Goal: Task Accomplishment & Management: Manage account settings

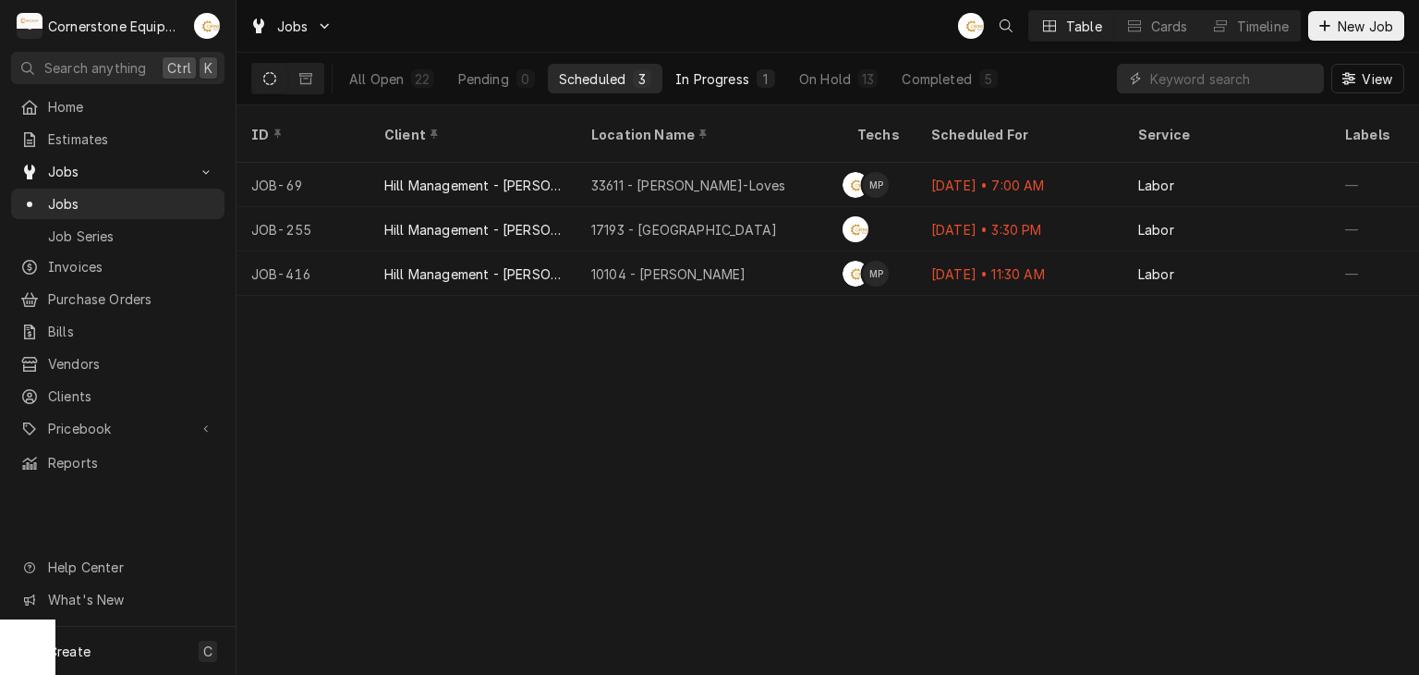
click at [716, 90] on button "In Progress 1" at bounding box center [725, 79] width 122 height 30
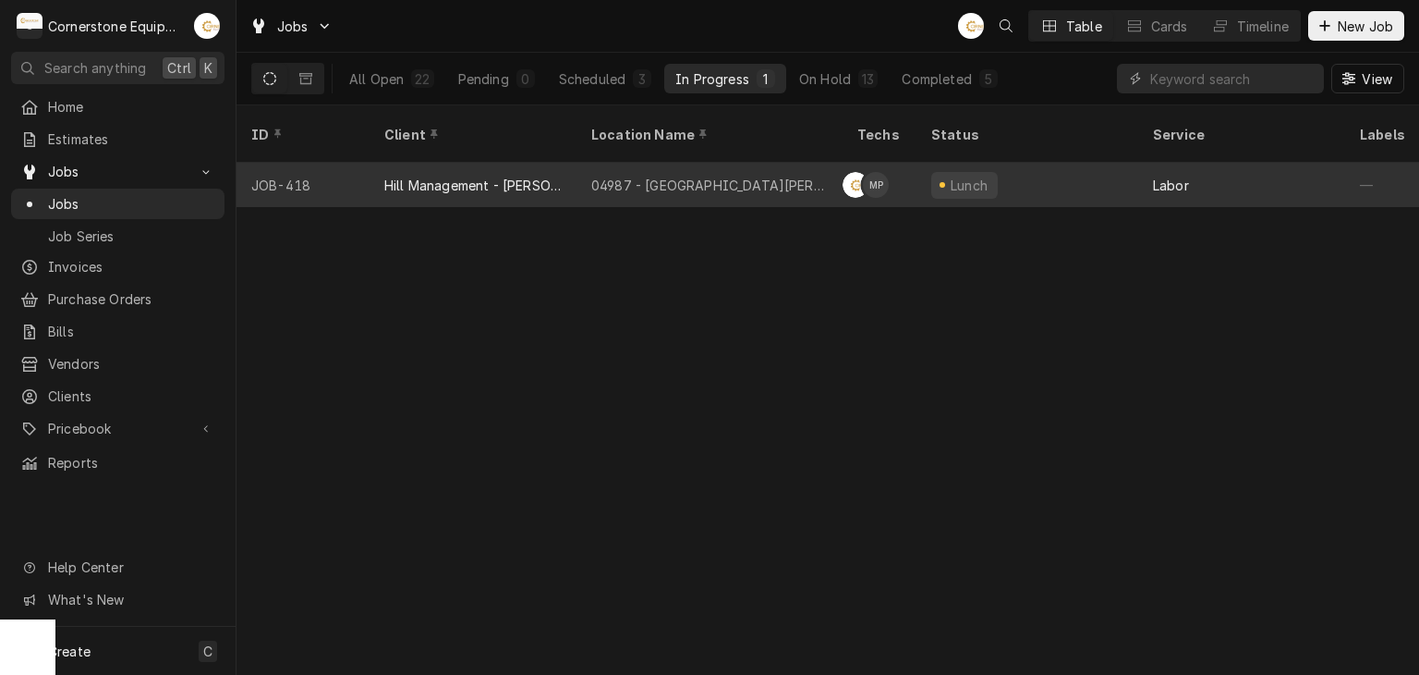
click at [731, 176] on div "04987 - Downtown Newberry" at bounding box center [709, 185] width 237 height 19
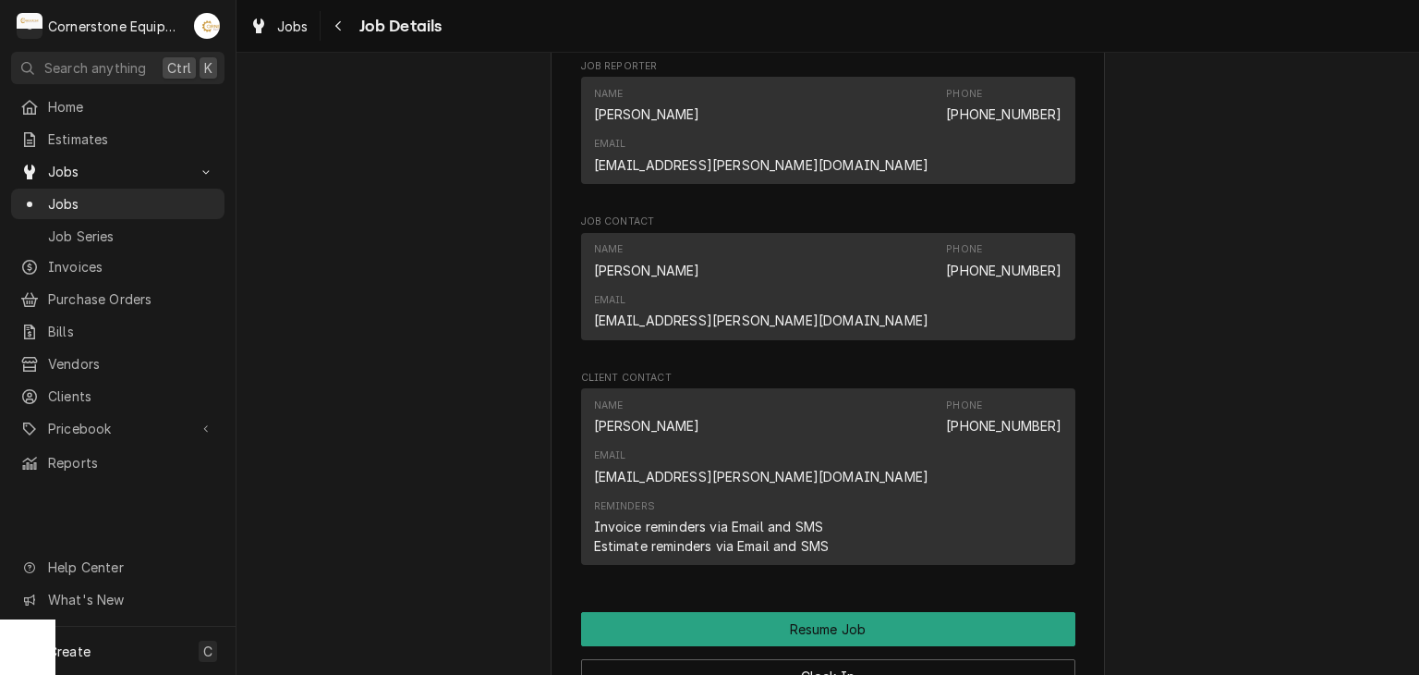
scroll to position [1993, 0]
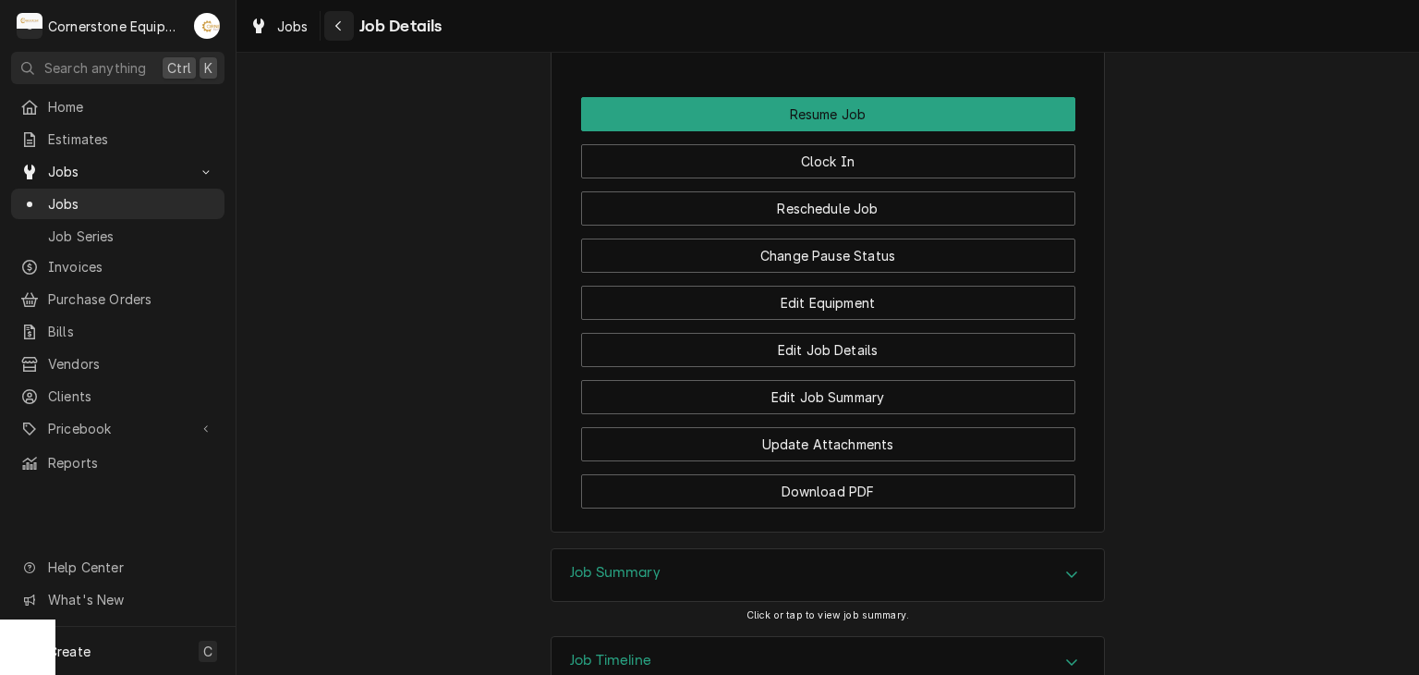
click at [335, 24] on icon "Navigate back" at bounding box center [339, 25] width 8 height 13
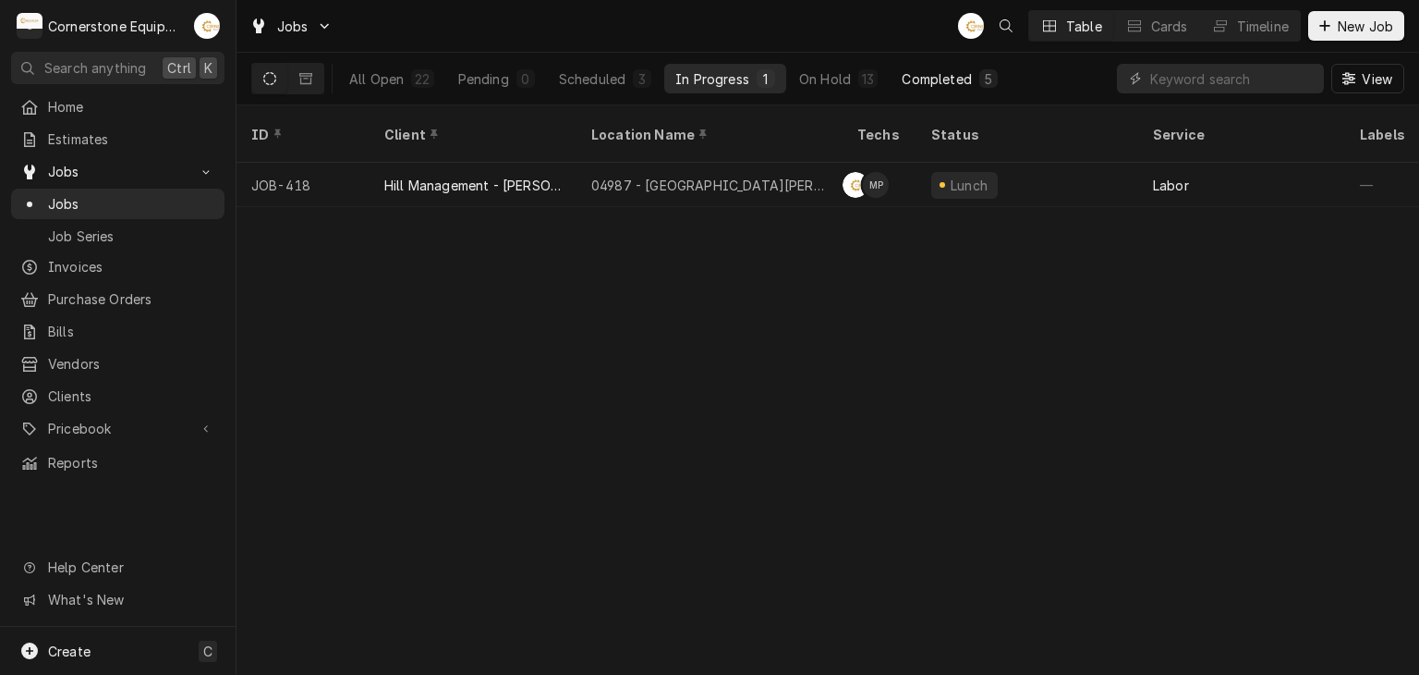
click at [949, 81] on div "Completed" at bounding box center [936, 78] width 69 height 19
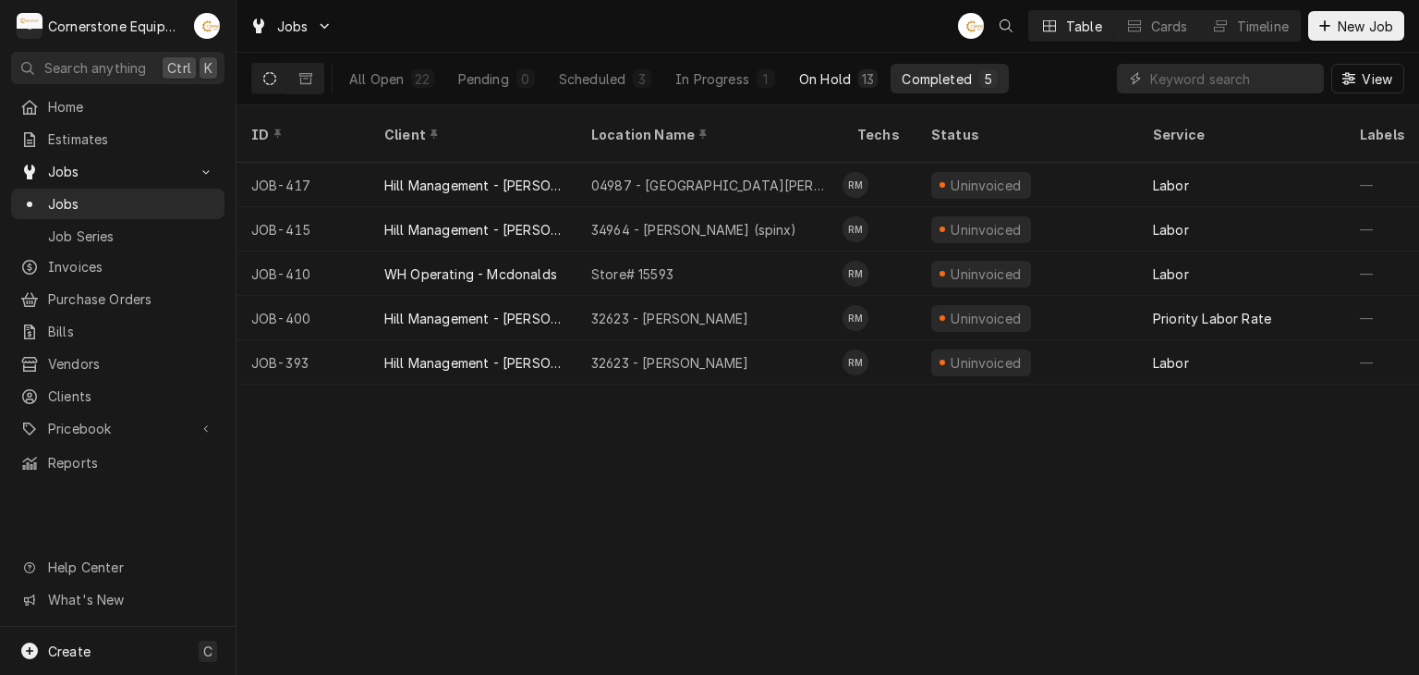
click at [821, 90] on button "On Hold 13" at bounding box center [838, 79] width 101 height 30
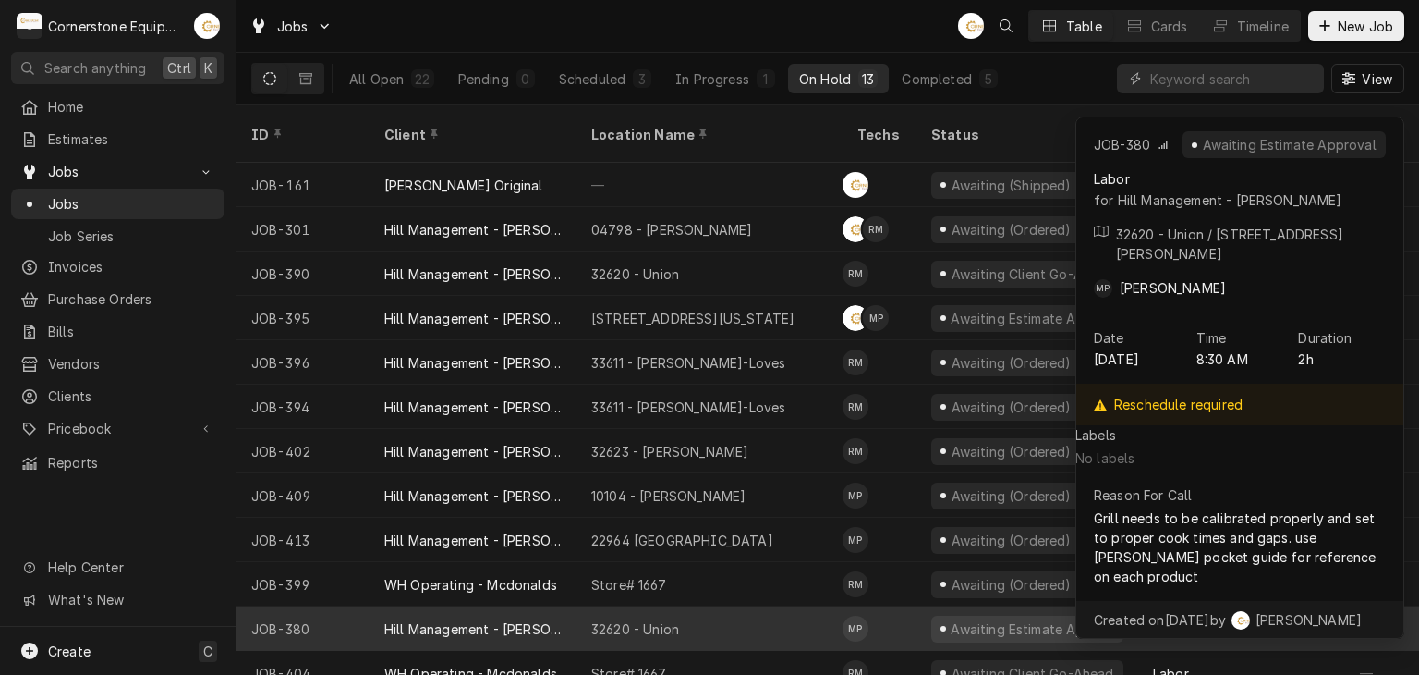
click at [688, 614] on div "32620 - Union" at bounding box center [710, 628] width 266 height 44
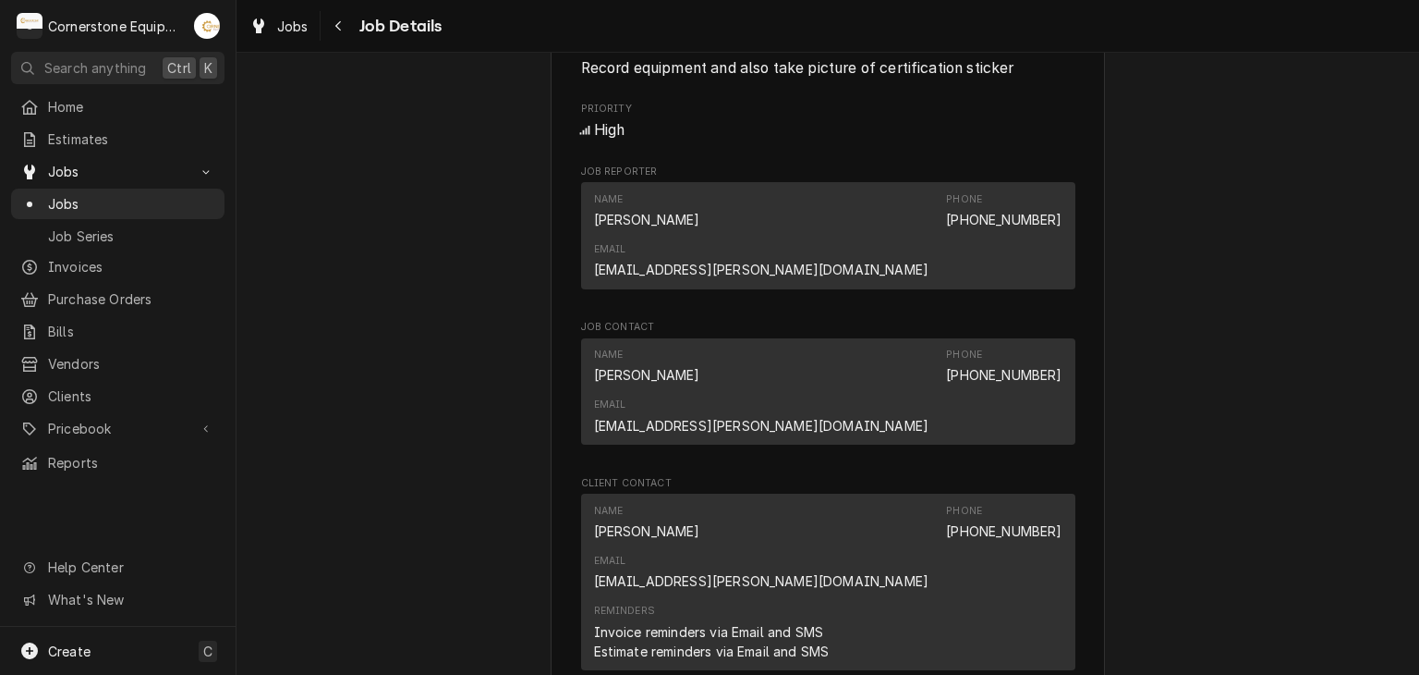
scroll to position [1848, 0]
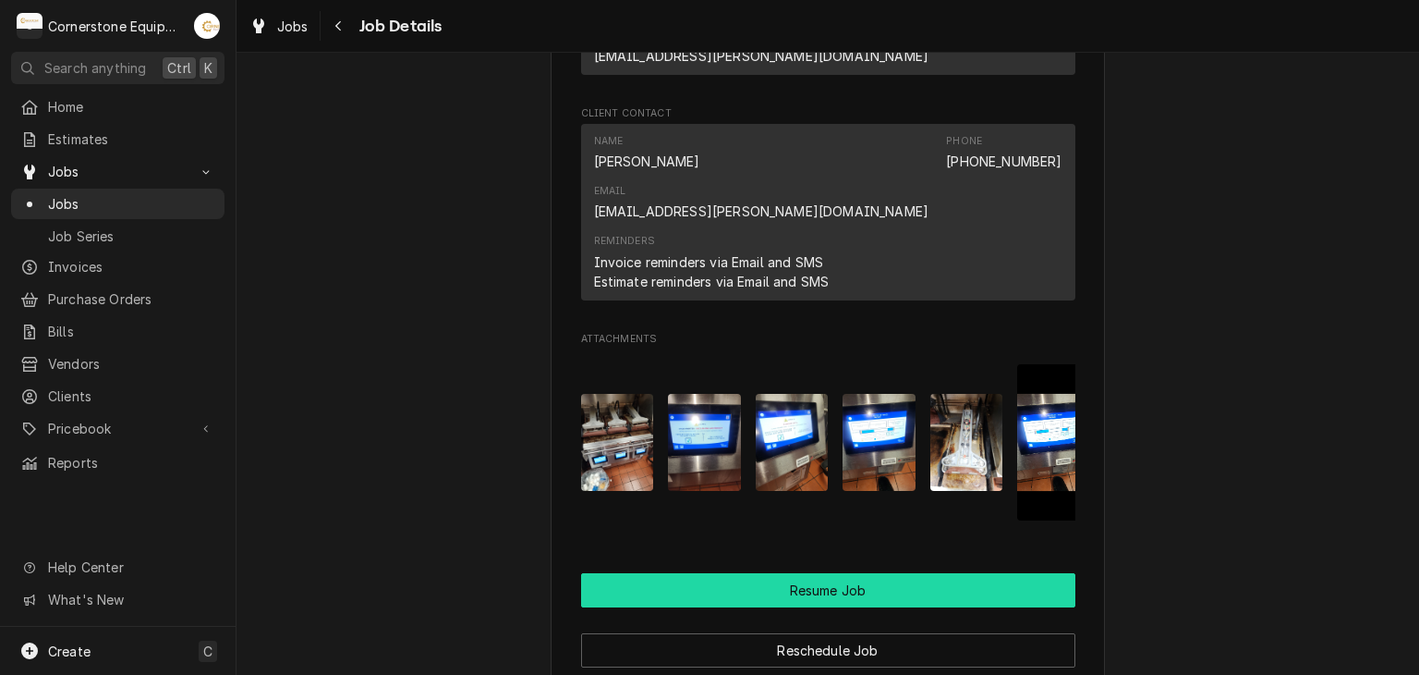
click at [715, 573] on button "Resume Job" at bounding box center [828, 590] width 494 height 34
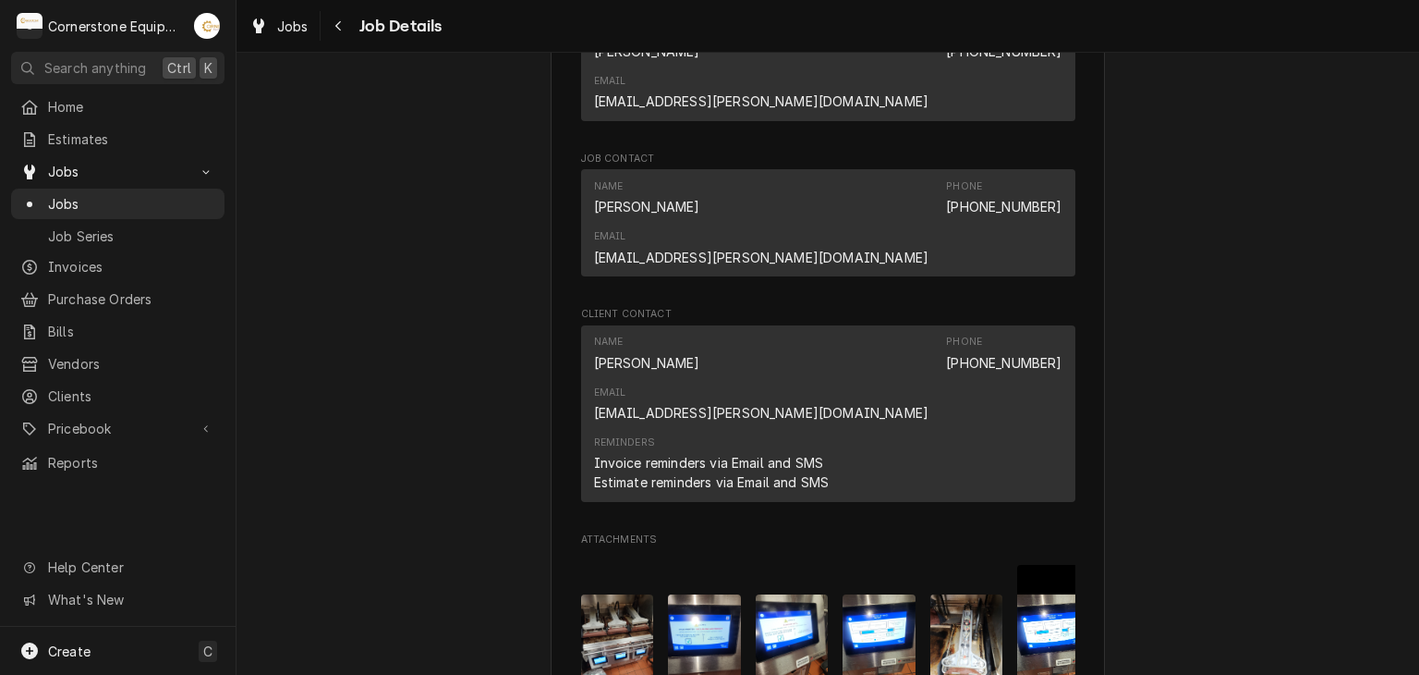
scroll to position [1848, 0]
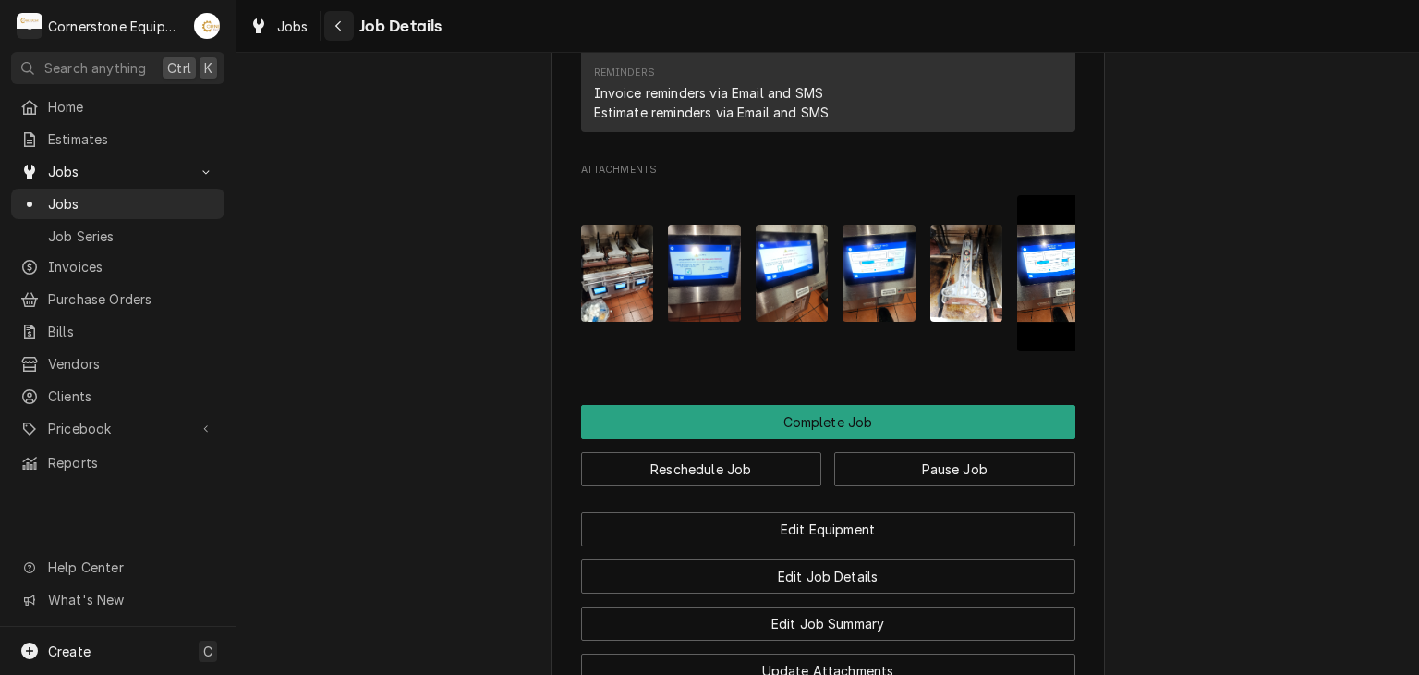
click at [350, 22] on button "Navigate back" at bounding box center [339, 26] width 30 height 30
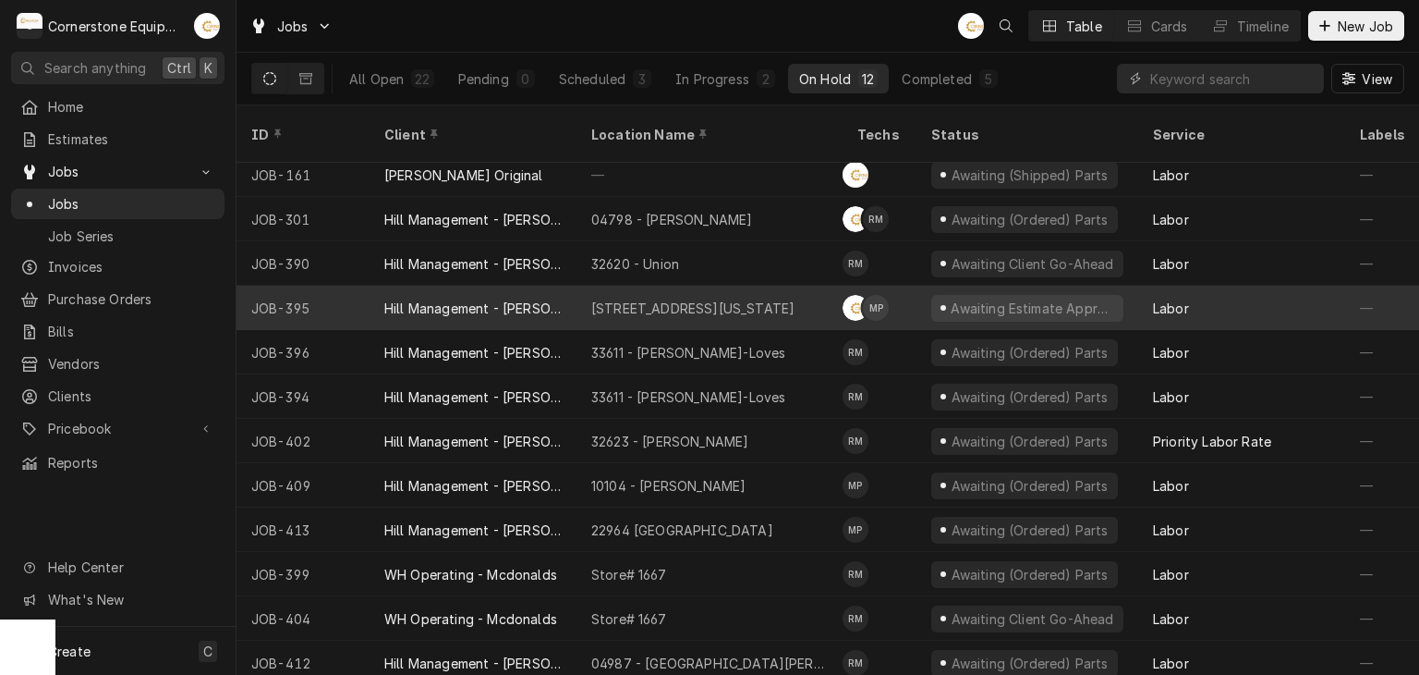
scroll to position [12, 0]
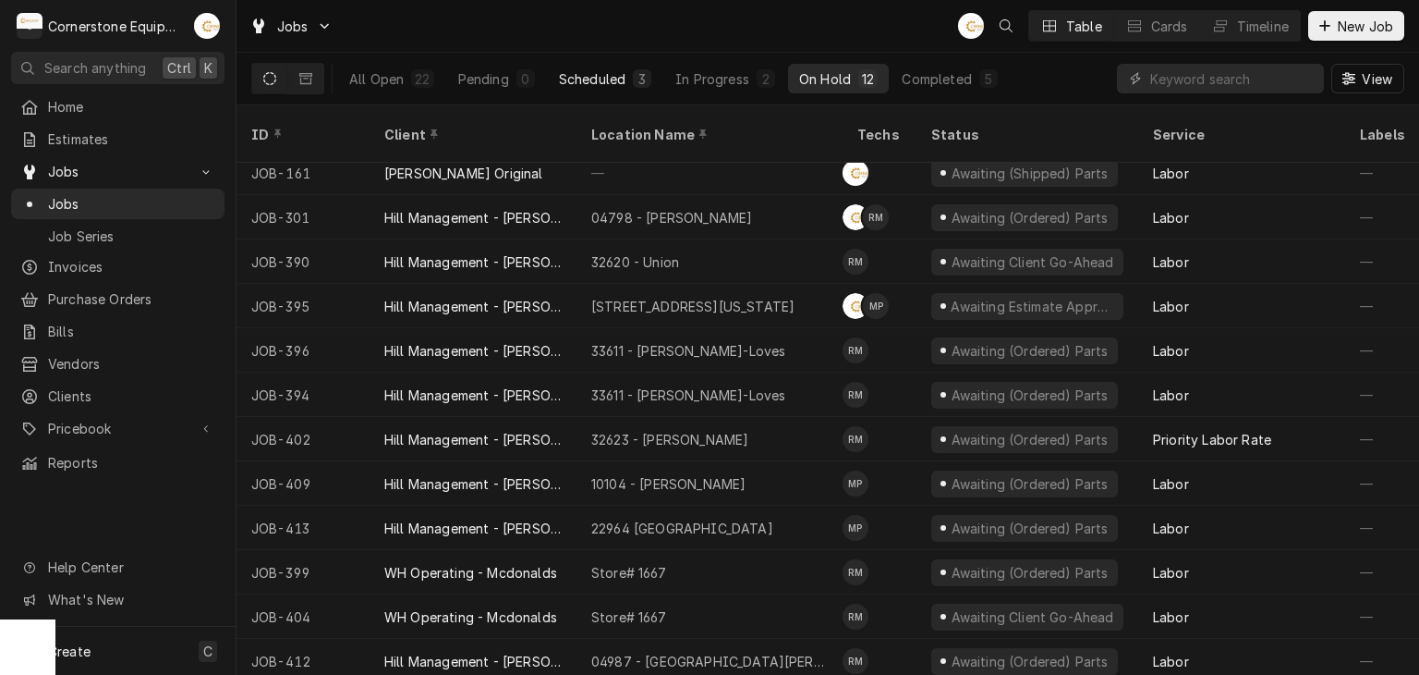
click at [621, 79] on div "Scheduled" at bounding box center [592, 78] width 67 height 19
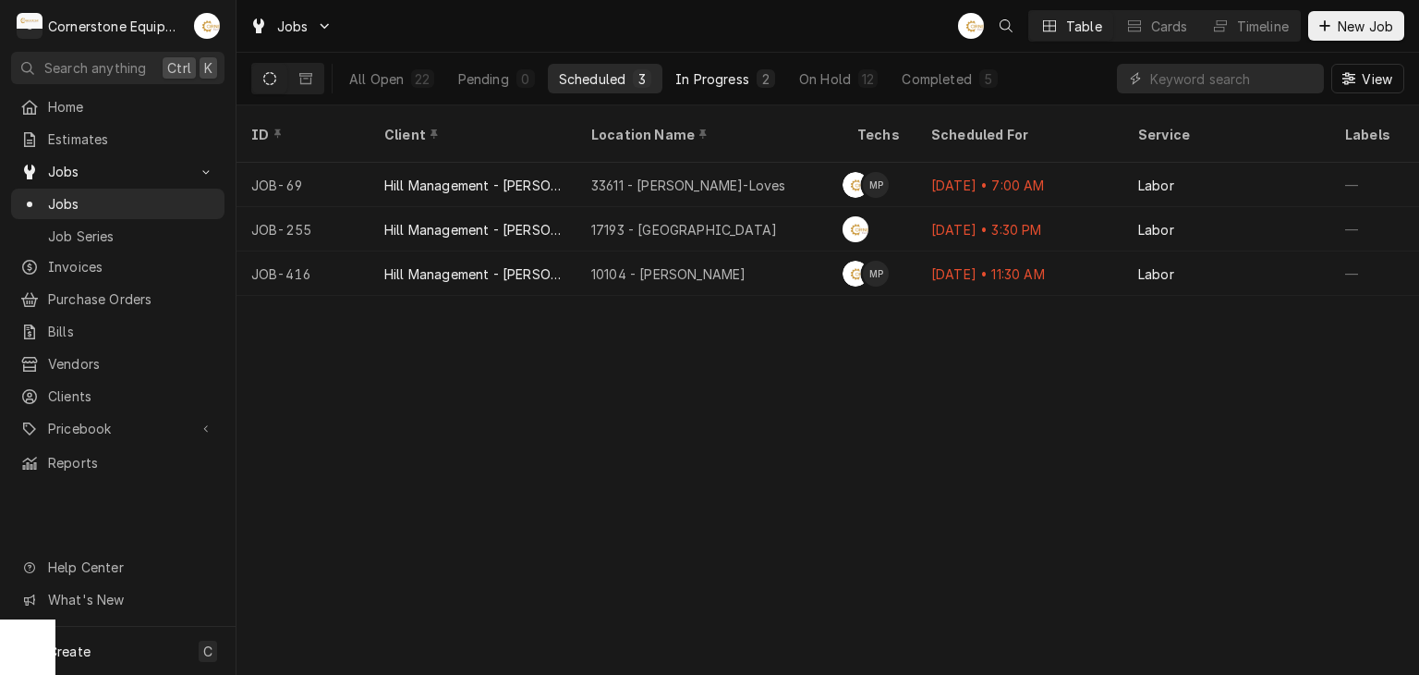
click at [750, 86] on button "In Progress 2" at bounding box center [725, 79] width 122 height 30
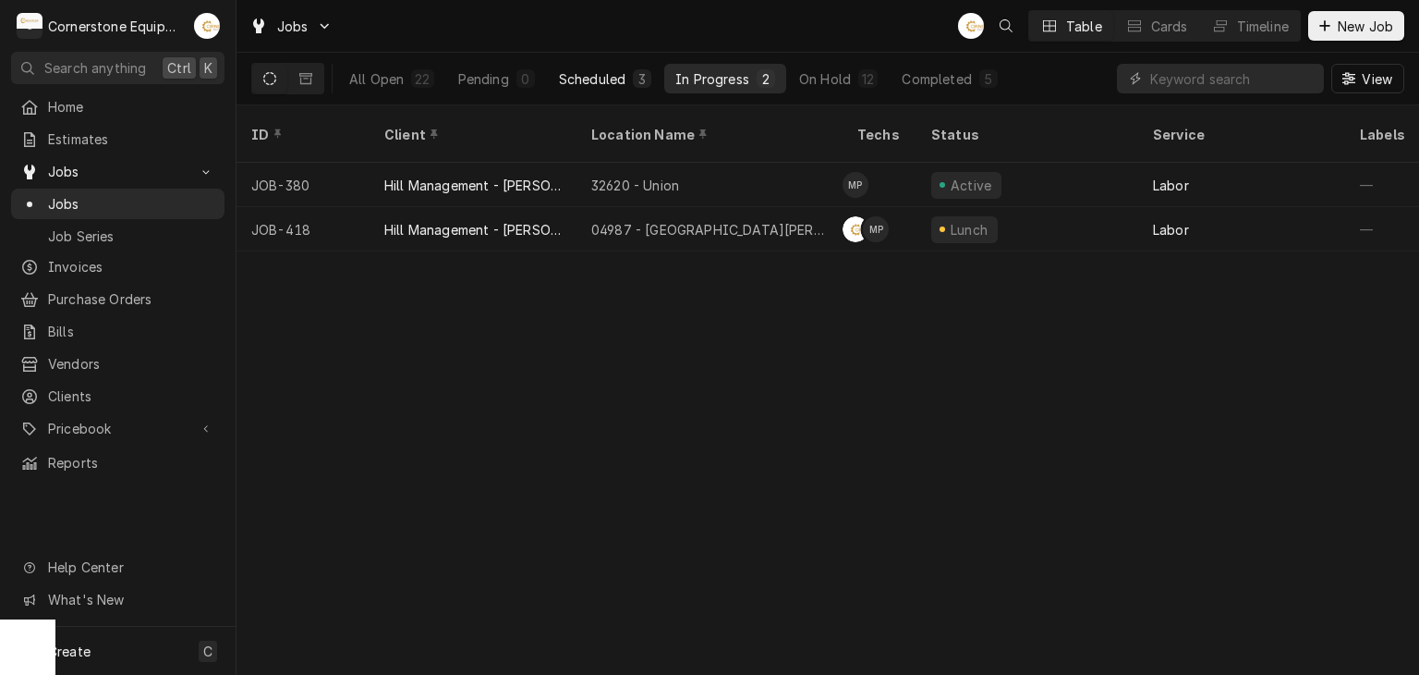
click at [636, 75] on div "3" at bounding box center [642, 78] width 18 height 18
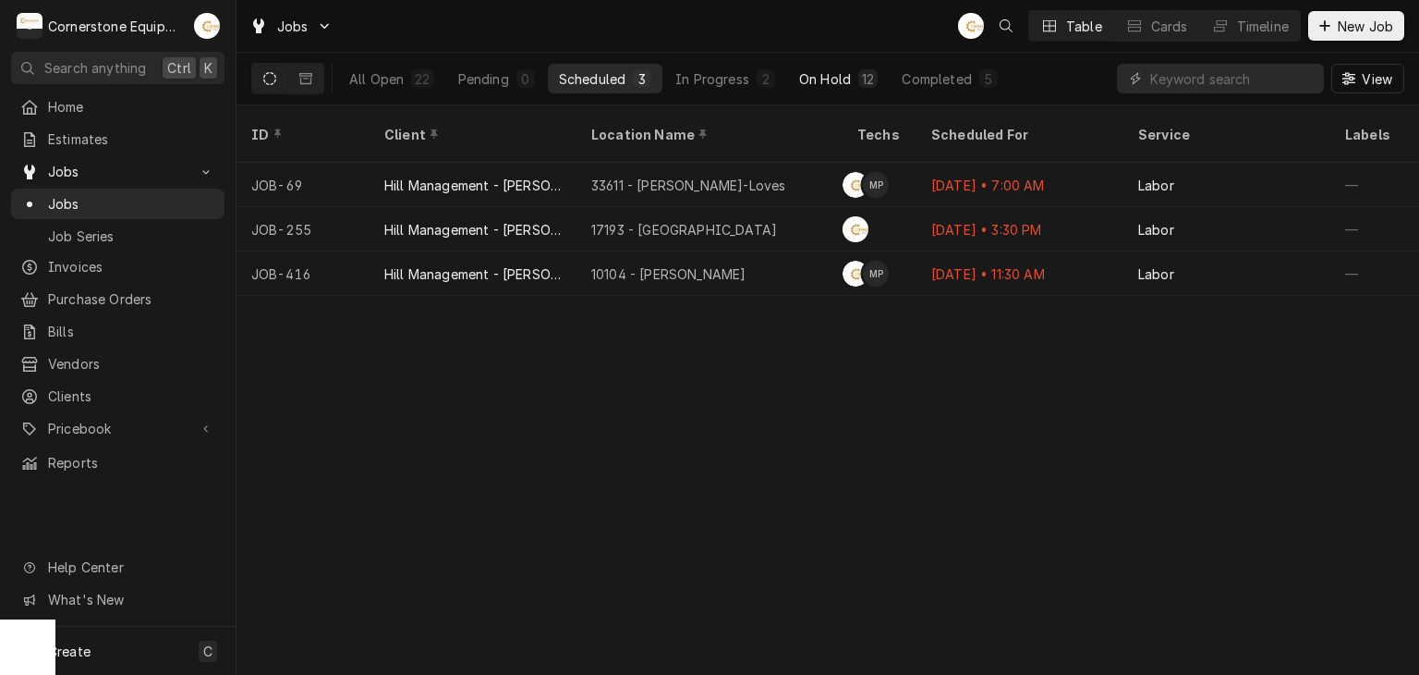
click at [832, 82] on div "On Hold" at bounding box center [825, 78] width 52 height 19
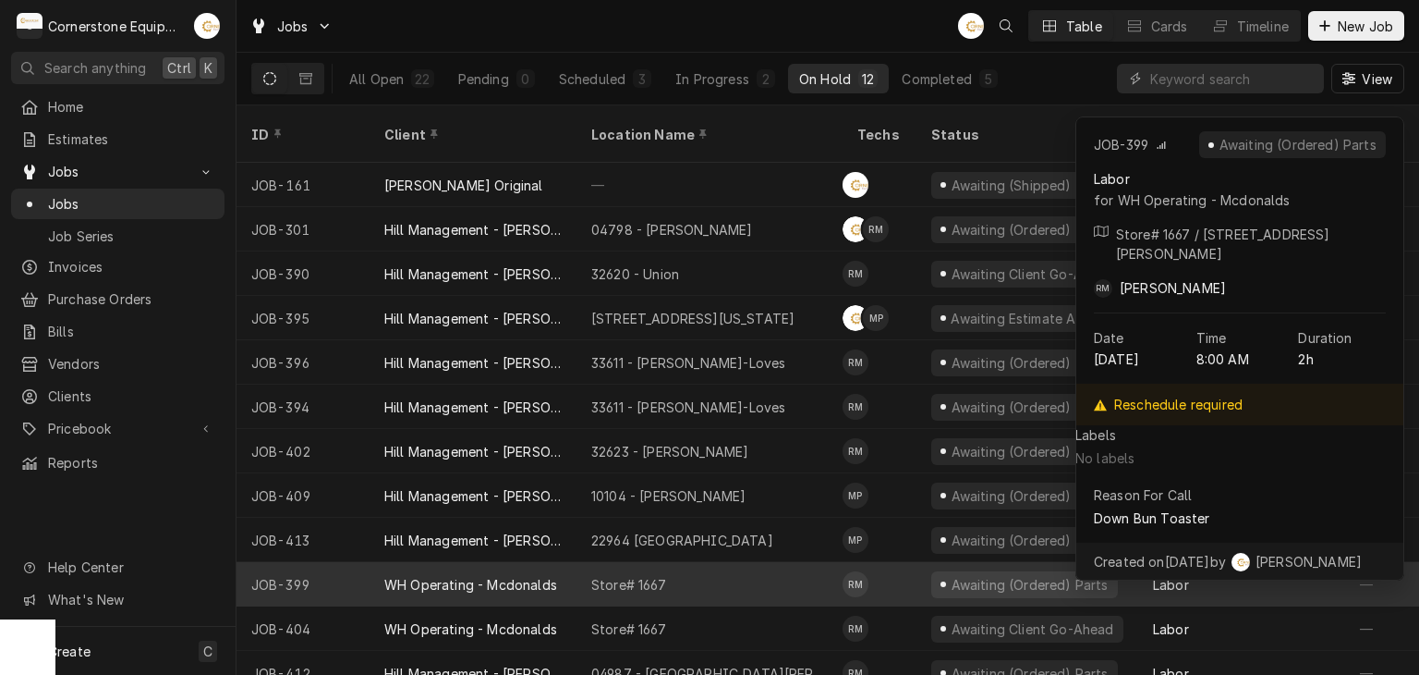
click at [722, 571] on div "Store# 1667" at bounding box center [710, 584] width 266 height 44
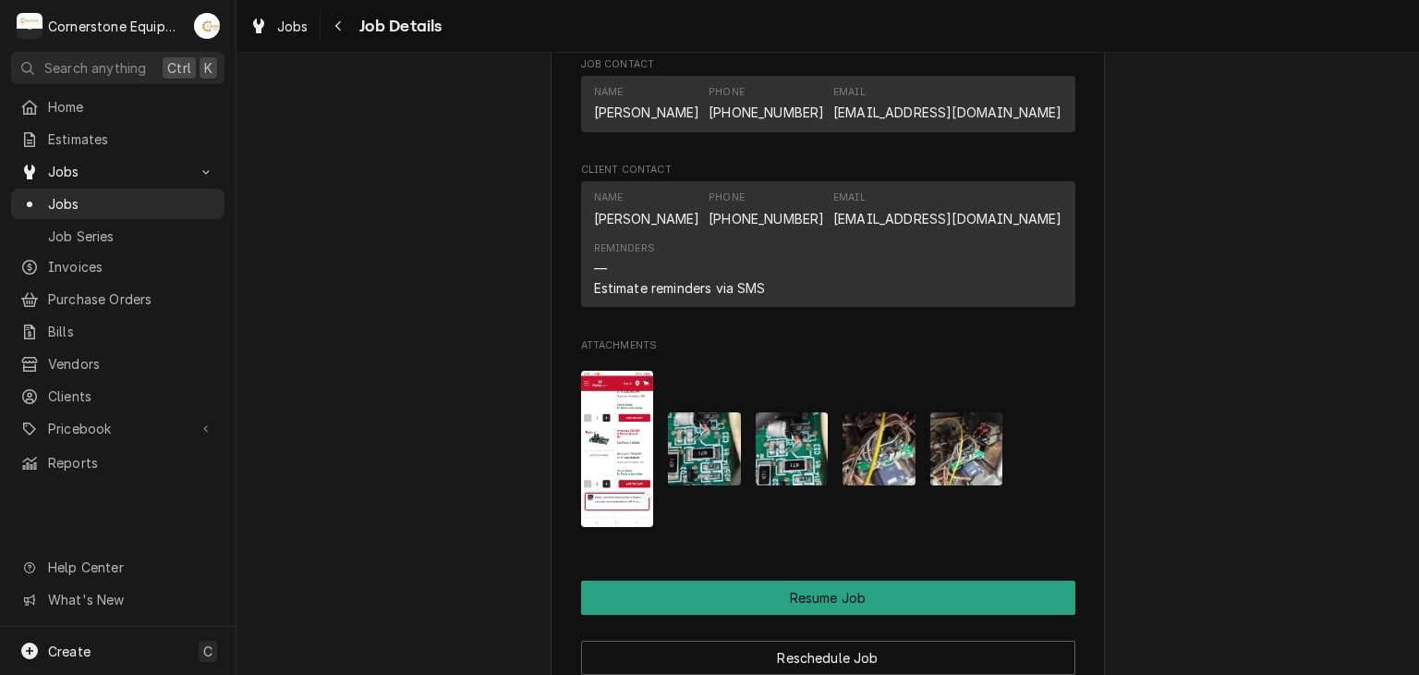
scroll to position [1848, 0]
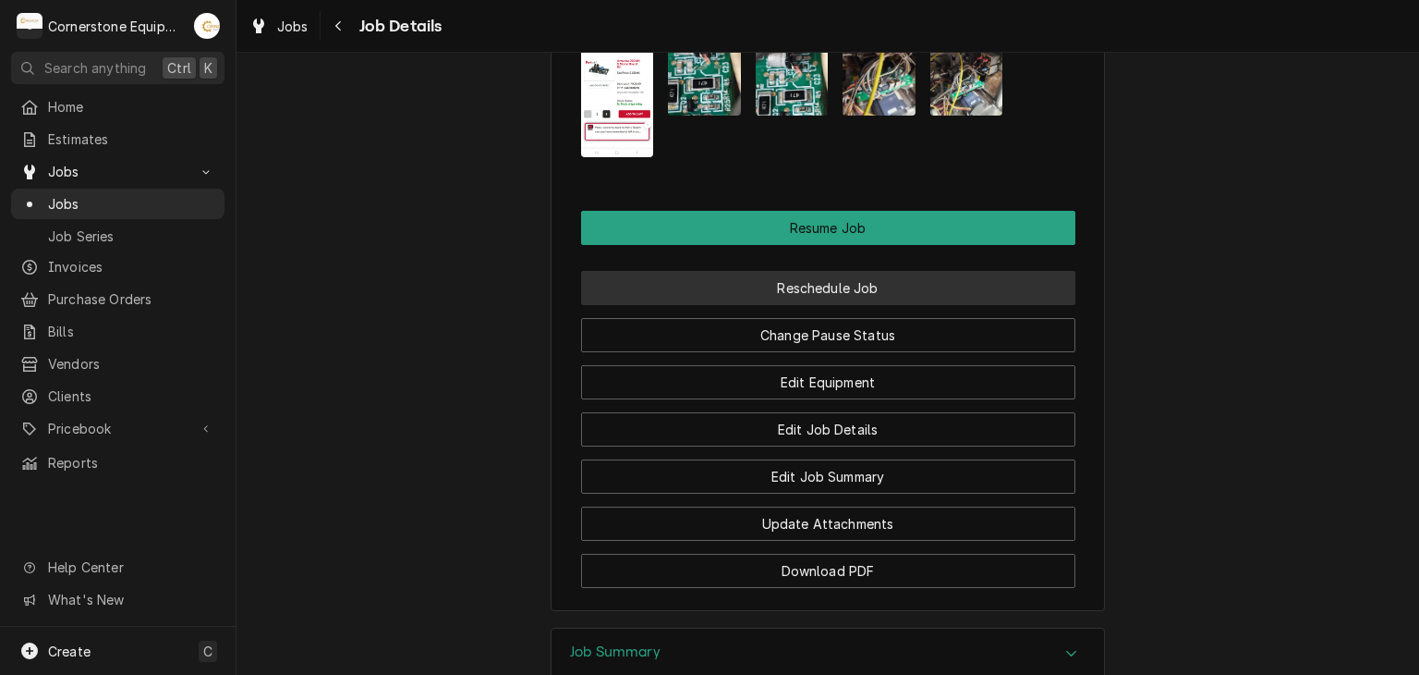
click at [780, 305] on button "Reschedule Job" at bounding box center [828, 288] width 494 height 34
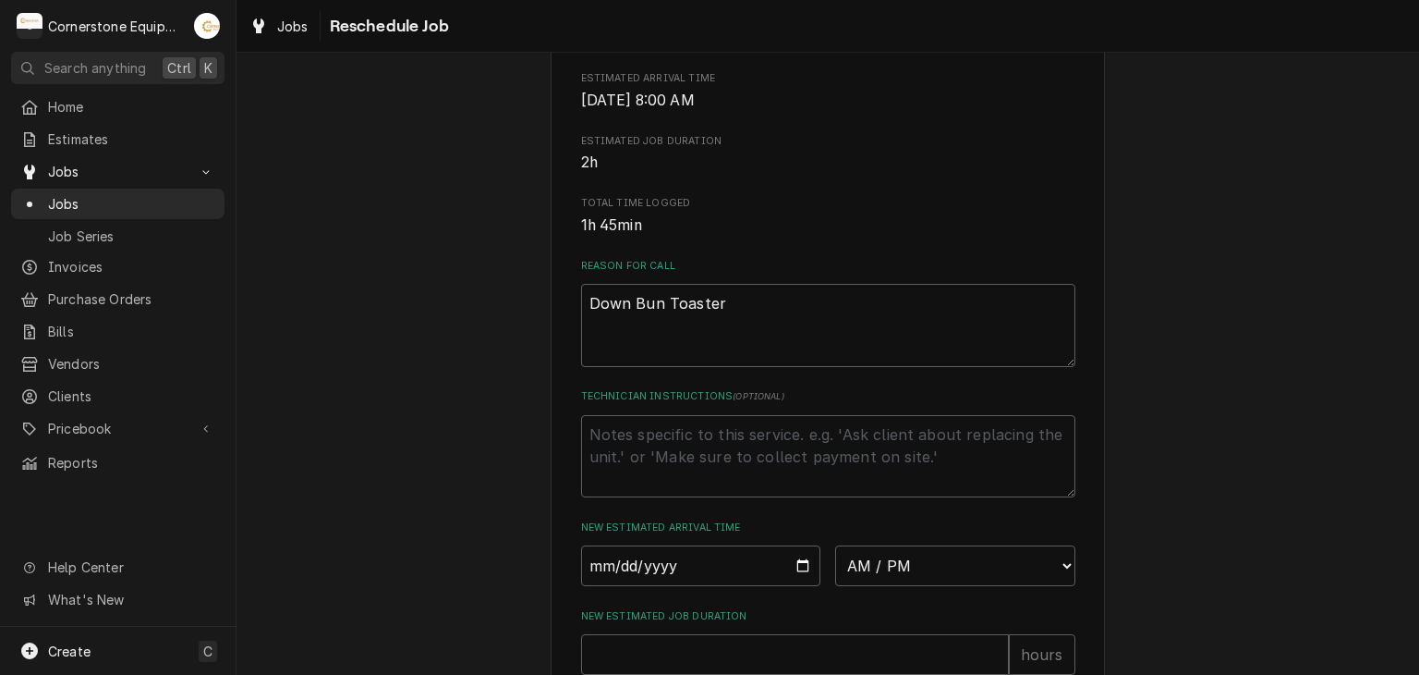
scroll to position [705, 0]
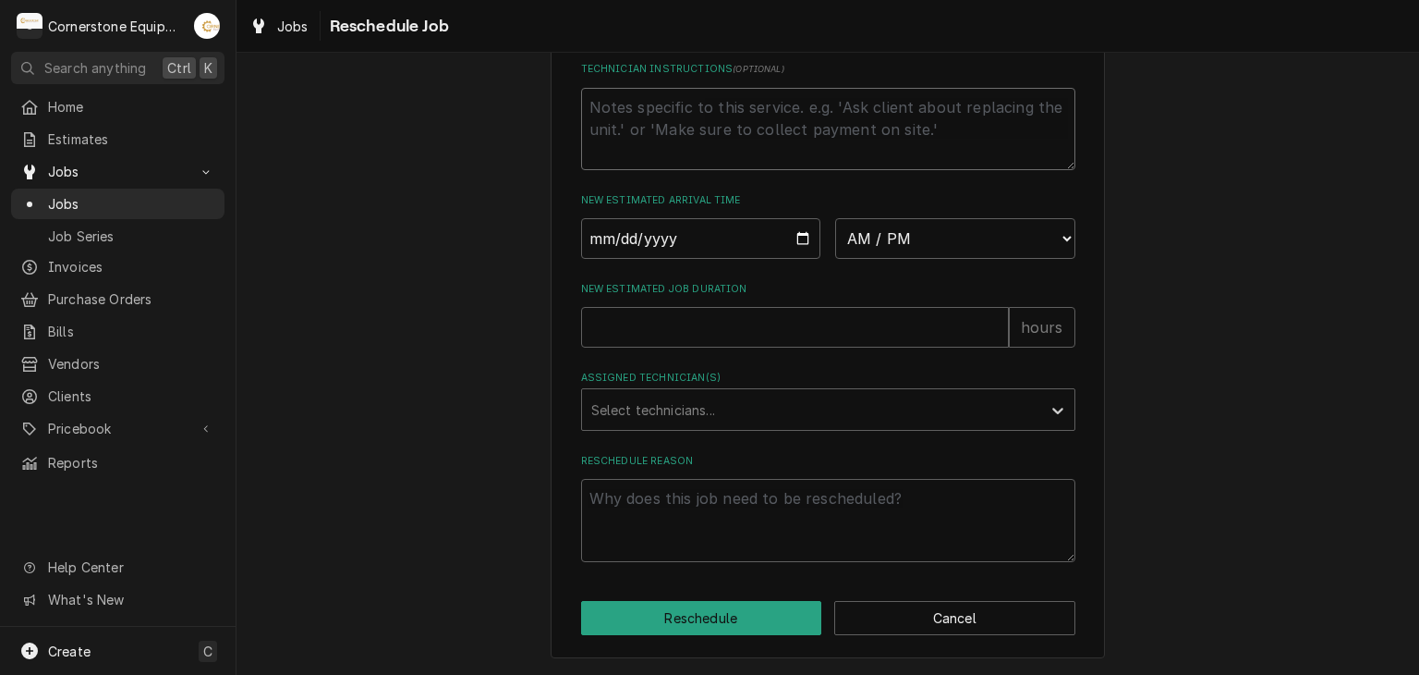
click at [727, 165] on textarea "Technician Instructions ( optional )" at bounding box center [828, 129] width 494 height 83
click at [789, 244] on input "Date" at bounding box center [701, 238] width 240 height 41
type textarea "x"
type input "2025-09-19"
click at [950, 258] on select "AM / PM 6:00 AM 6:15 AM 6:30 AM 6:45 AM 7:00 AM 7:15 AM 7:30 AM 7:45 AM 8:00 AM…" at bounding box center [955, 238] width 240 height 41
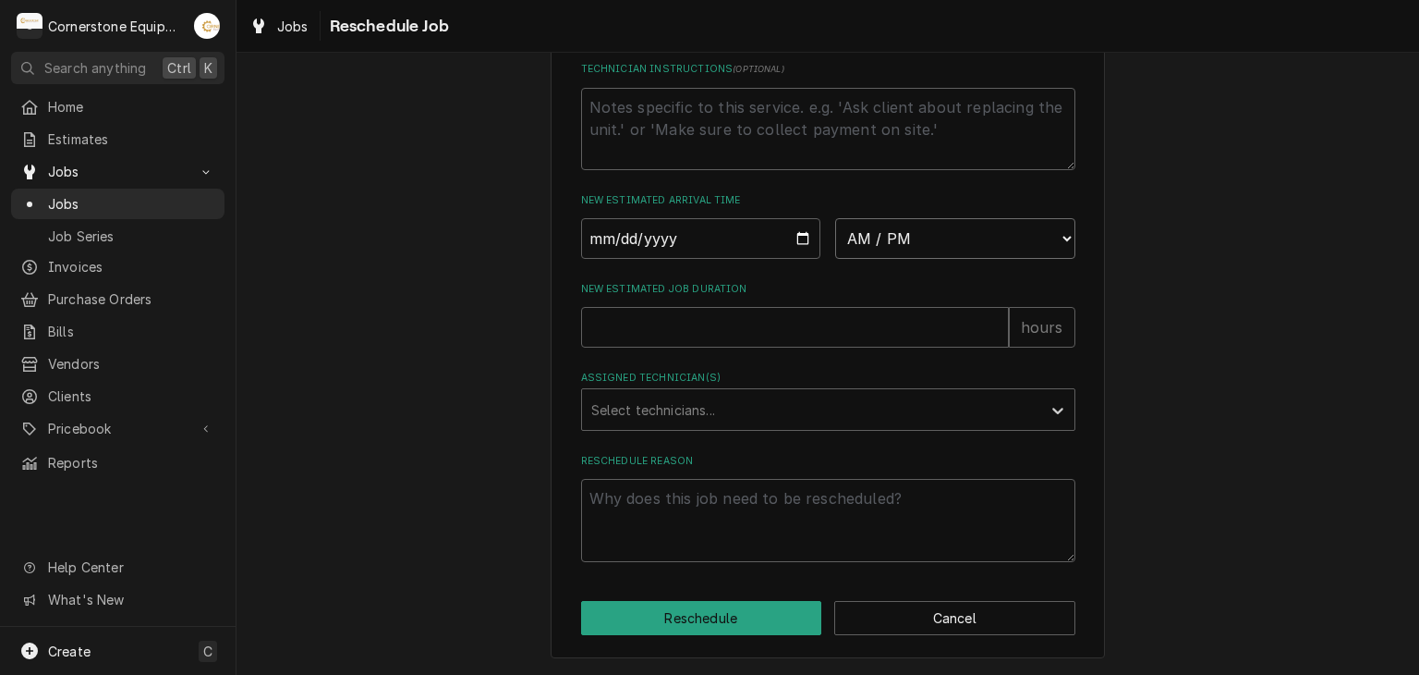
select select "14:45:00"
click at [835, 218] on select "AM / PM 6:00 AM 6:15 AM 6:30 AM 6:45 AM 7:00 AM 7:15 AM 7:30 AM 7:45 AM 8:00 AM…" at bounding box center [955, 238] width 240 height 41
type textarea "x"
click at [990, 249] on select "AM / PM 6:00 AM 6:15 AM 6:30 AM 6:45 AM 7:00 AM 7:15 AM 7:30 AM 7:45 AM 8:00 AM…" at bounding box center [955, 238] width 240 height 41
select select "10:00:00"
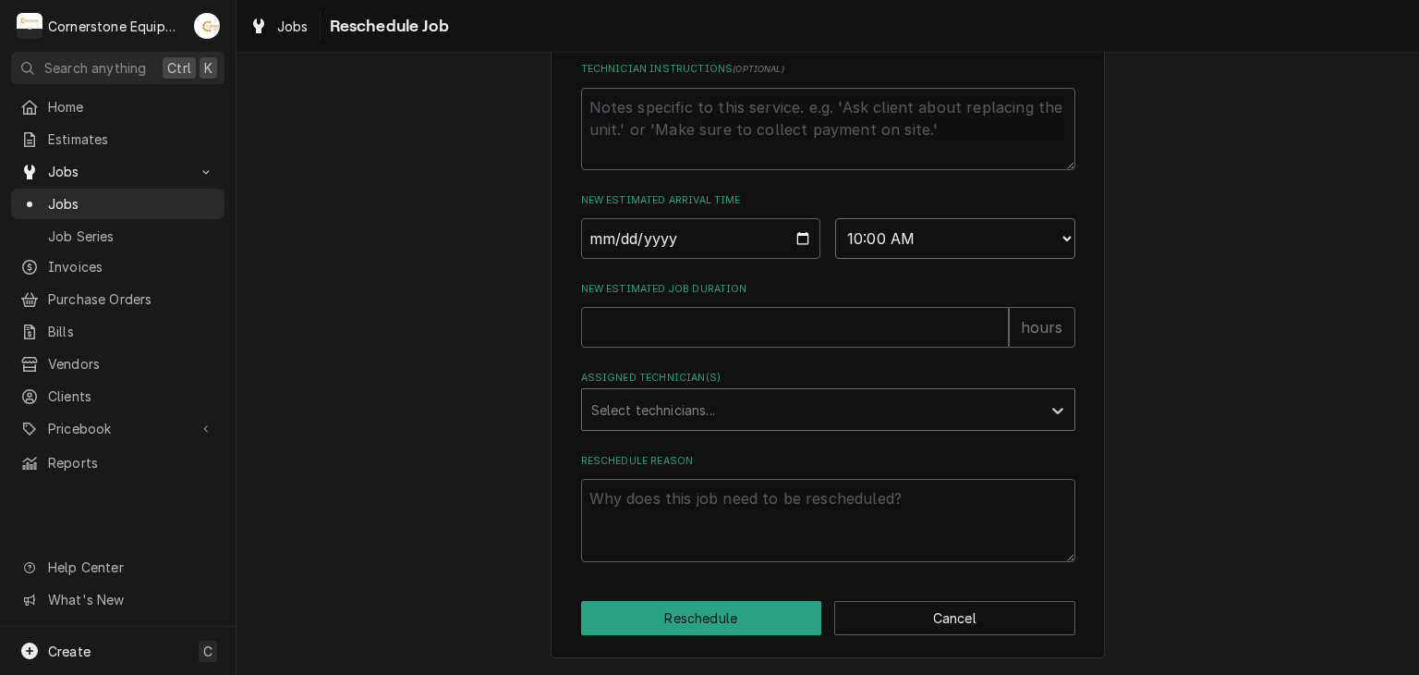
click at [835, 218] on select "AM / PM 6:00 AM 6:15 AM 6:30 AM 6:45 AM 7:00 AM 7:15 AM 7:30 AM 7:45 AM 8:00 AM…" at bounding box center [955, 238] width 240 height 41
type textarea "x"
click at [1192, 411] on div "Please provide some additional details to reschedule this job. Roopairs Job ID …" at bounding box center [828, 42] width 1183 height 1265
click at [847, 297] on div "New Estimated Job Duration hours" at bounding box center [828, 315] width 494 height 66
click at [848, 321] on input "New Estimated Job Duration" at bounding box center [795, 327] width 428 height 41
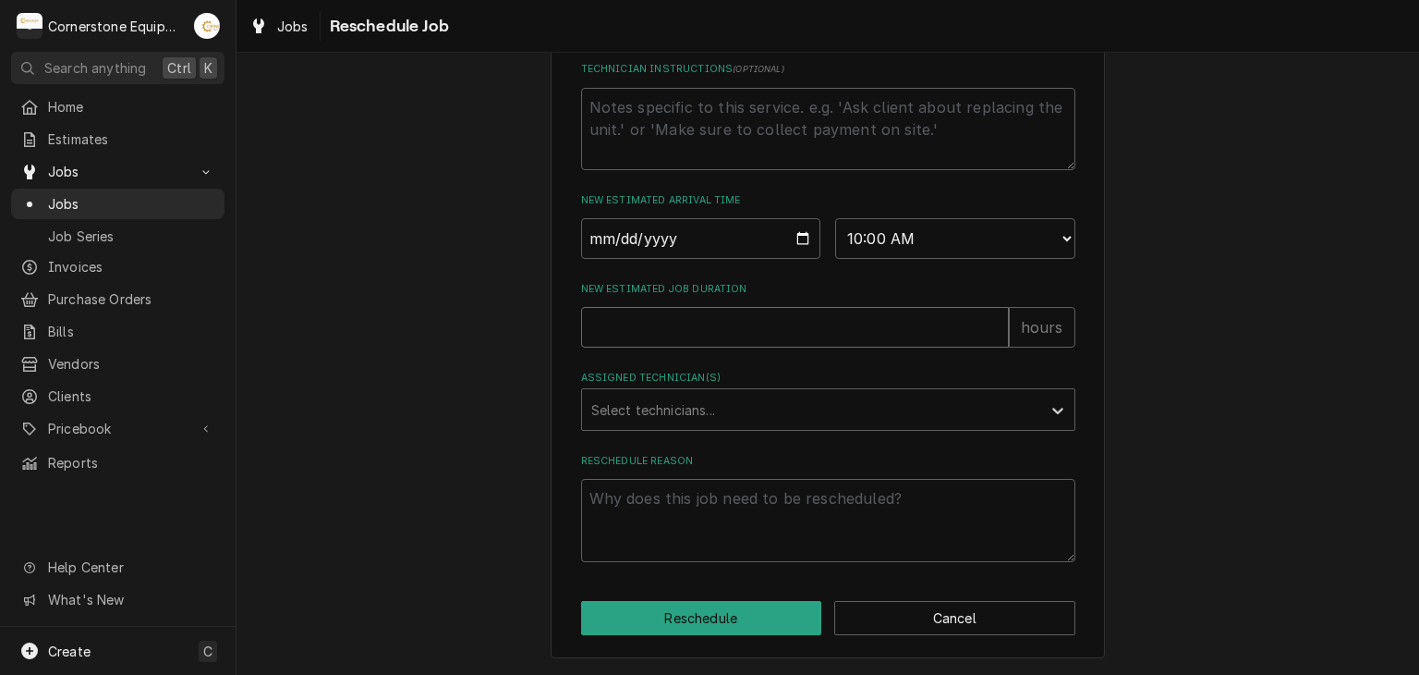
type input "0"
type textarea "x"
type input "0"
type textarea "x"
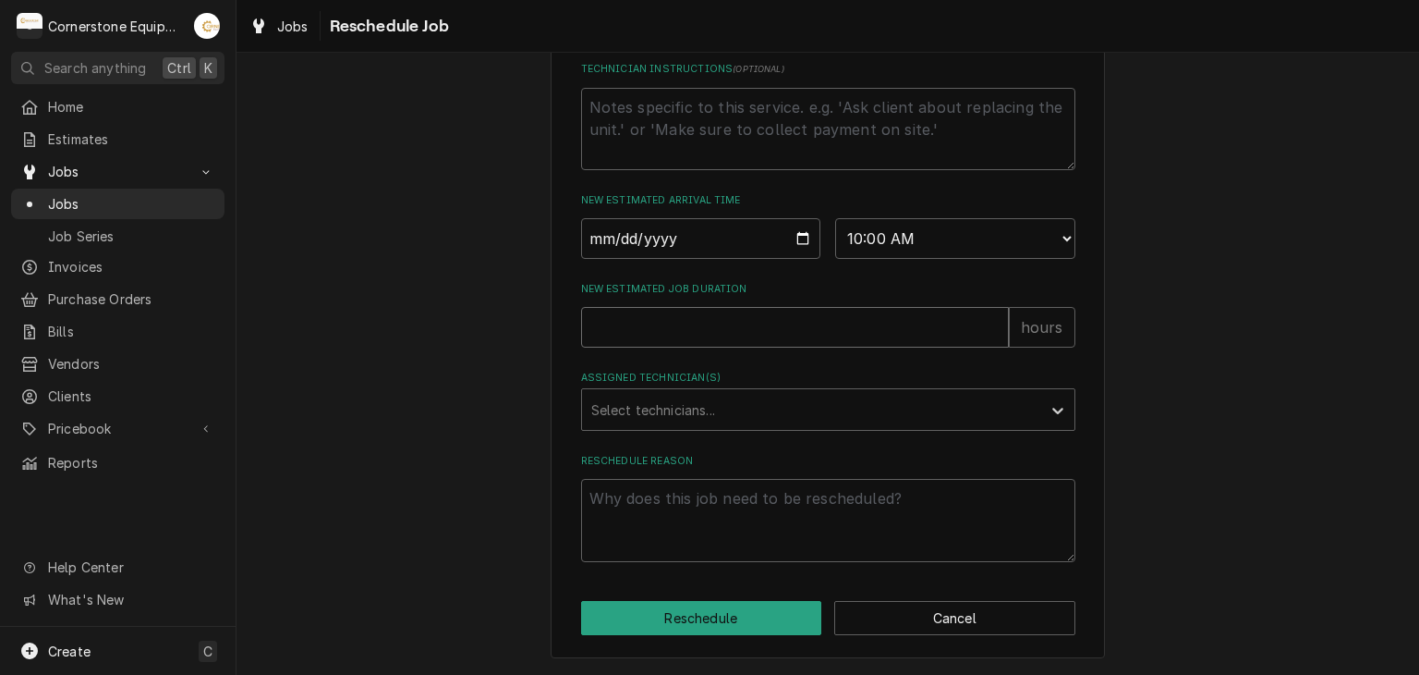
type textarea "x"
type input "2"
click at [834, 411] on div "Assigned Technician(s)" at bounding box center [811, 409] width 441 height 33
click at [778, 522] on textarea "Reschedule Reason" at bounding box center [828, 520] width 494 height 83
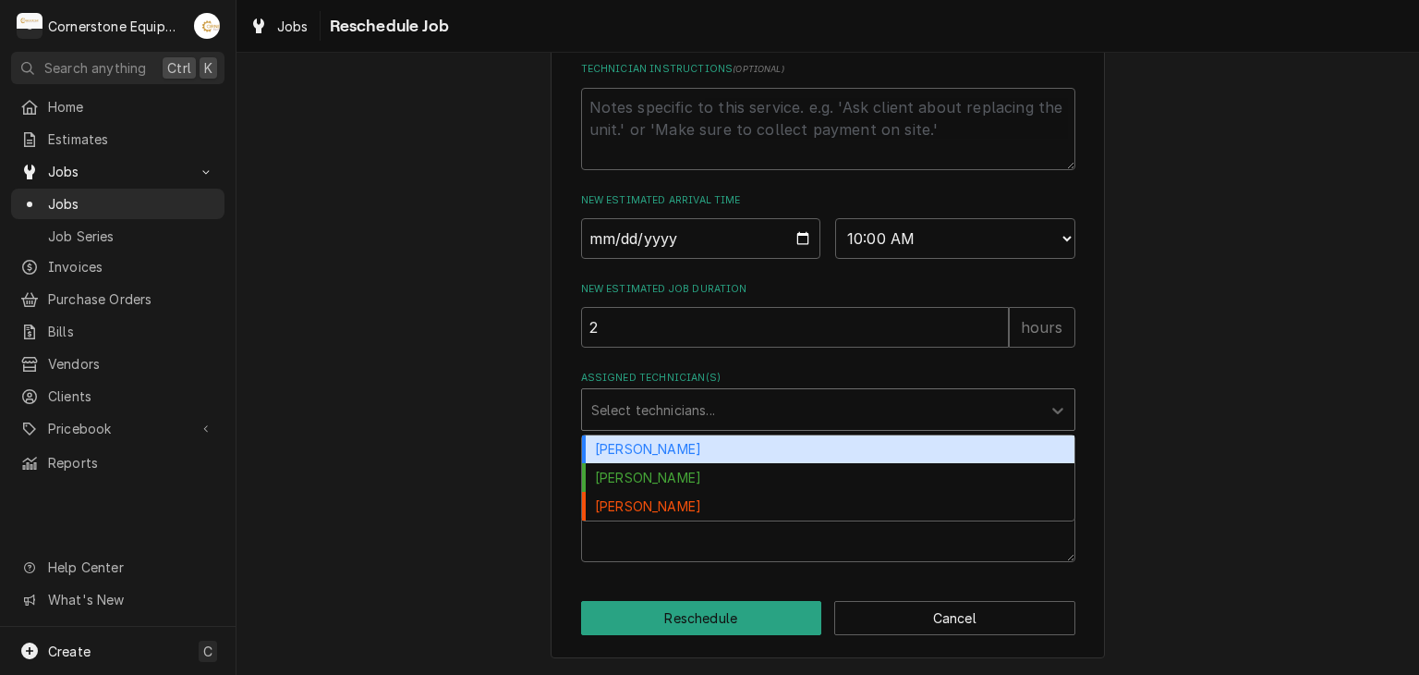
click at [767, 411] on div "Assigned Technician(s)" at bounding box center [811, 409] width 441 height 33
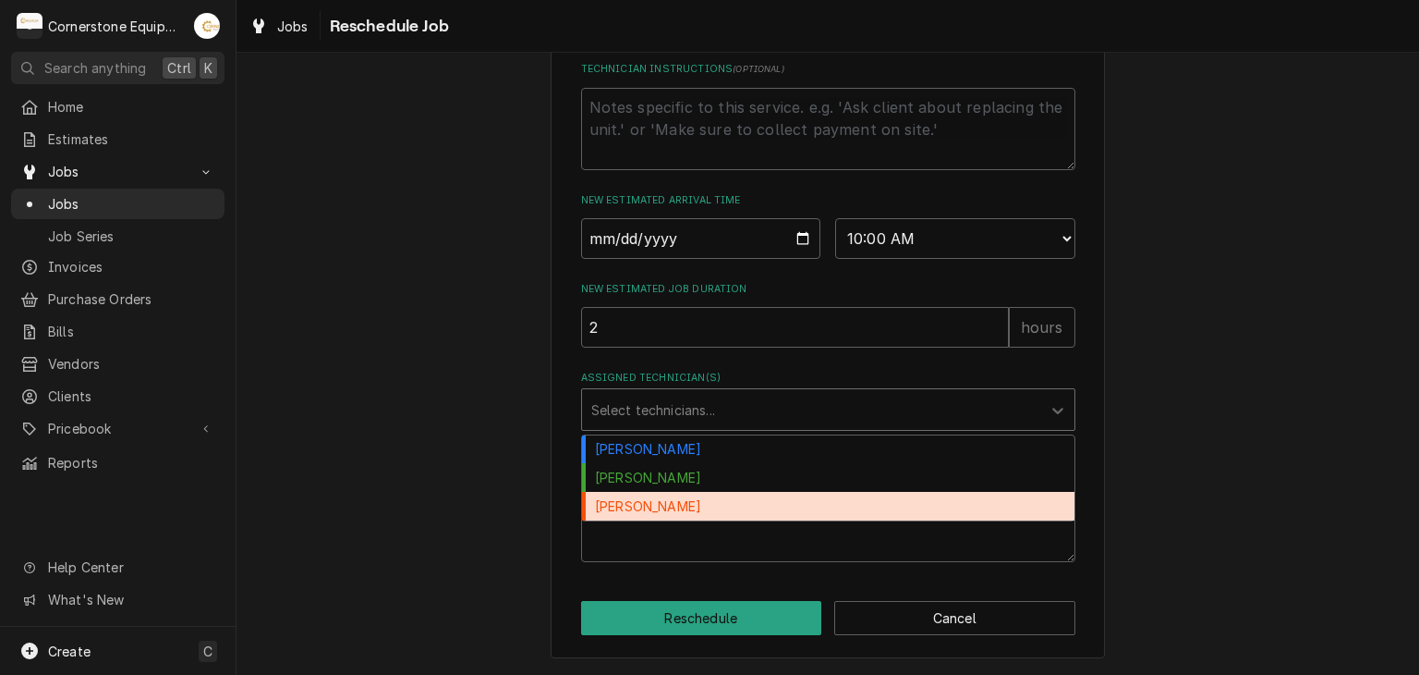
click at [771, 515] on div "[PERSON_NAME]" at bounding box center [828, 506] width 493 height 29
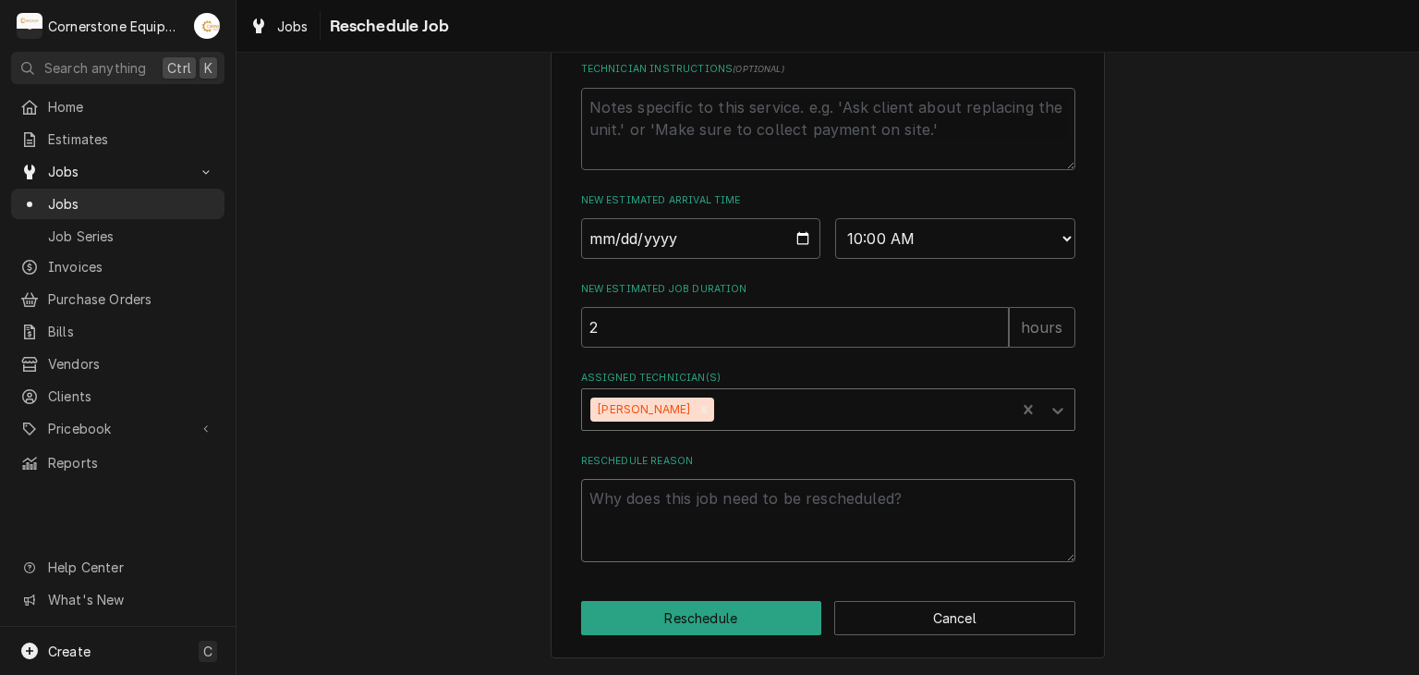
click at [771, 515] on textarea "Reschedule Reason" at bounding box center [828, 520] width 494 height 83
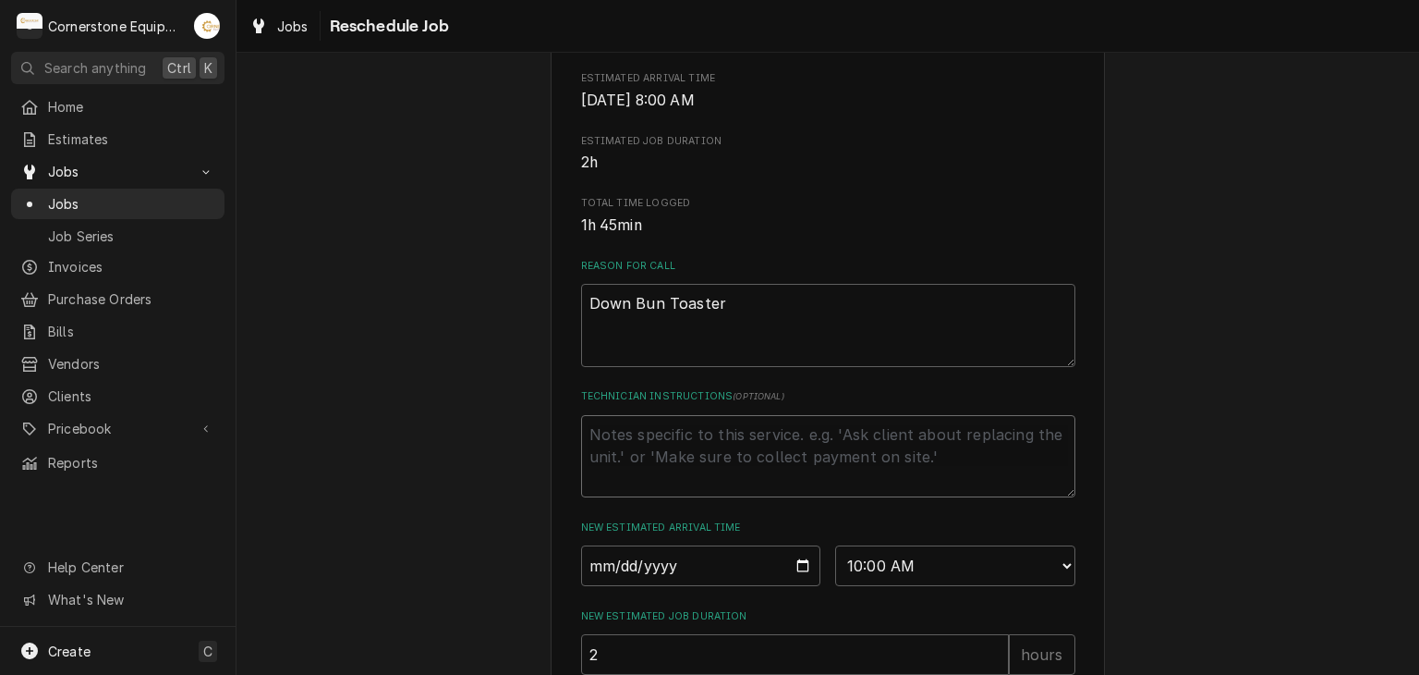
click at [695, 491] on textarea "Technician Instructions ( optional )" at bounding box center [828, 456] width 494 height 83
type textarea "x"
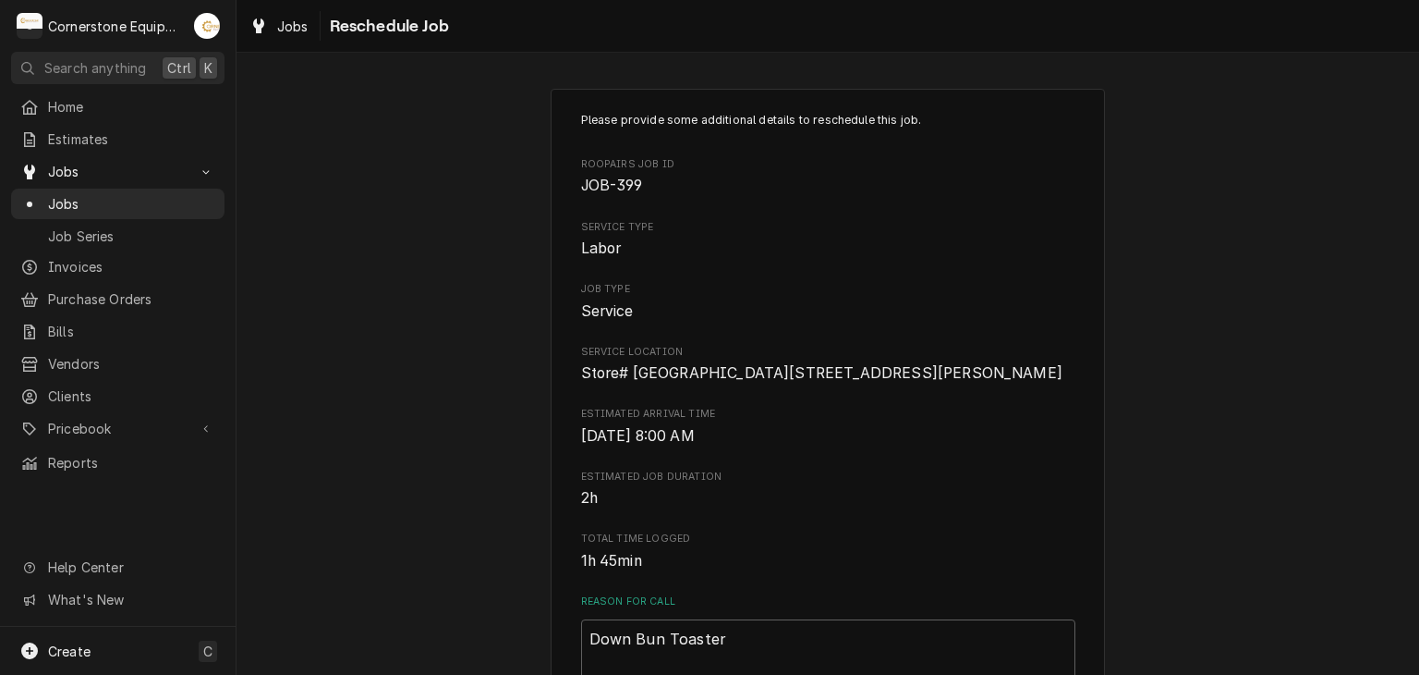
scroll to position [370, 0]
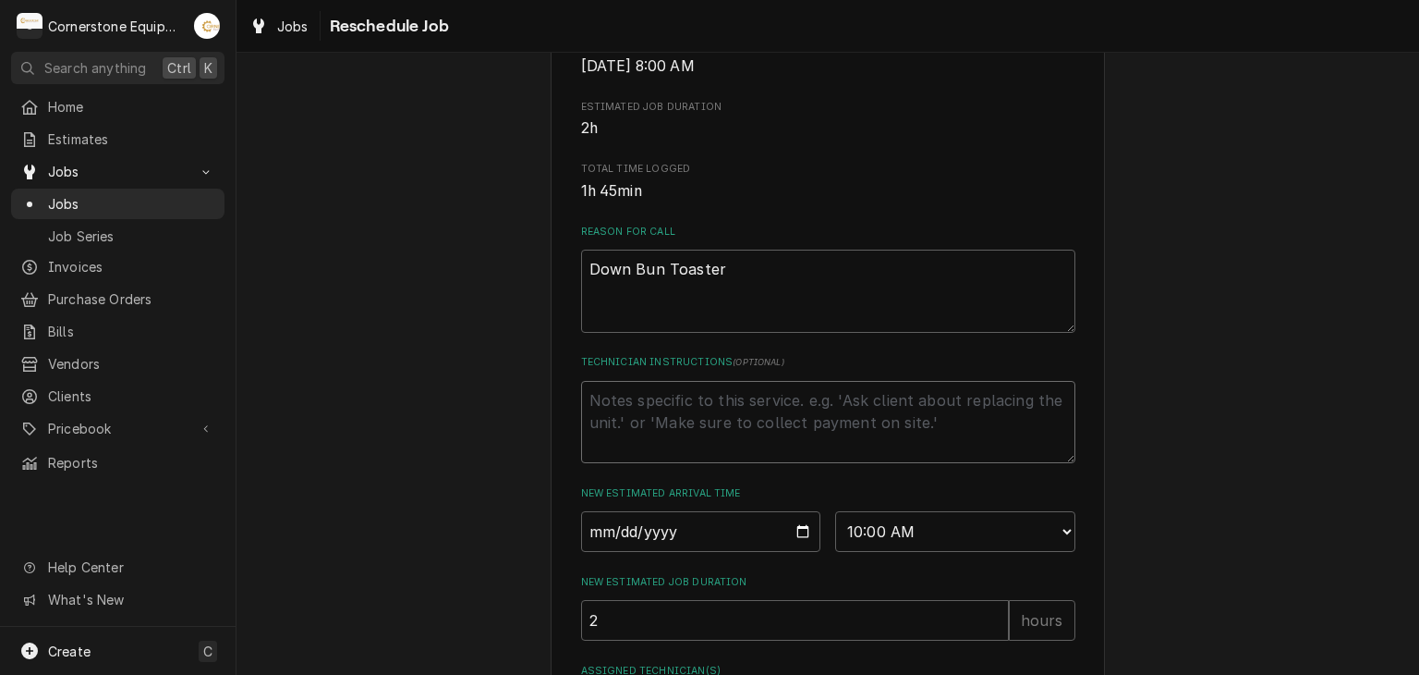
type textarea "x"
type textarea "a"
type textarea "x"
type textarea "as"
type textarea "x"
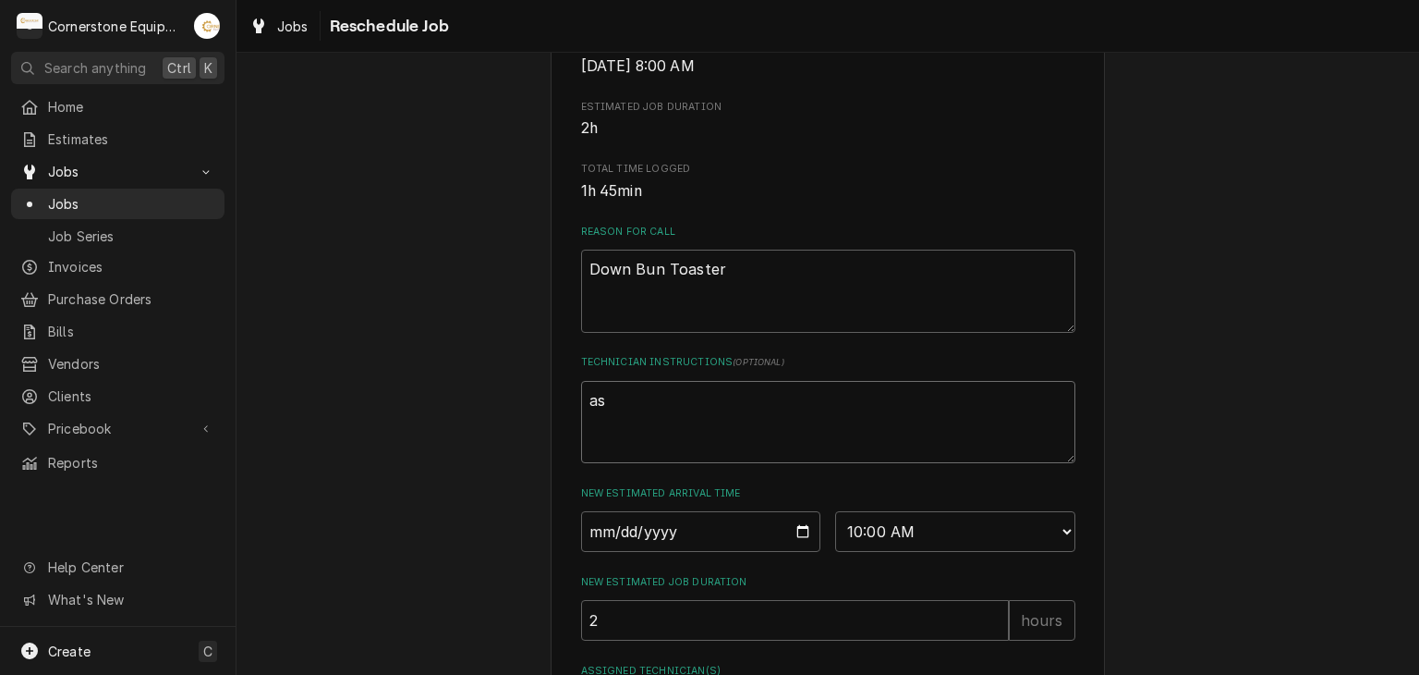
type textarea "ask"
type textarea "x"
type textarea "ask"
type textarea "x"
type textarea "ask f"
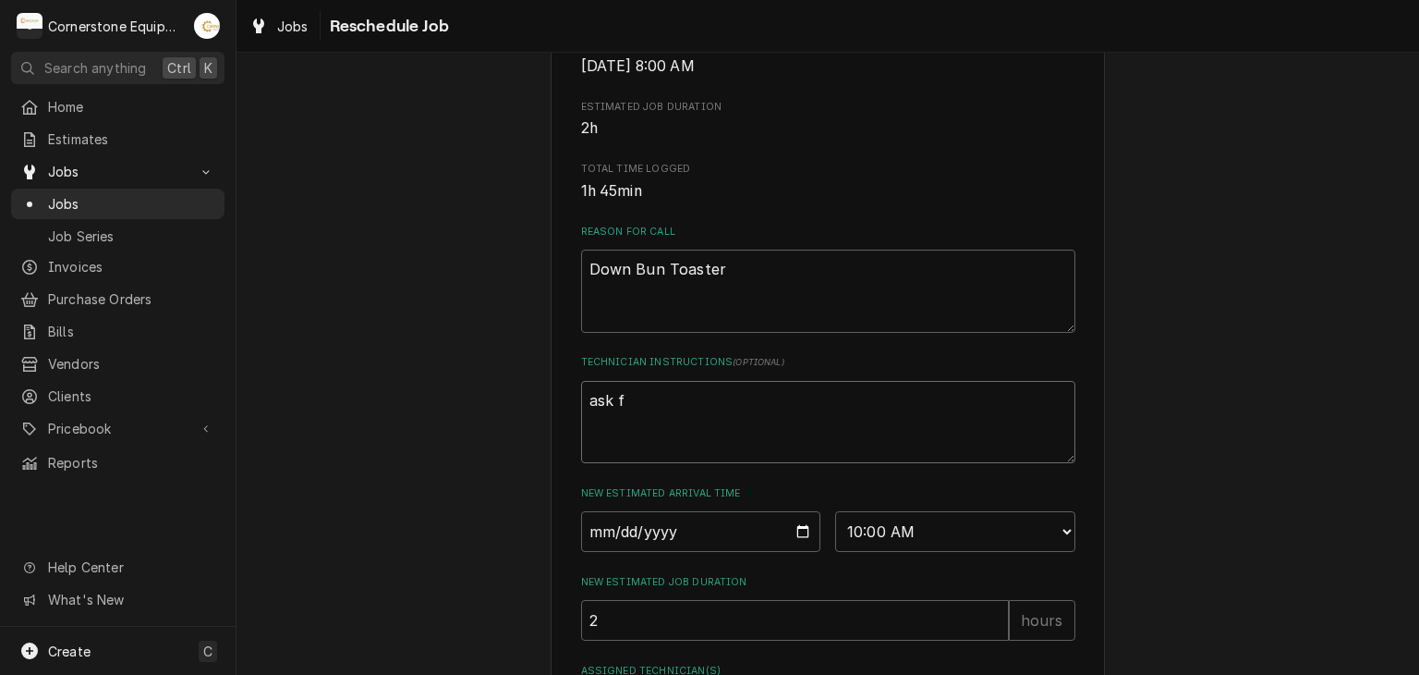
type textarea "x"
type textarea "ask fo"
type textarea "x"
type textarea "ask for"
type textarea "x"
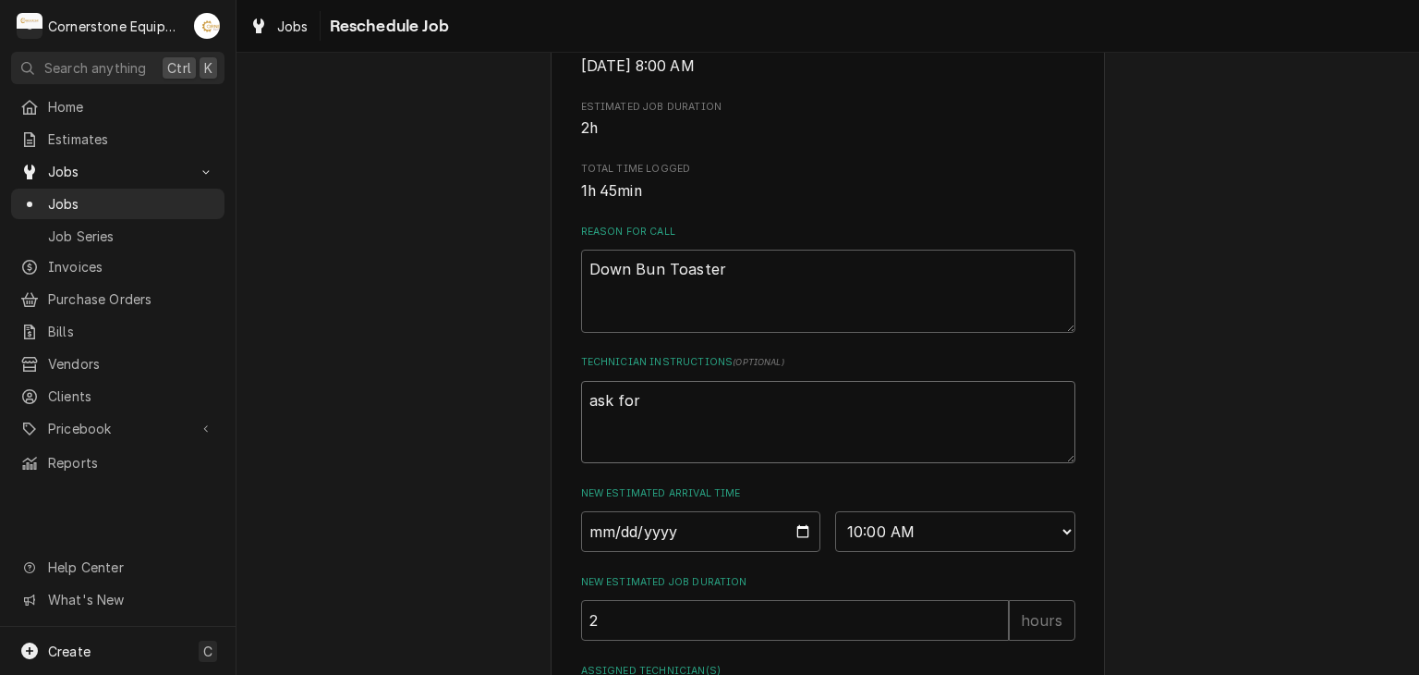
type textarea "ask for"
type textarea "x"
type textarea "ask for t"
type textarea "x"
type textarea "ask for th"
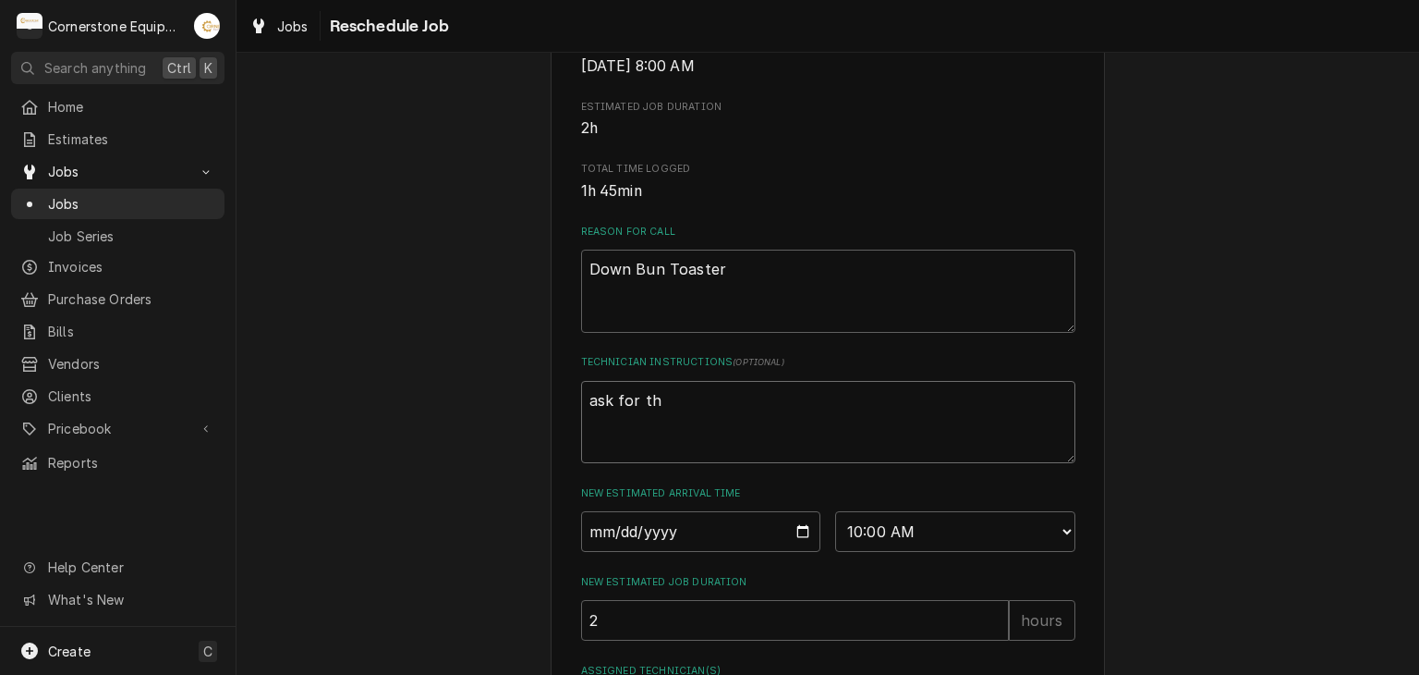
type textarea "x"
type textarea "ask for the"
type textarea "x"
type textarea "ask for the"
type textarea "x"
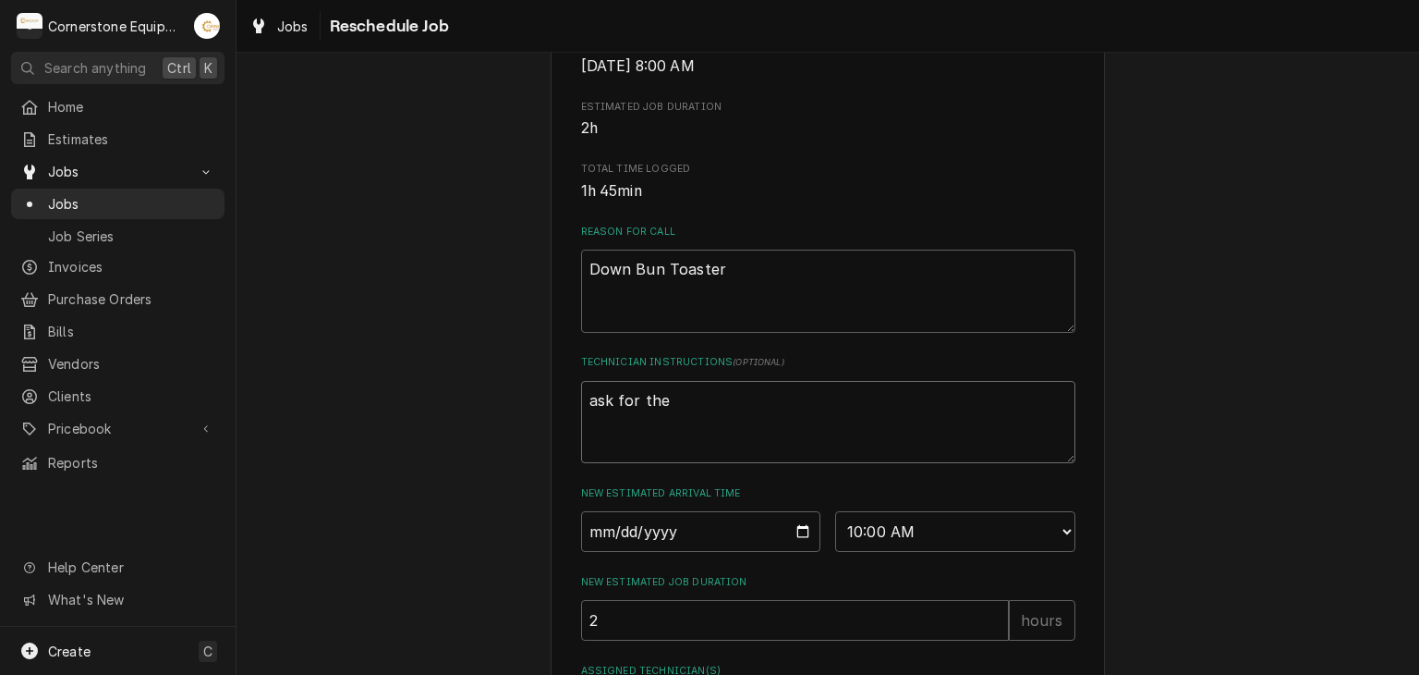
type textarea "ask for the ="
type textarea "x"
type textarea "ask for the"
type textarea "x"
type textarea "ask for the"
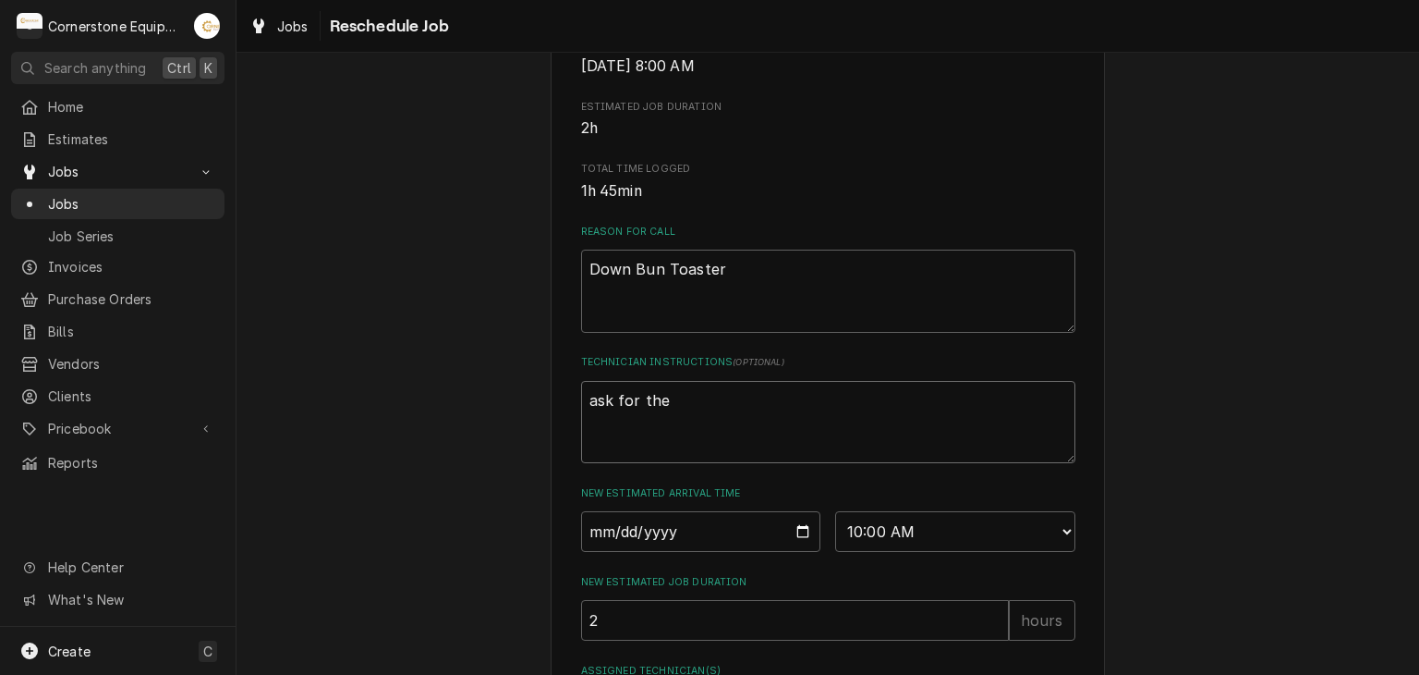
type textarea "x"
type textarea "ask for th"
type textarea "x"
type textarea "ask for t"
type textarea "x"
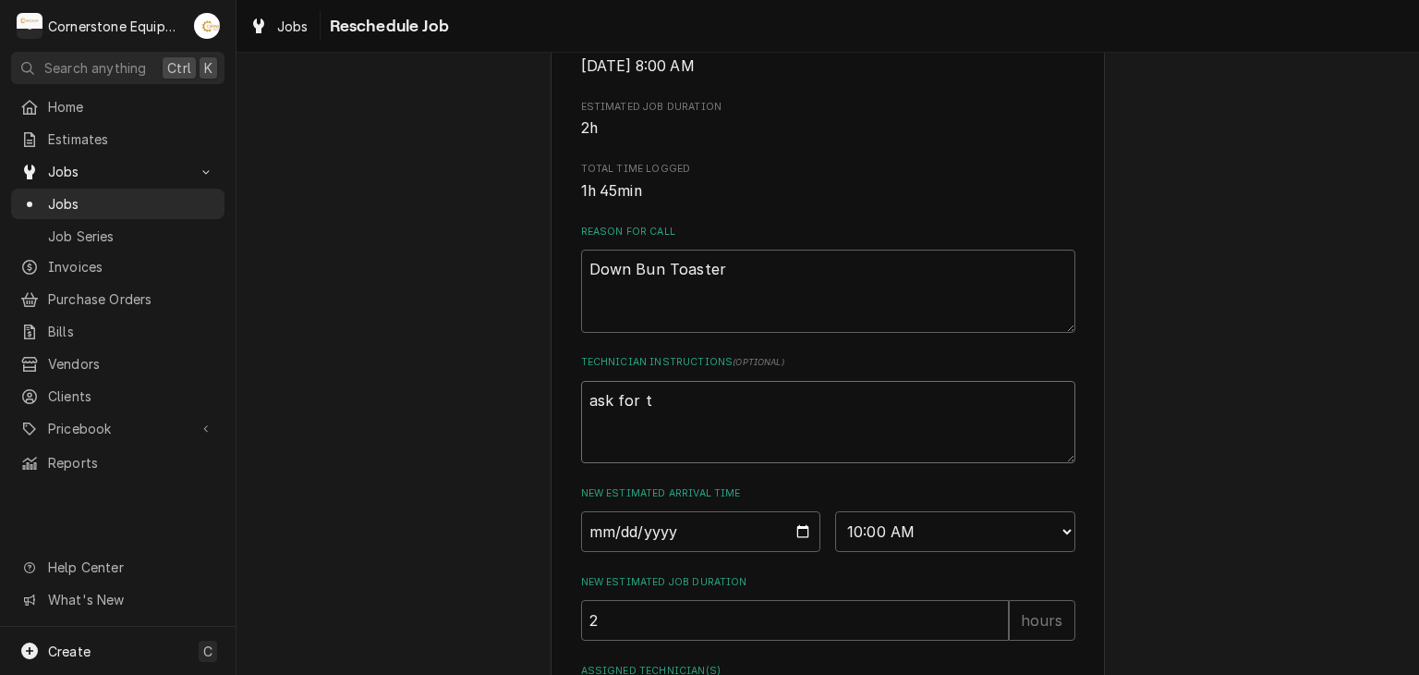
type textarea "ask for"
type textarea "x"
type textarea "ask for"
type textarea "x"
type textarea "ask fo"
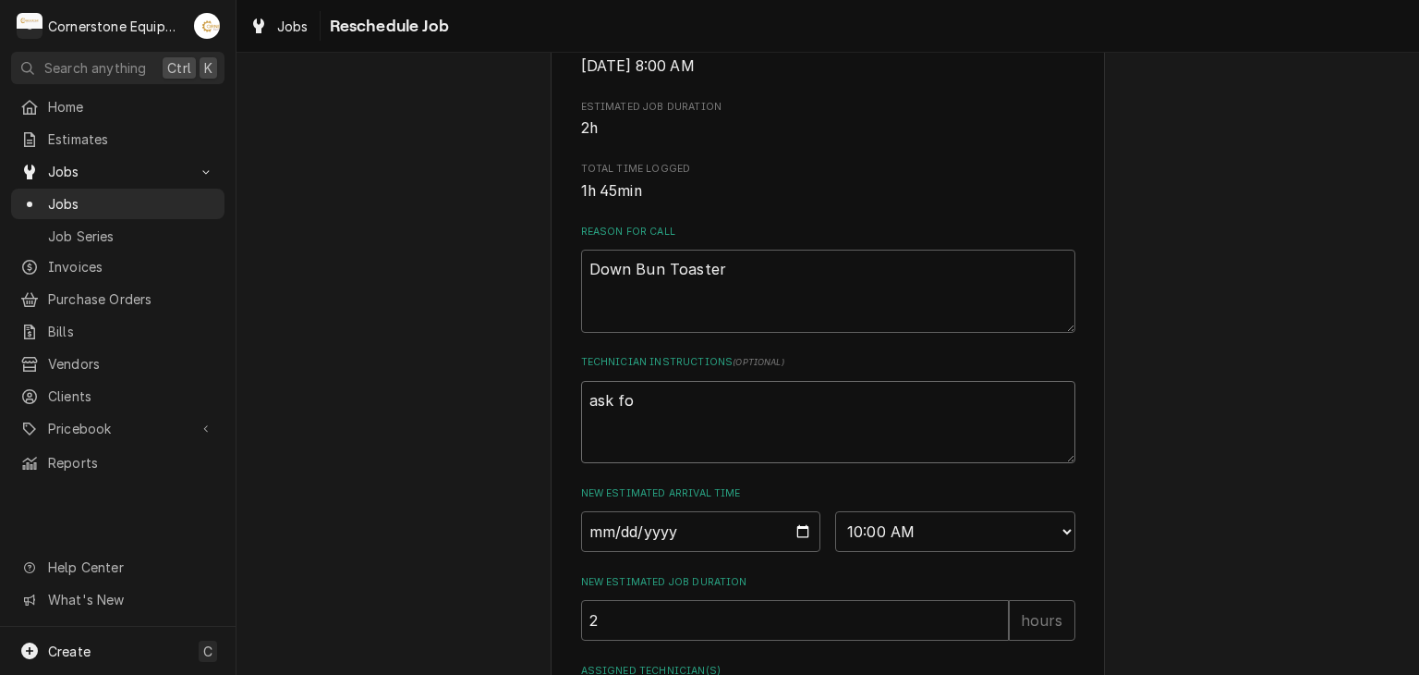
type textarea "x"
type textarea "ask f"
type textarea "x"
type textarea "ask"
type textarea "x"
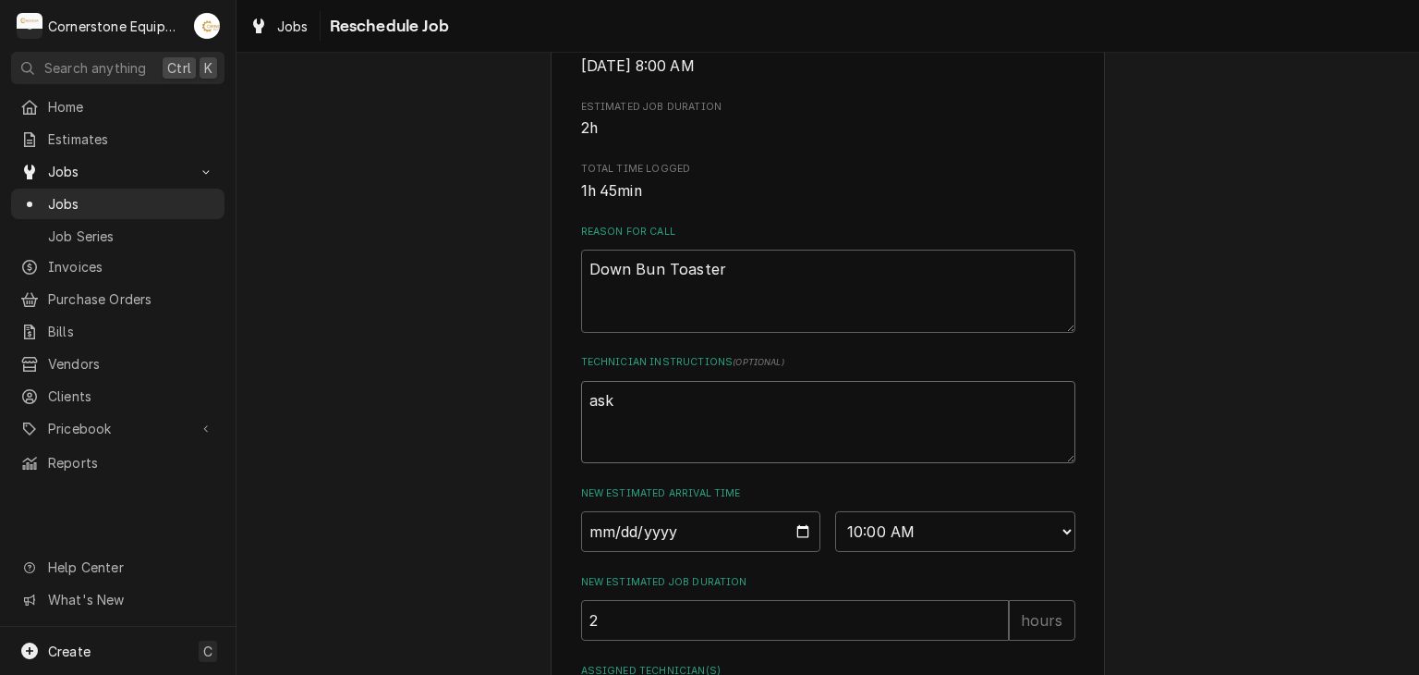
type textarea "ask"
type textarea "x"
type textarea "as"
type textarea "x"
type textarea "a"
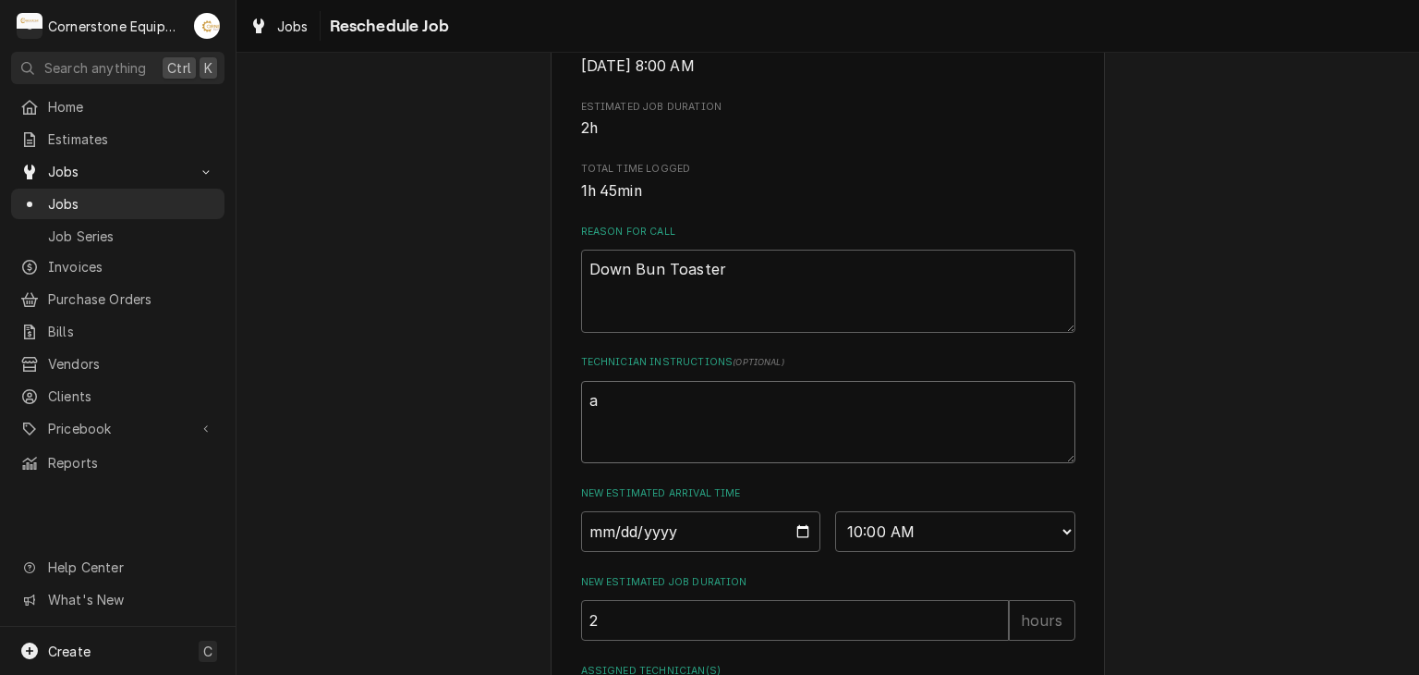
type textarea "x"
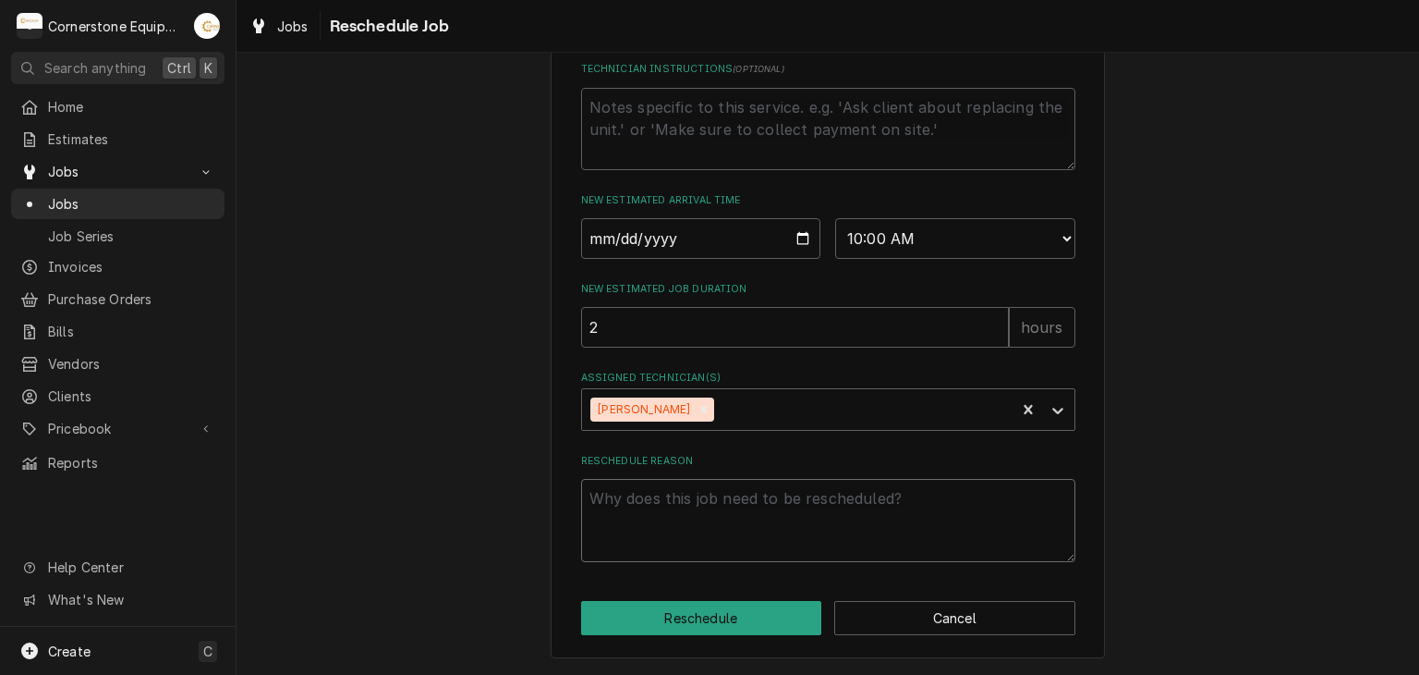
click at [762, 488] on textarea "Reschedule Reason" at bounding box center [828, 520] width 494 height 83
type textarea "x"
type textarea "r"
type textarea "x"
type textarea "re"
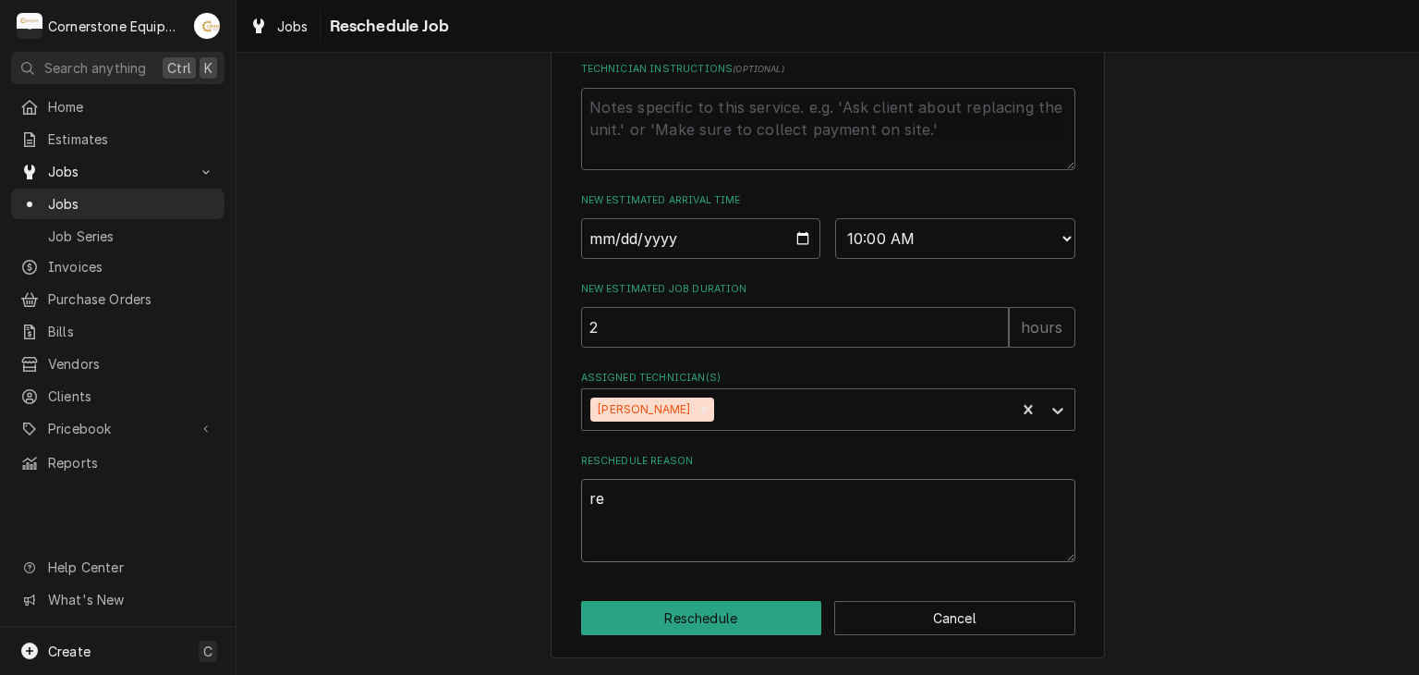
type textarea "x"
type textarea "ret"
type textarea "x"
type textarea "retu"
type textarea "x"
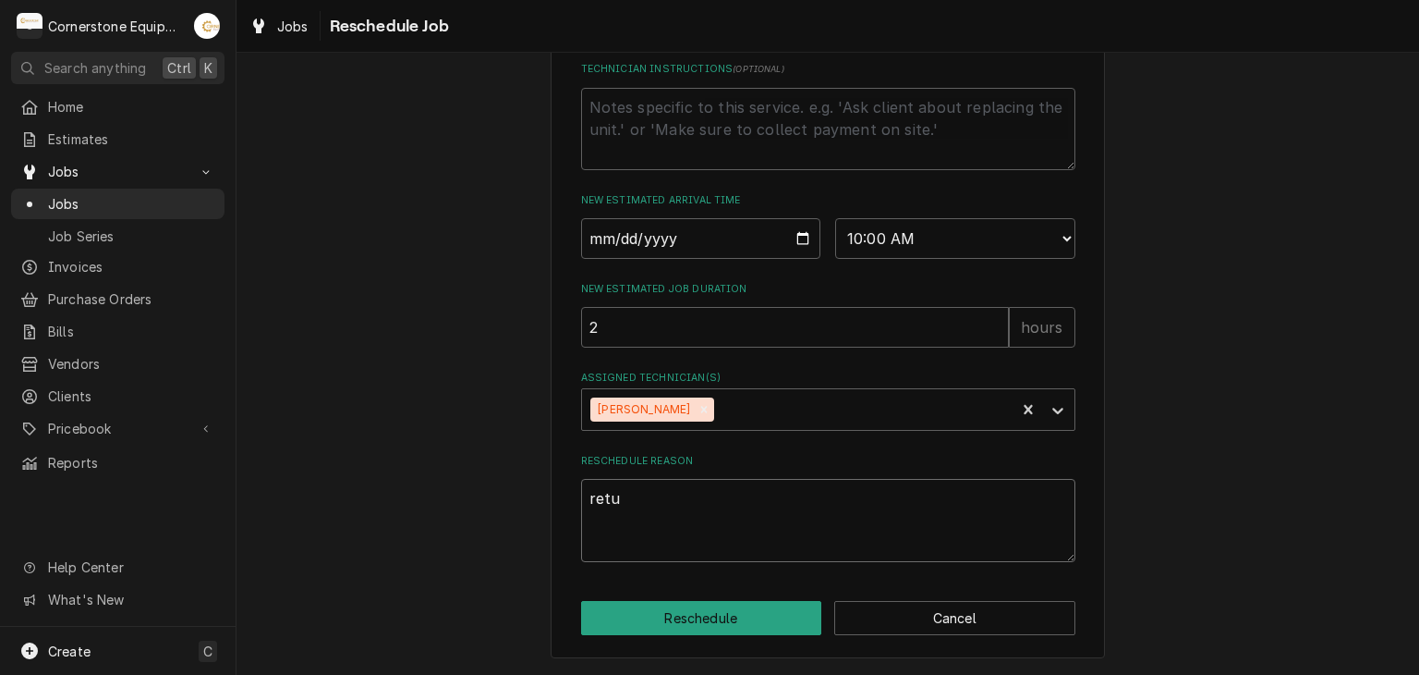
type textarea "retur"
type textarea "x"
type textarea "return"
type textarea "x"
type textarea "returnin"
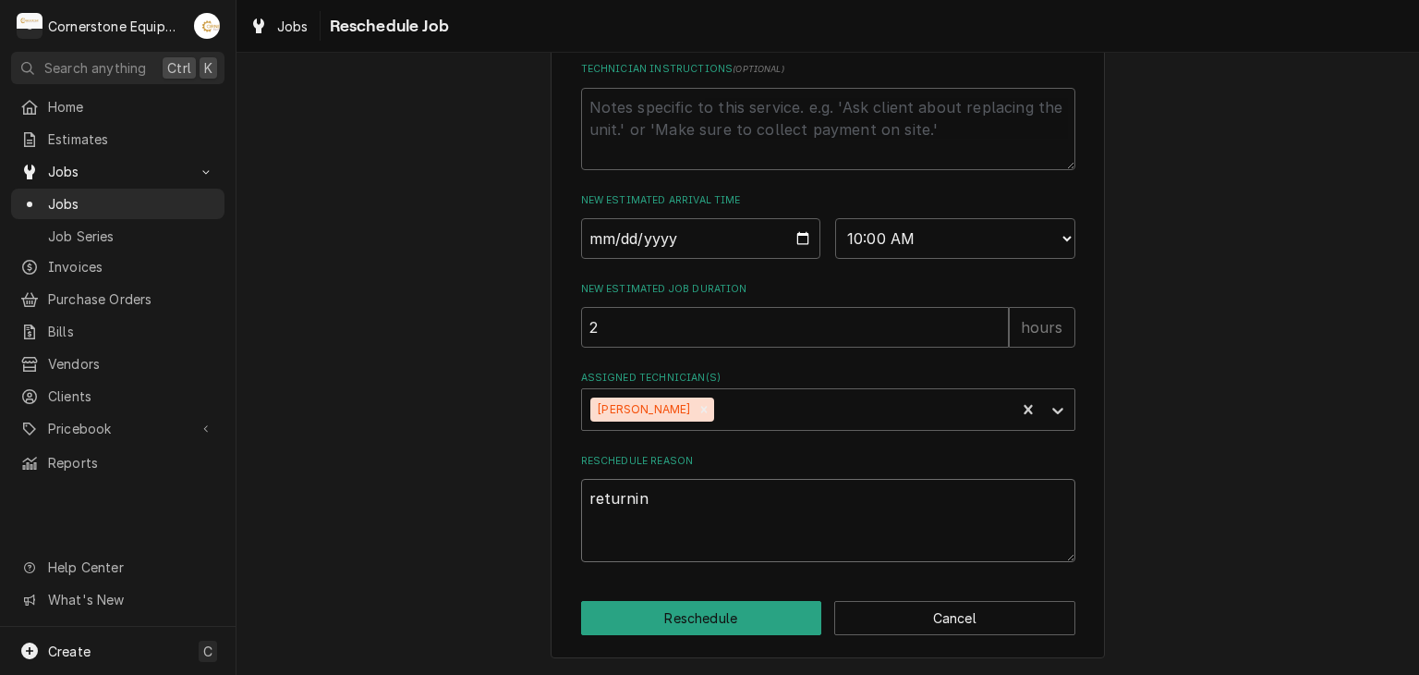
type textarea "x"
type textarea "returning"
type textarea "x"
type textarea "returning"
type textarea "x"
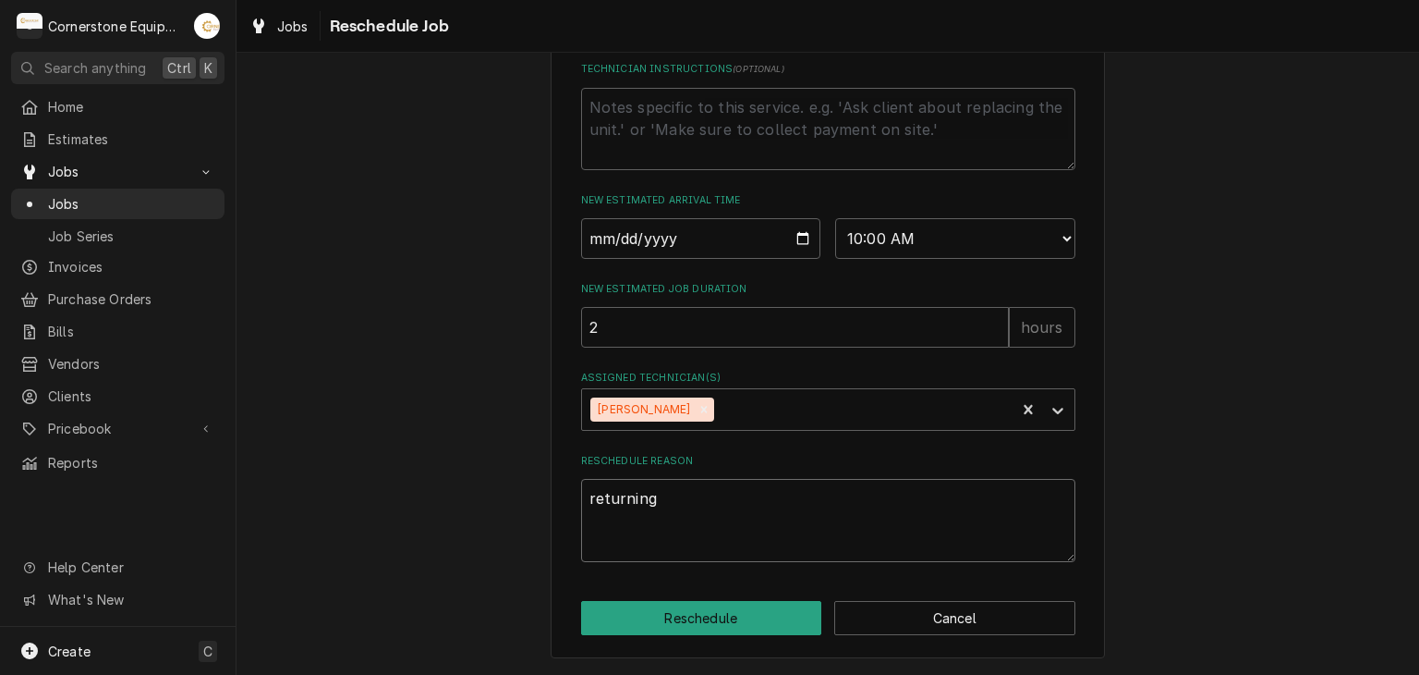
type textarea "returning t"
type textarea "x"
type textarea "returning to"
type textarea "x"
type textarea "returning to"
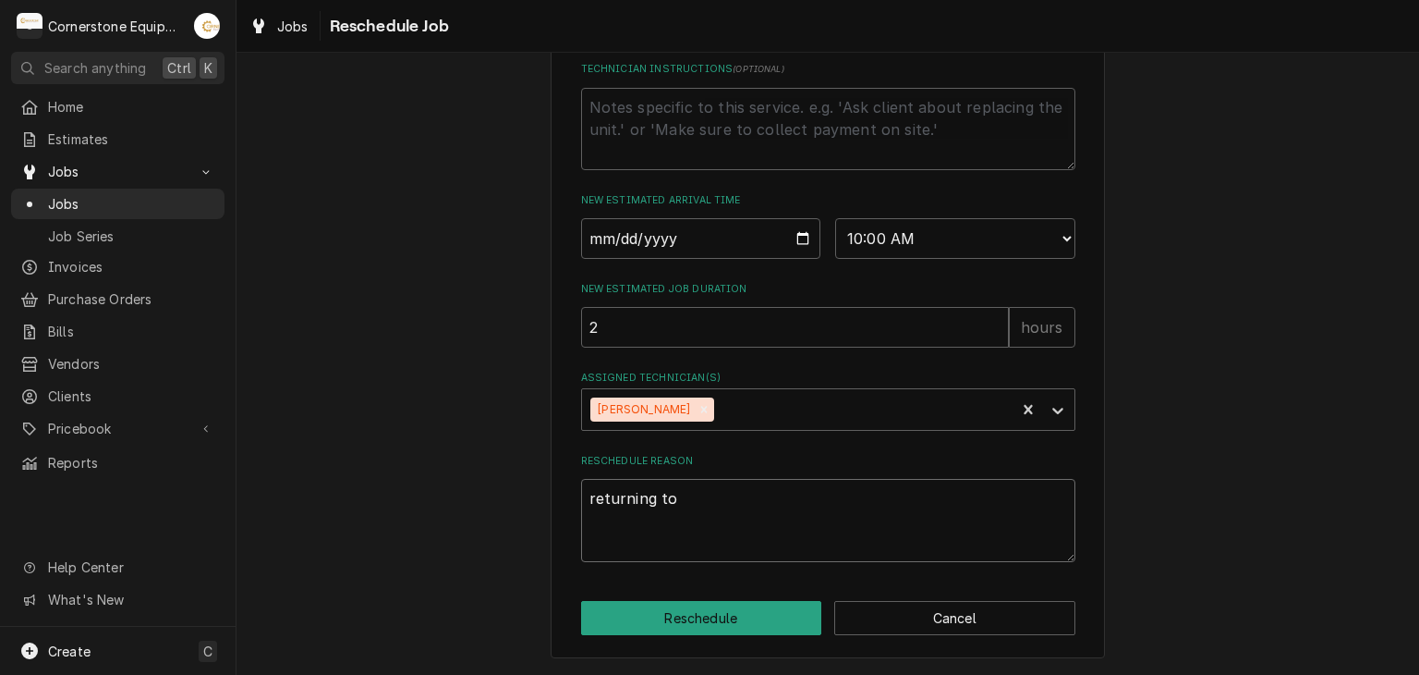
type textarea "x"
type textarea "returning to r"
type textarea "x"
type textarea "returning to re"
type textarea "x"
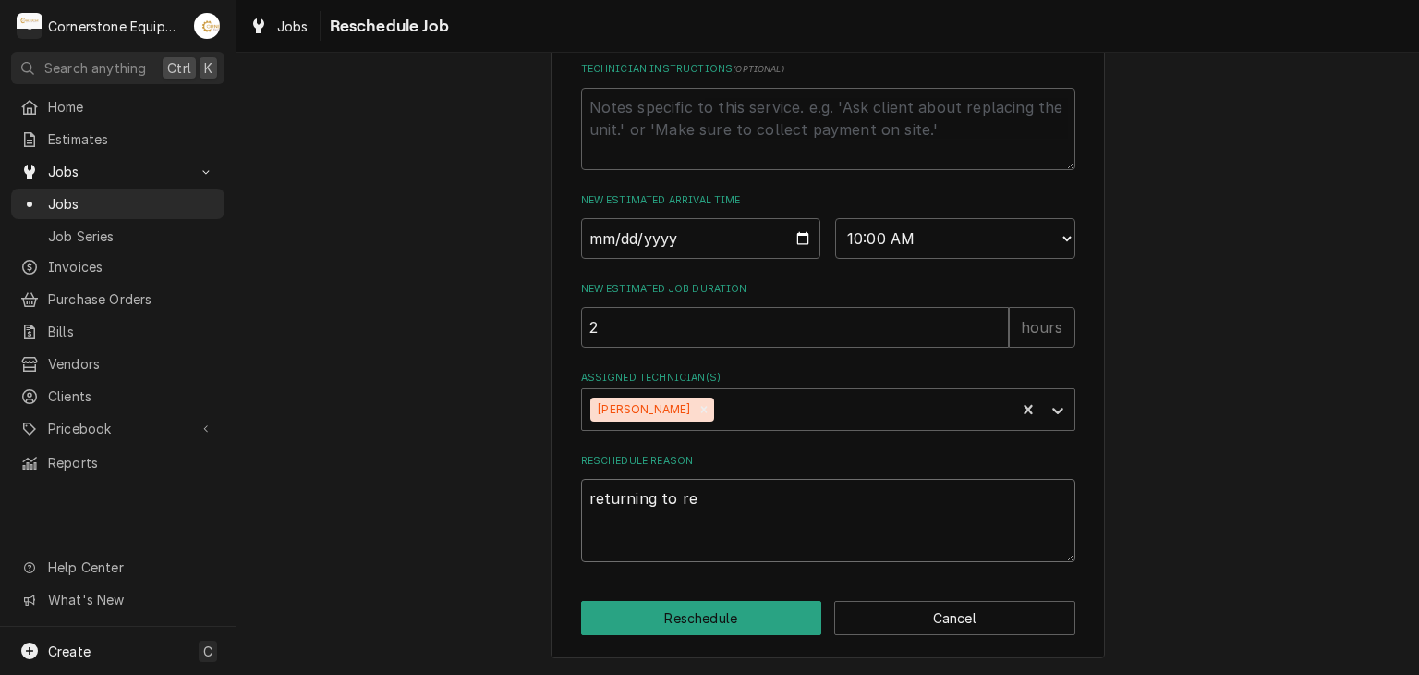
type textarea "returning to rep"
type textarea "x"
type textarea "returning to repl"
type textarea "x"
type textarea "returning to repla"
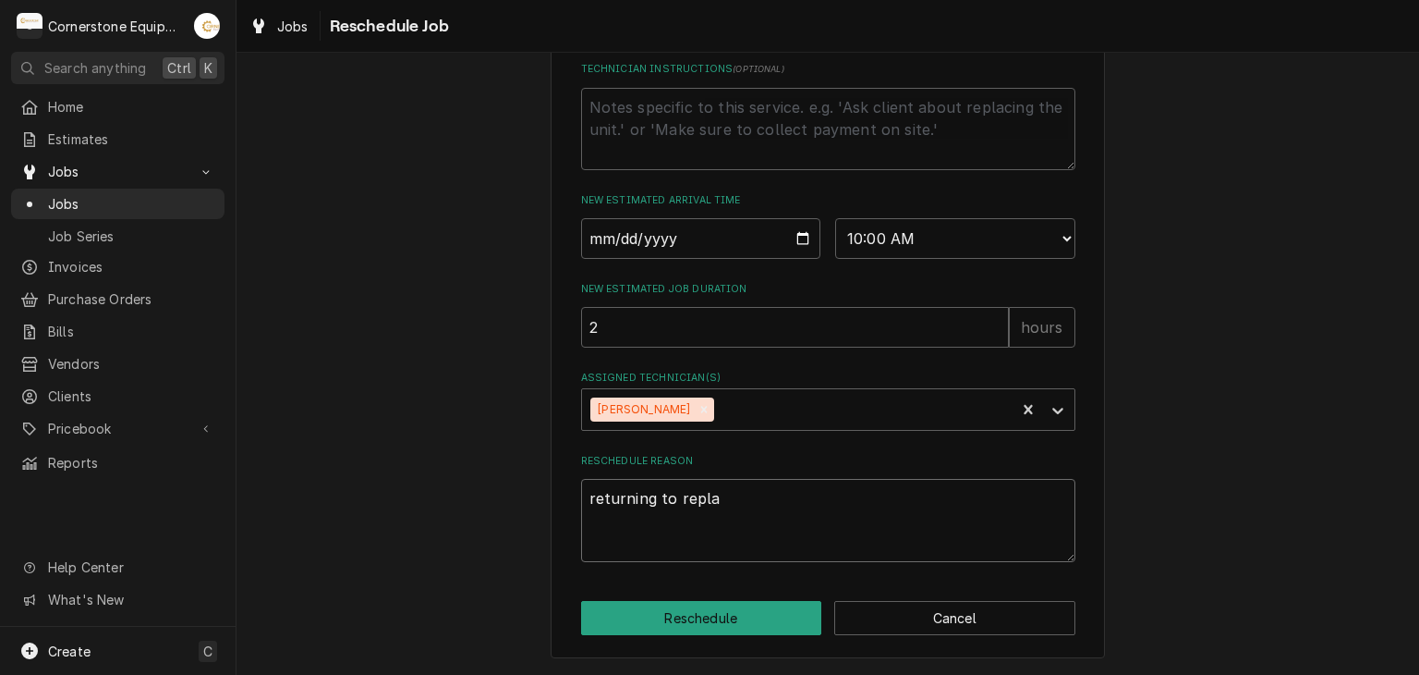
type textarea "x"
type textarea "returning to replac"
type textarea "x"
type textarea "returning to replace"
type textarea "x"
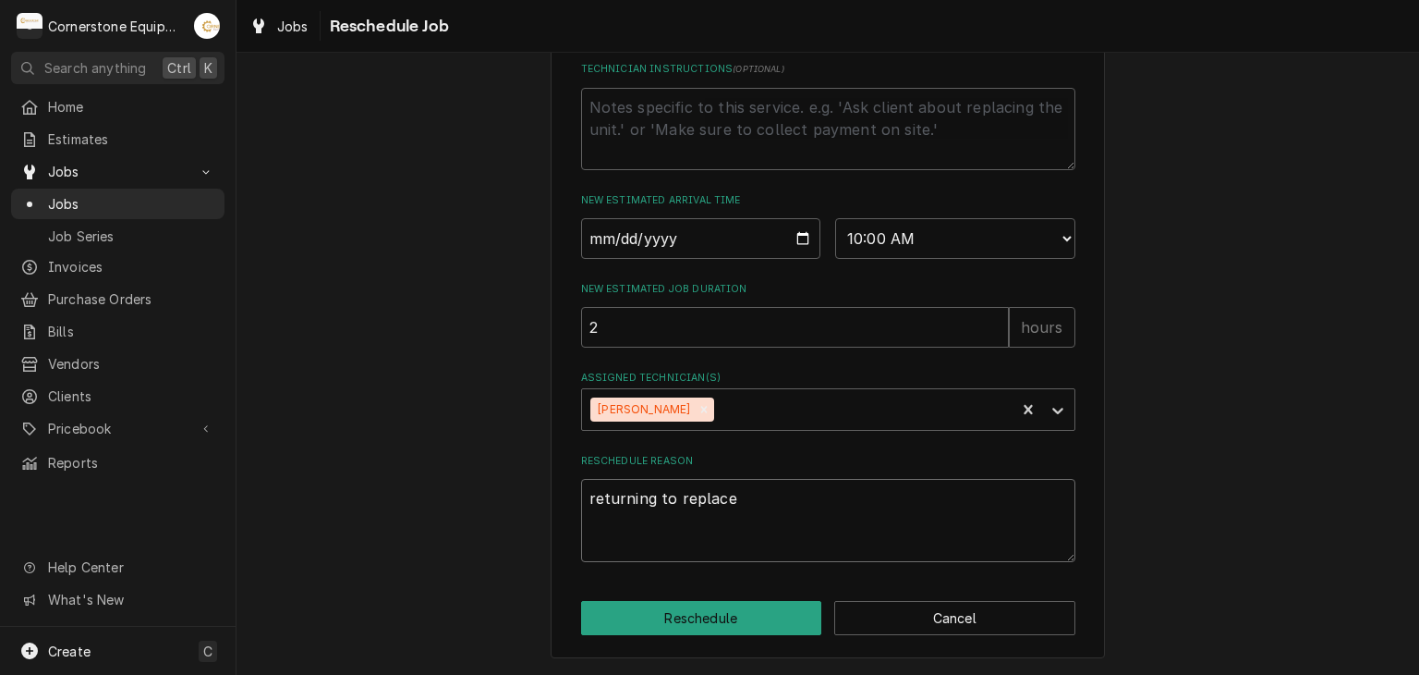
type textarea "returning to replace"
type textarea "x"
type textarea "returning to replace b"
type textarea "x"
type textarea "returning to replace bo"
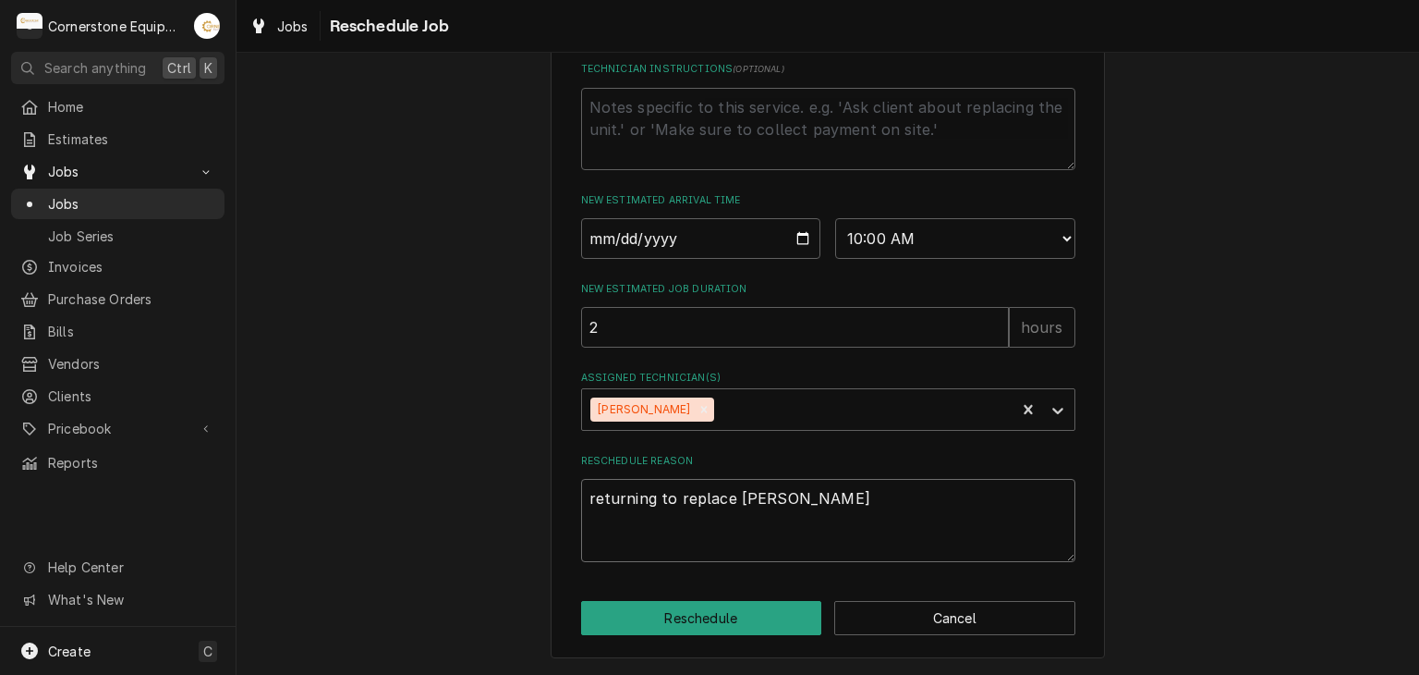
type textarea "x"
type textarea "returning to replace boa"
type textarea "x"
type textarea "returning to replace boar"
type textarea "x"
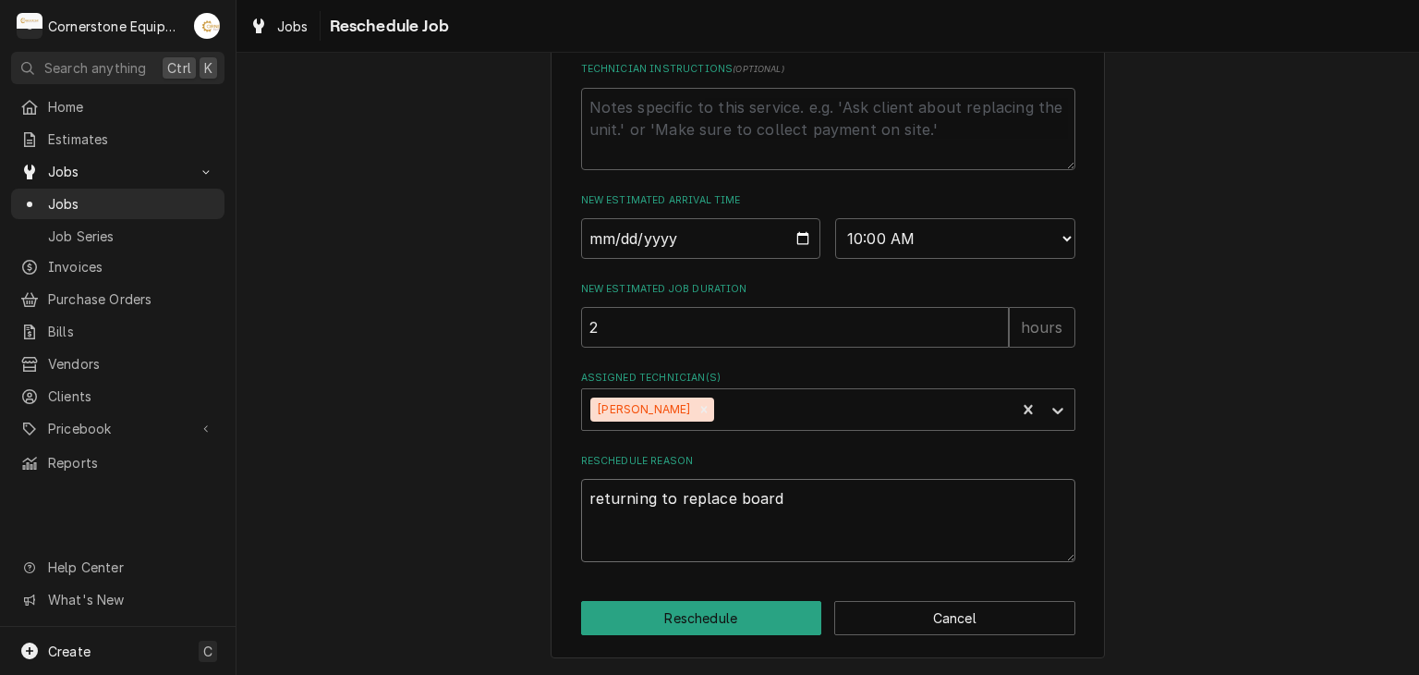
type textarea "returning to replace board"
click at [757, 599] on div "Please provide some additional details to reschedule this job. Roopairs Job ID …" at bounding box center [828, 42] width 554 height 1233
click at [760, 607] on button "Reschedule" at bounding box center [701, 618] width 241 height 34
type textarea "x"
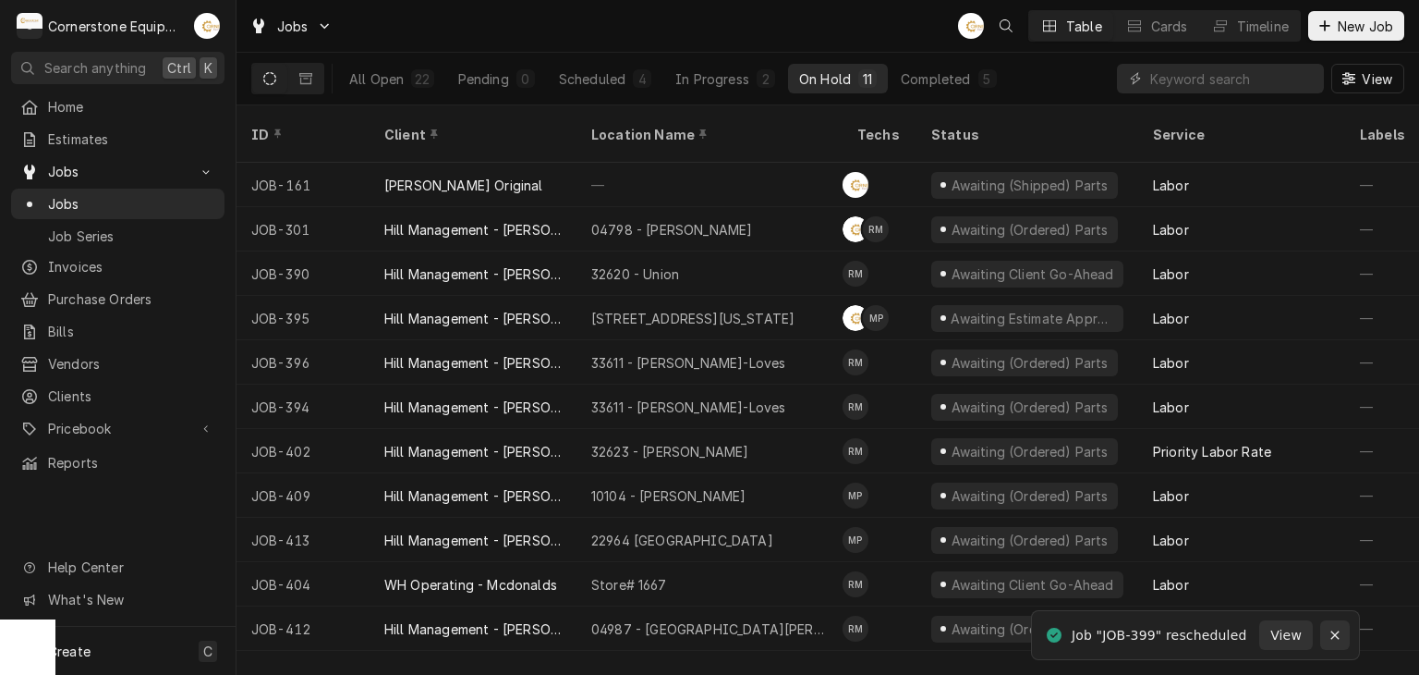
click at [1329, 639] on icon "Notifications alt+T" at bounding box center [1335, 634] width 13 height 13
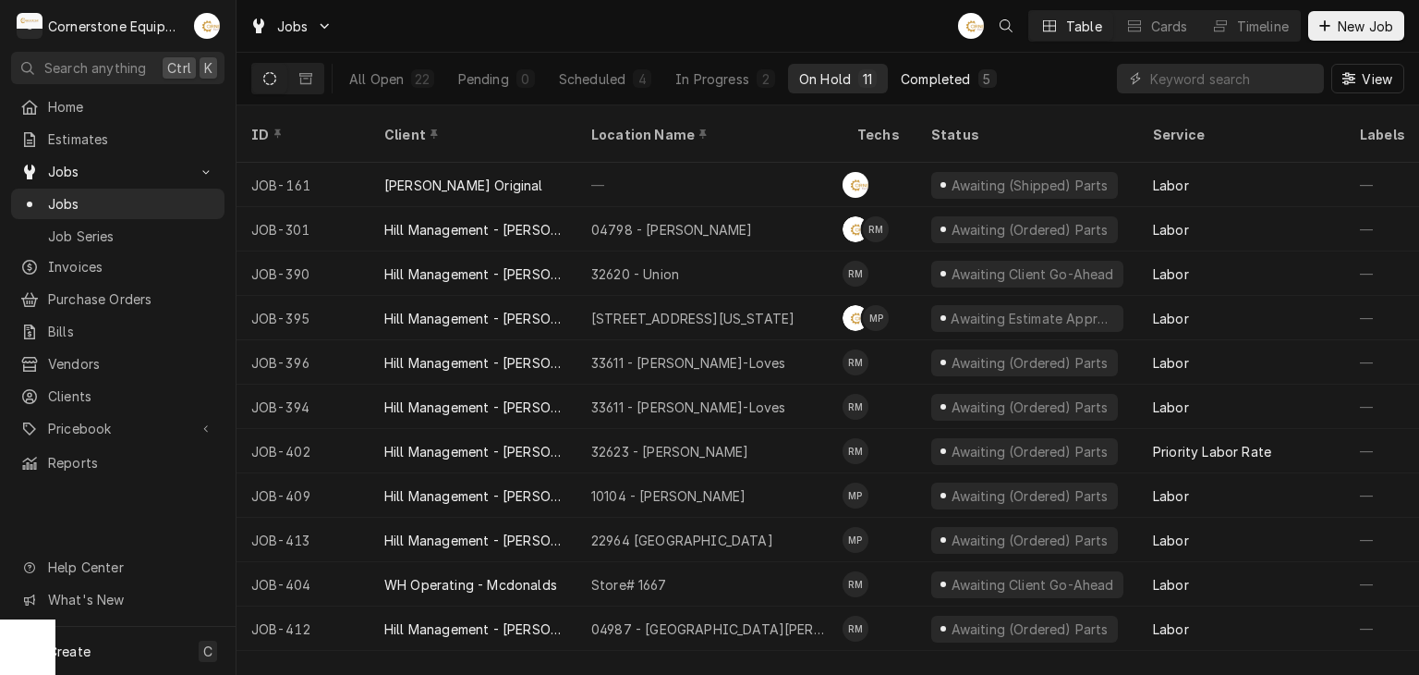
click at [956, 90] on button "Completed 5" at bounding box center [948, 79] width 117 height 30
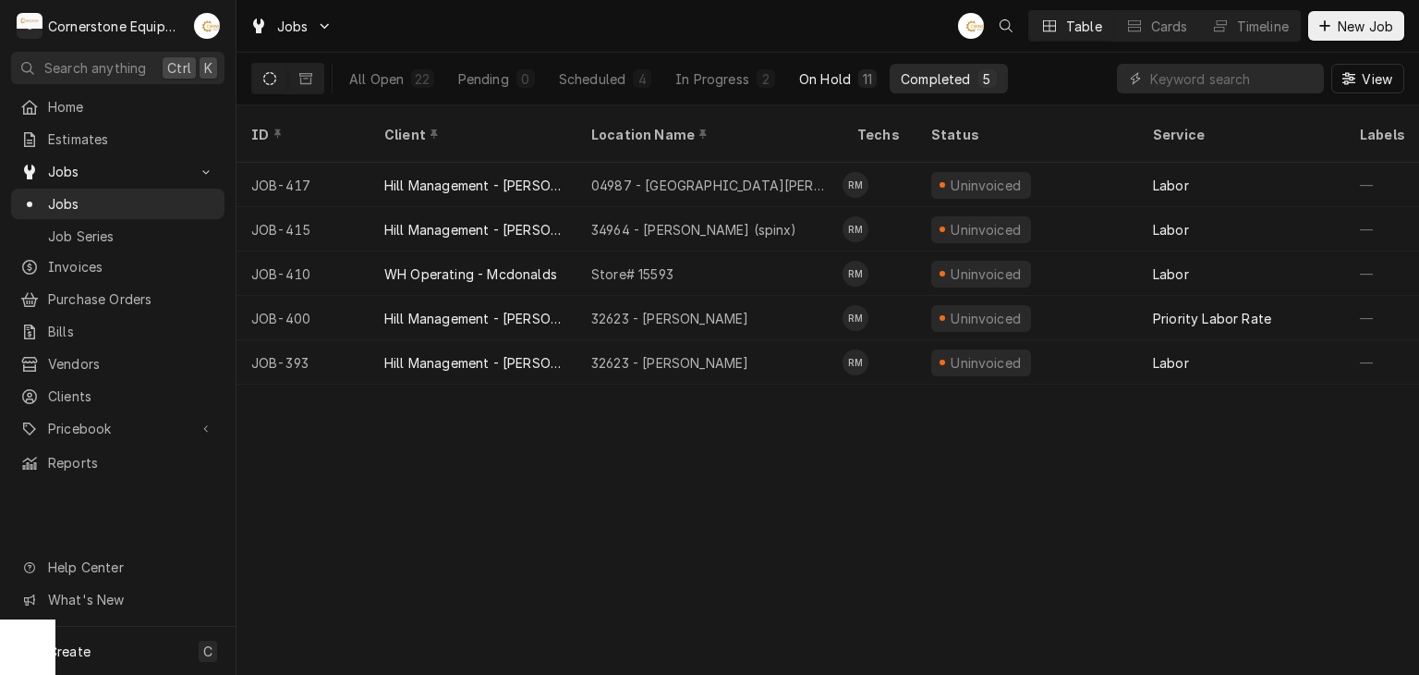
click at [791, 90] on button "On Hold 11" at bounding box center [838, 79] width 100 height 30
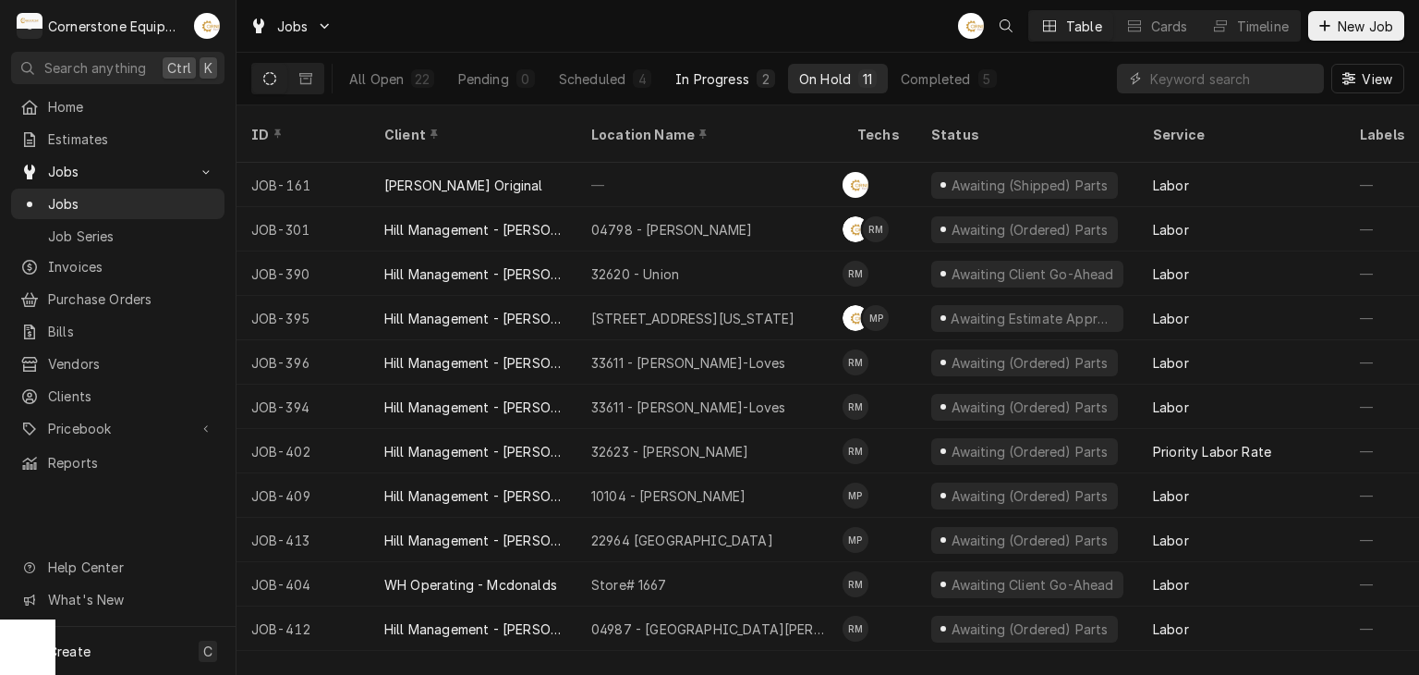
click at [688, 83] on div "In Progress" at bounding box center [713, 78] width 74 height 19
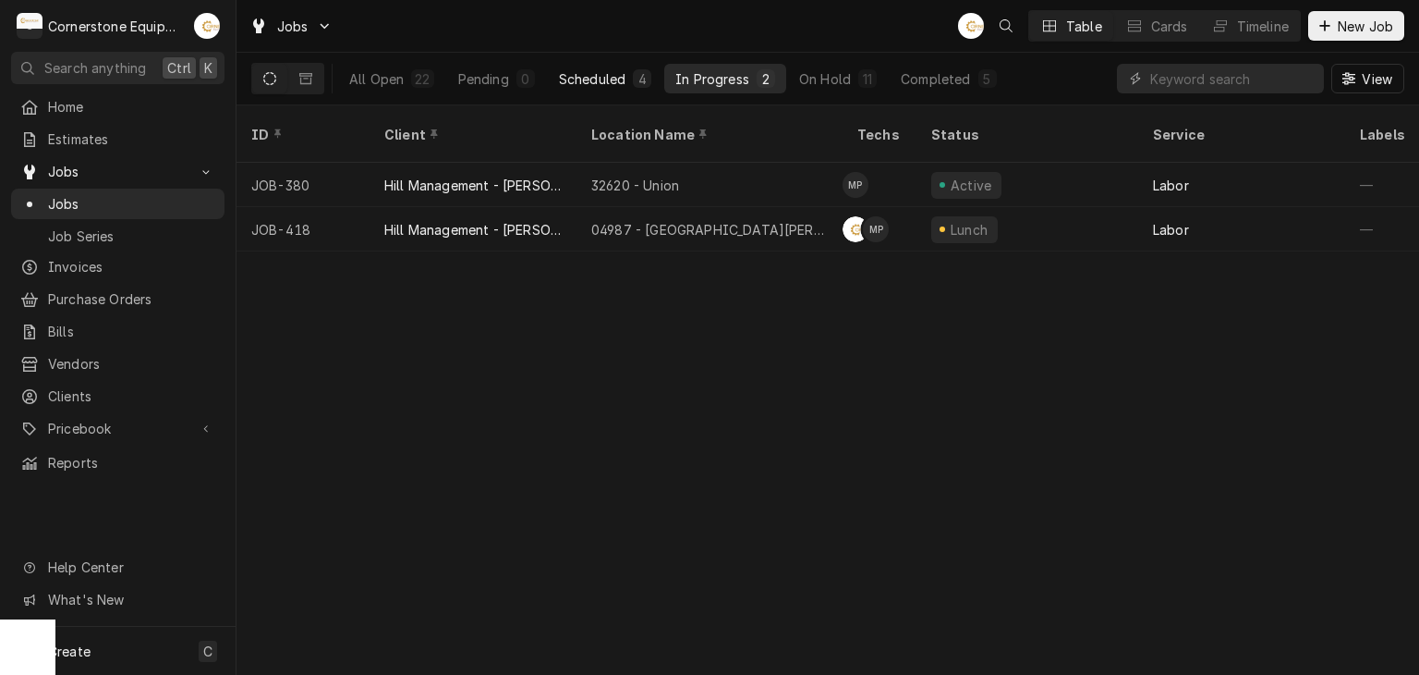
click at [621, 90] on button "Scheduled 4" at bounding box center [605, 79] width 115 height 30
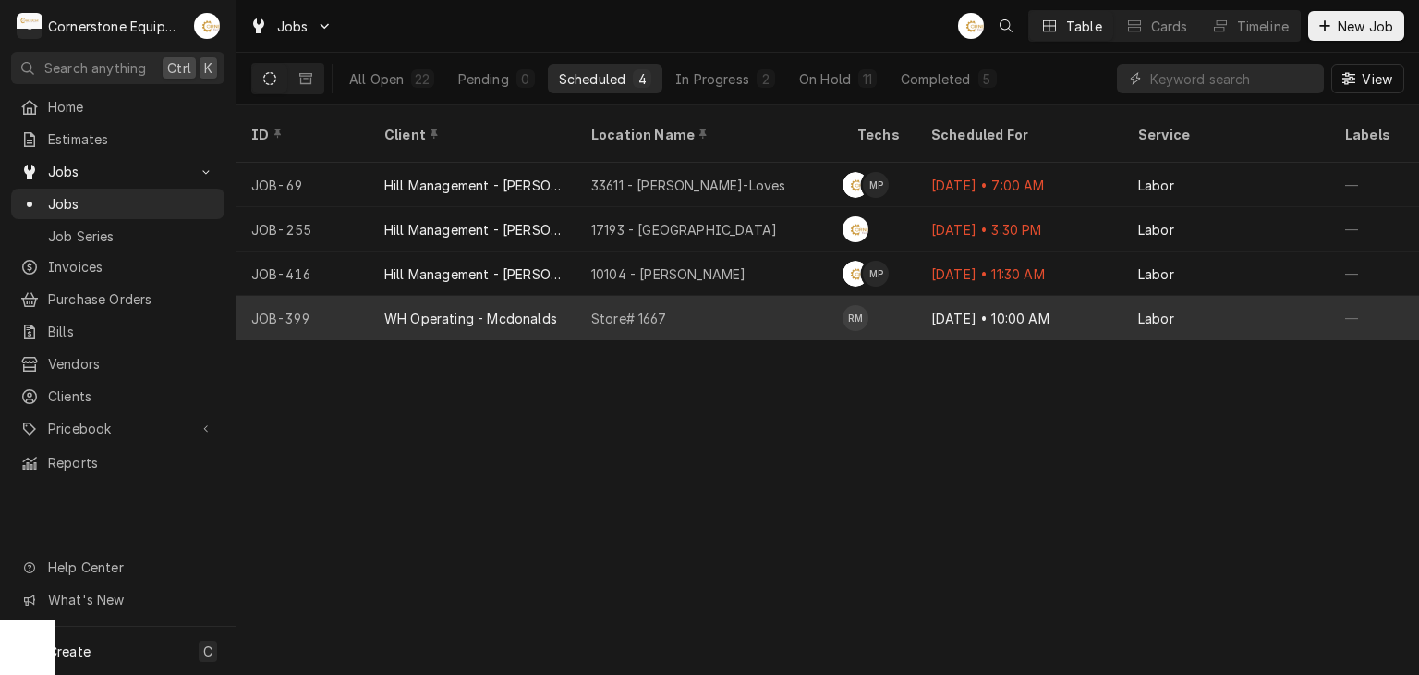
click at [665, 296] on div "Store# 1667" at bounding box center [710, 318] width 266 height 44
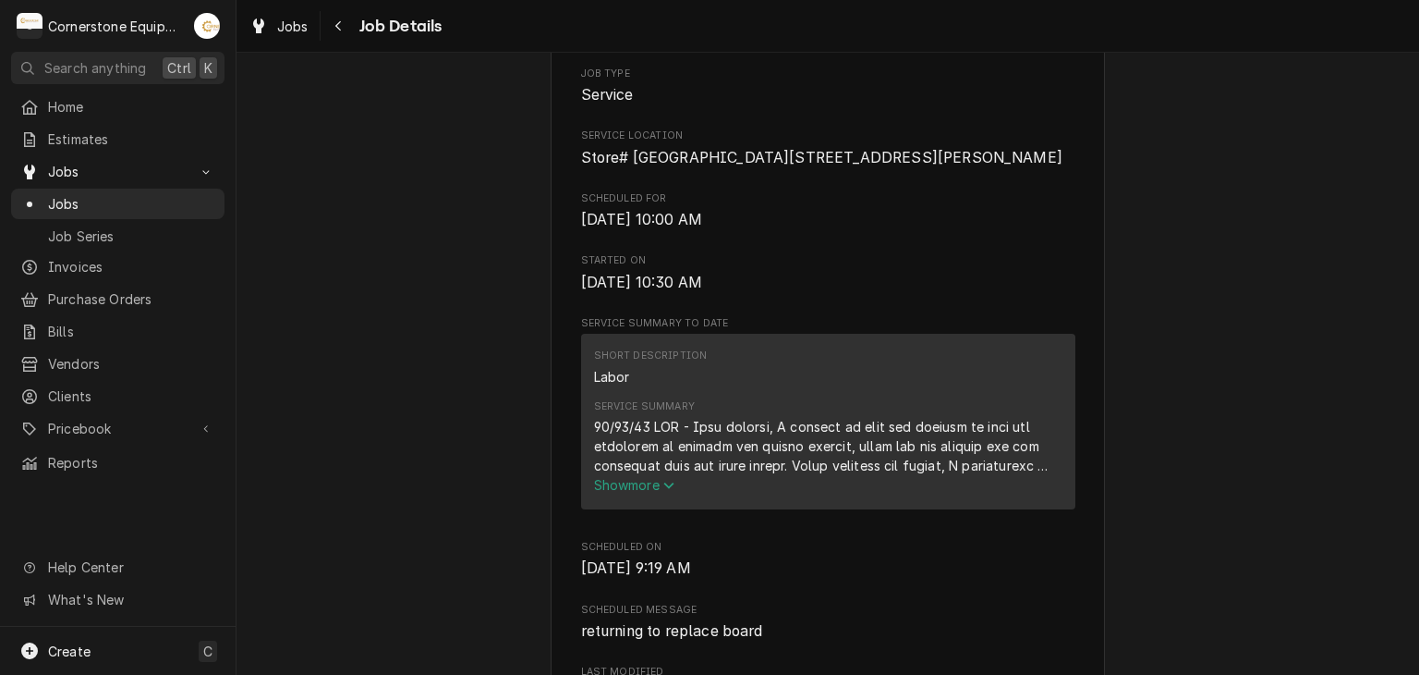
scroll to position [739, 0]
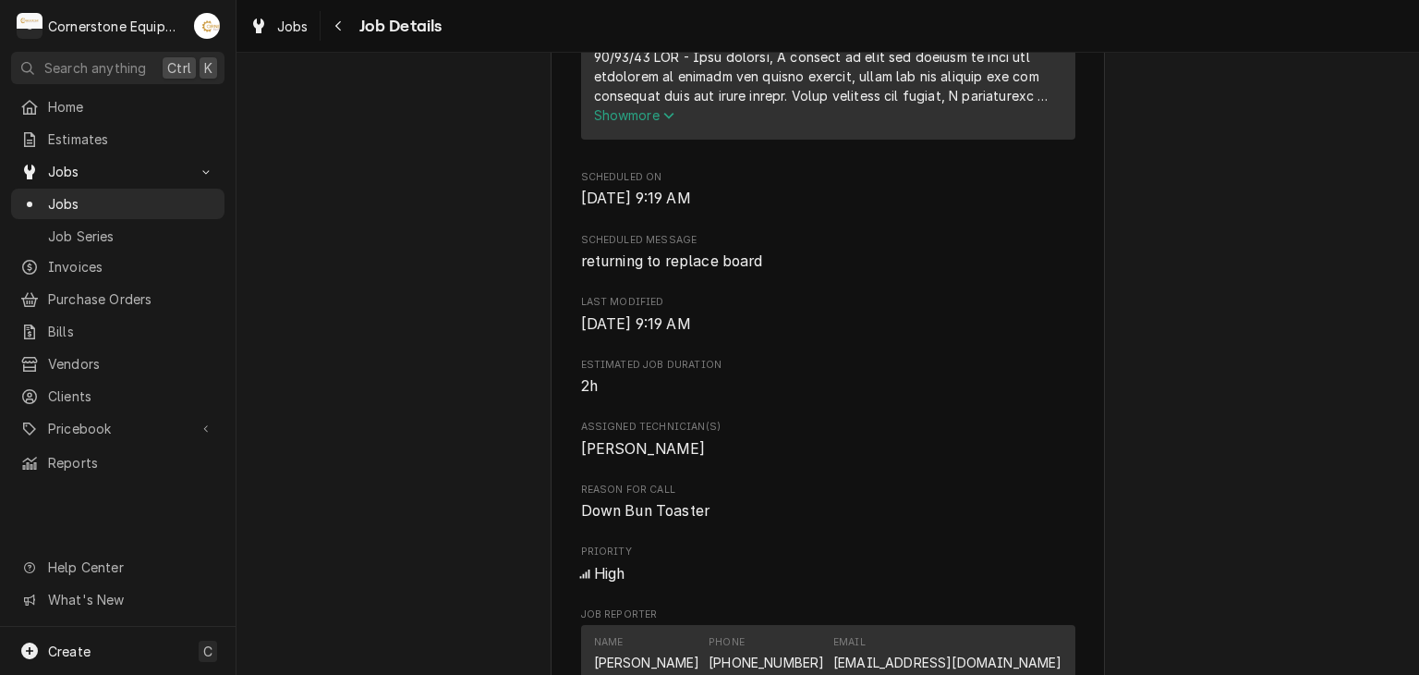
click at [658, 123] on span "Show more" at bounding box center [634, 115] width 81 height 16
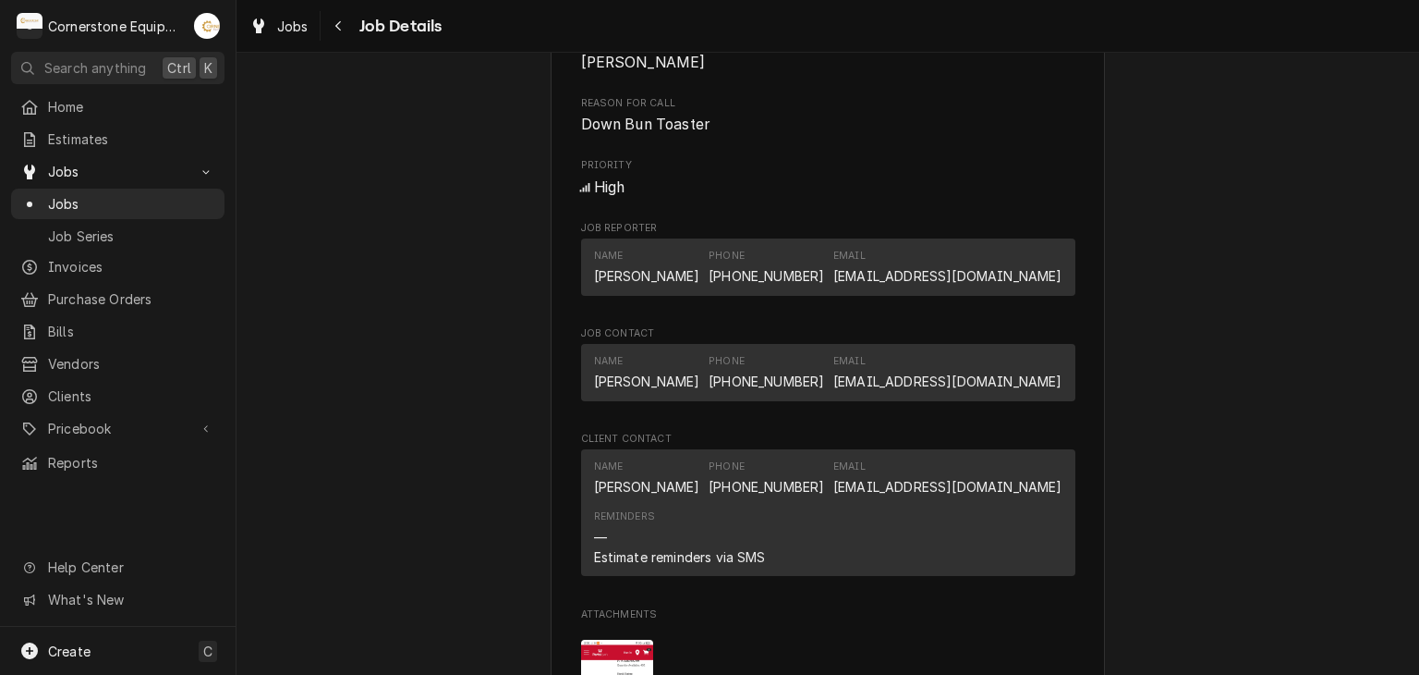
scroll to position [1479, 0]
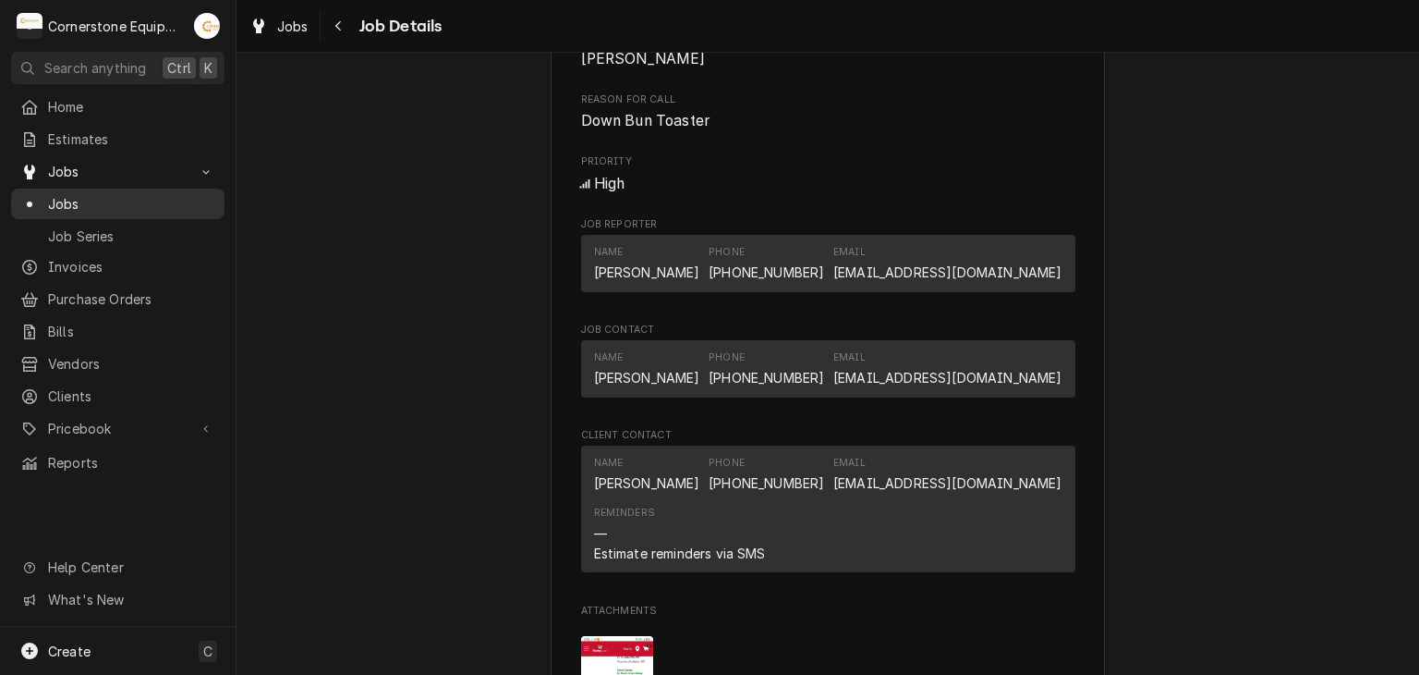
click at [148, 194] on span "Jobs" at bounding box center [131, 203] width 167 height 19
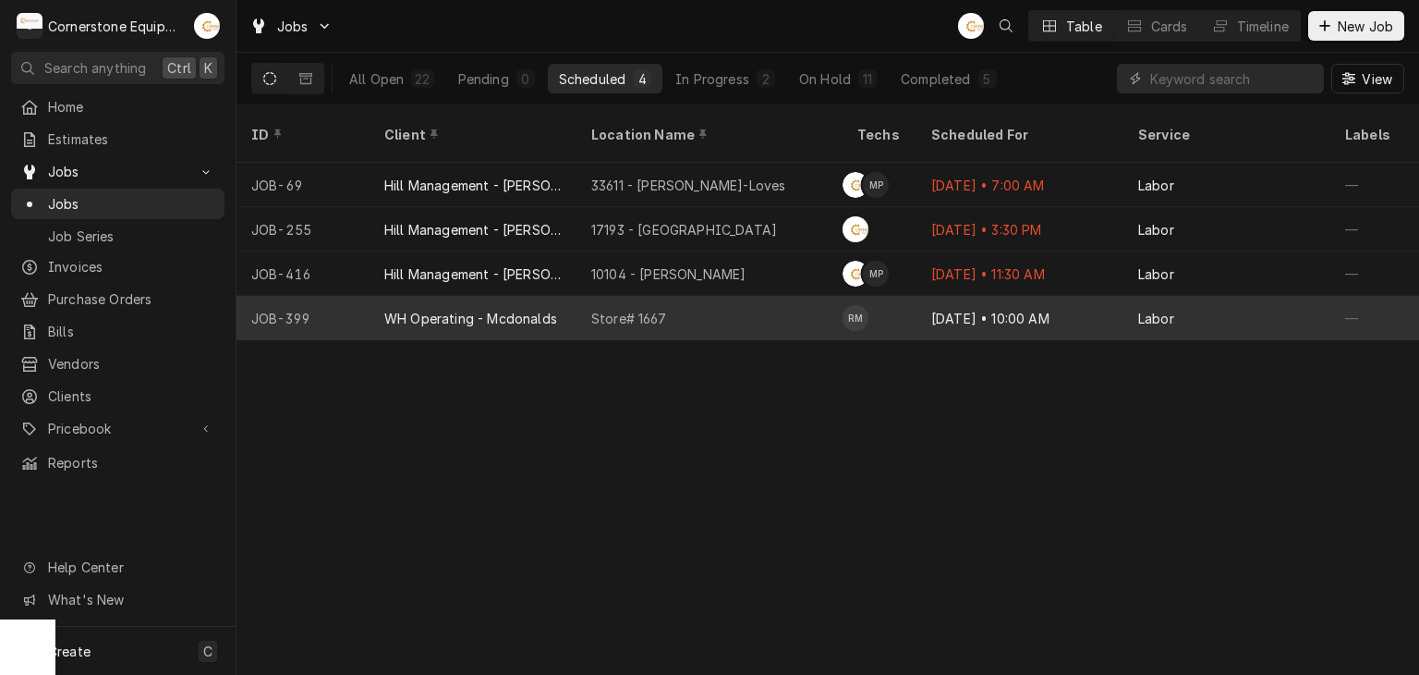
click at [606, 296] on div "Store# 1667" at bounding box center [710, 318] width 266 height 44
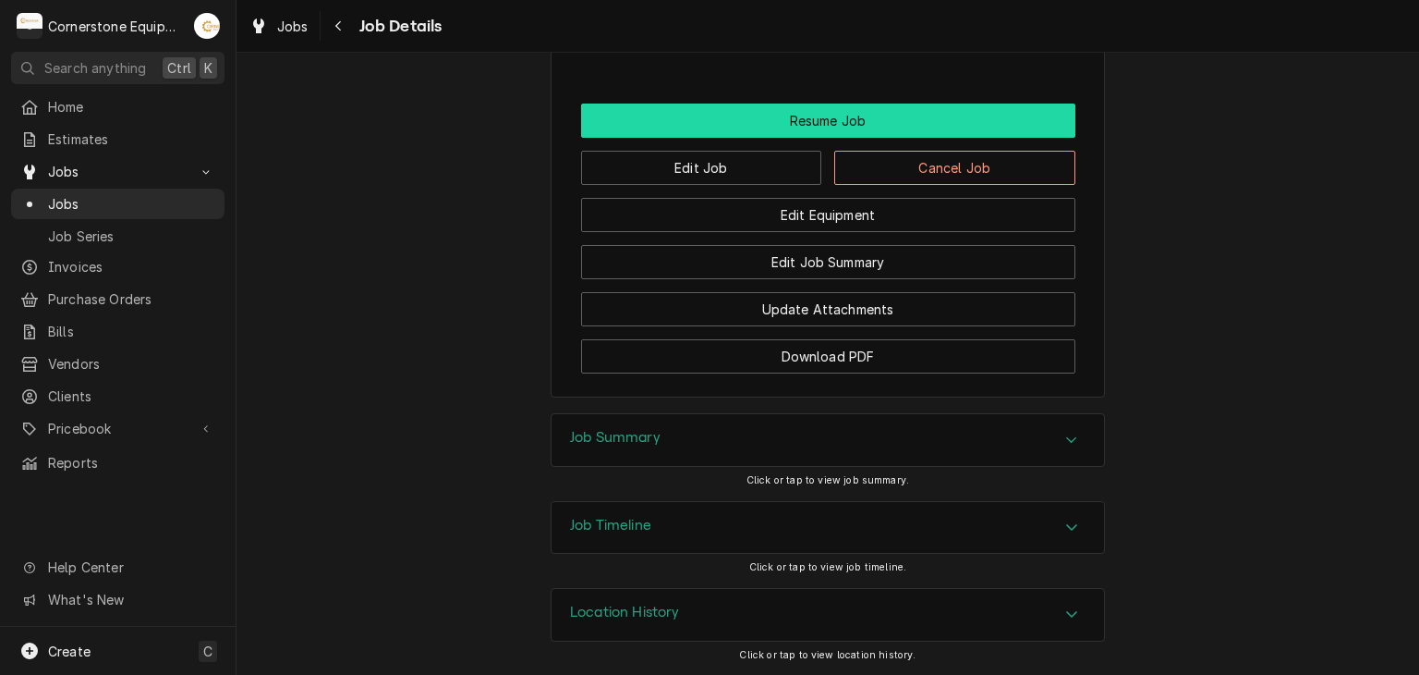
scroll to position [1540, 0]
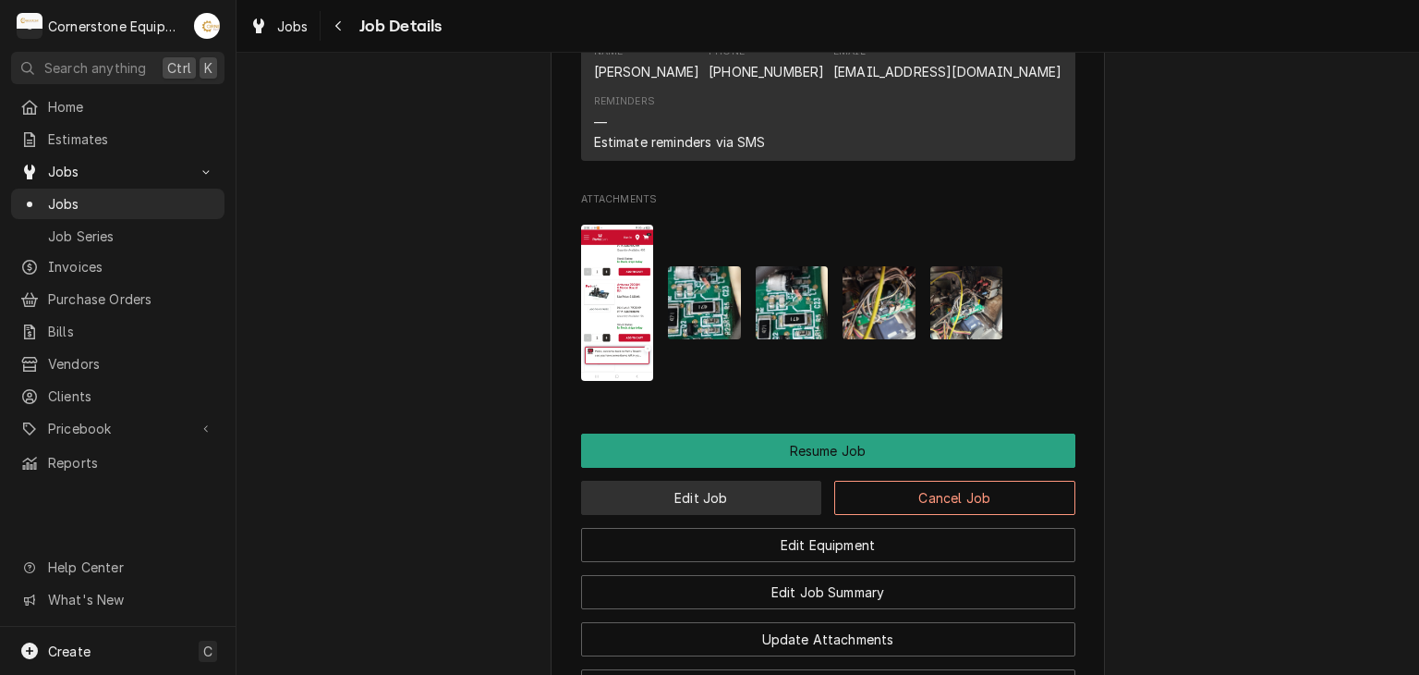
click at [780, 515] on button "Edit Job" at bounding box center [701, 498] width 241 height 34
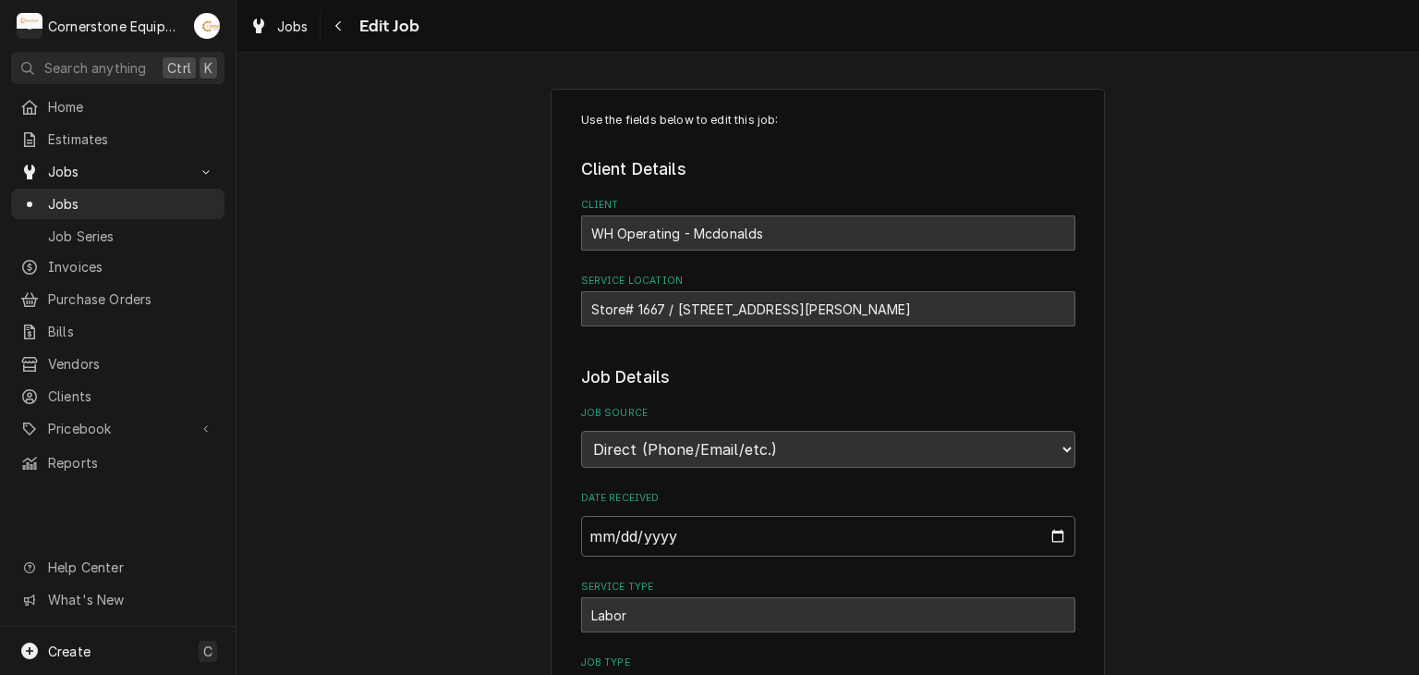
type textarea "x"
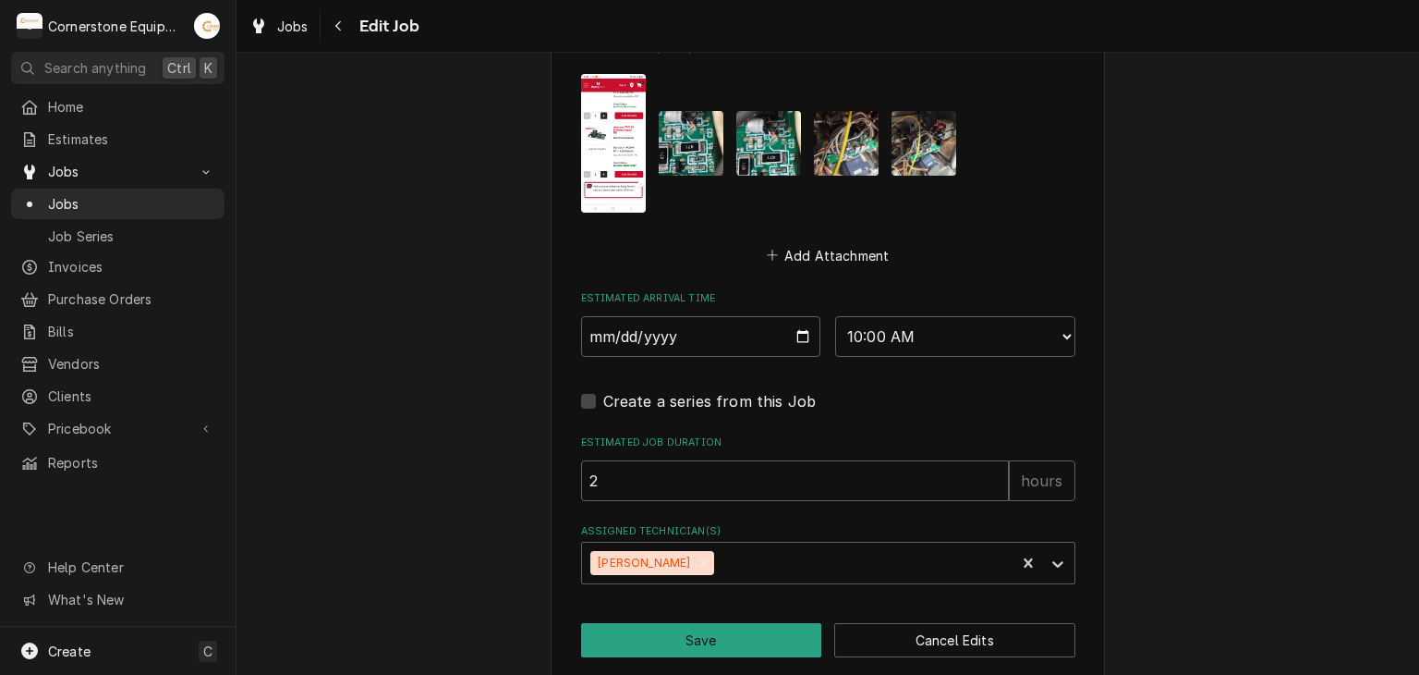
scroll to position [1382, 0]
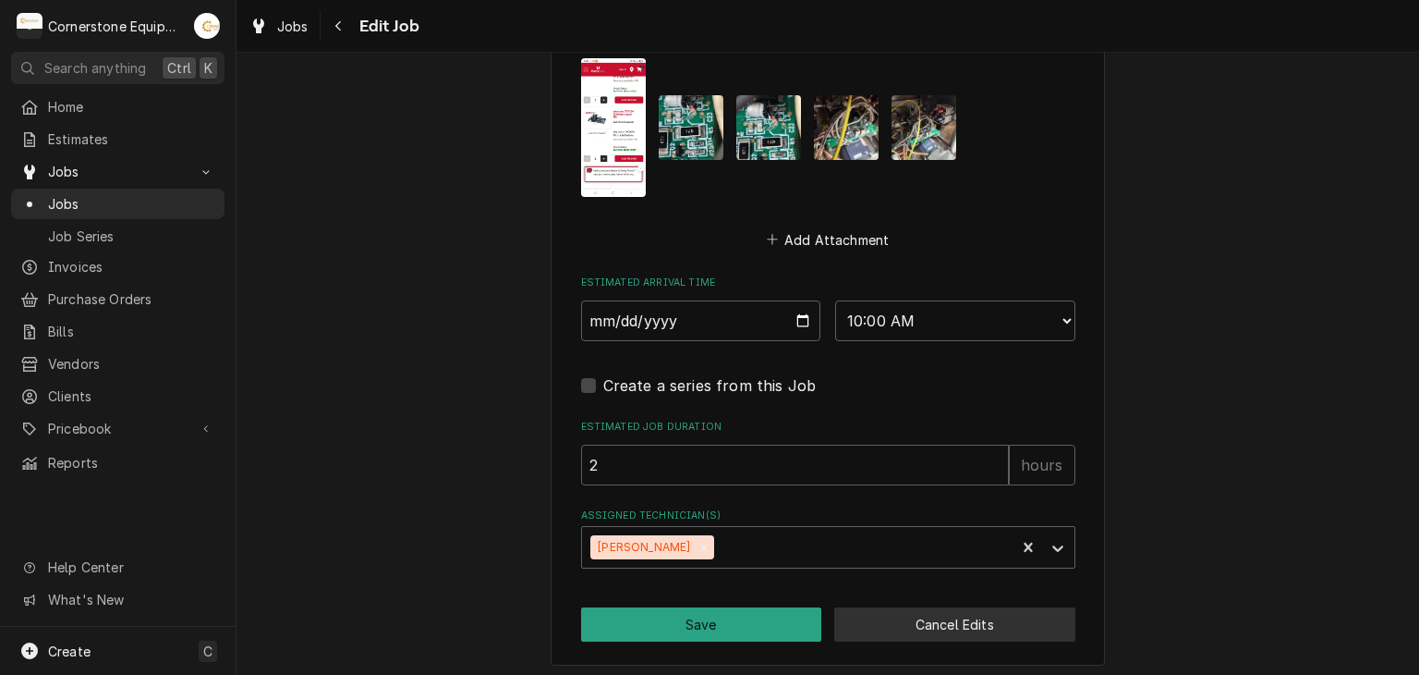
click at [896, 611] on button "Cancel Edits" at bounding box center [954, 624] width 241 height 34
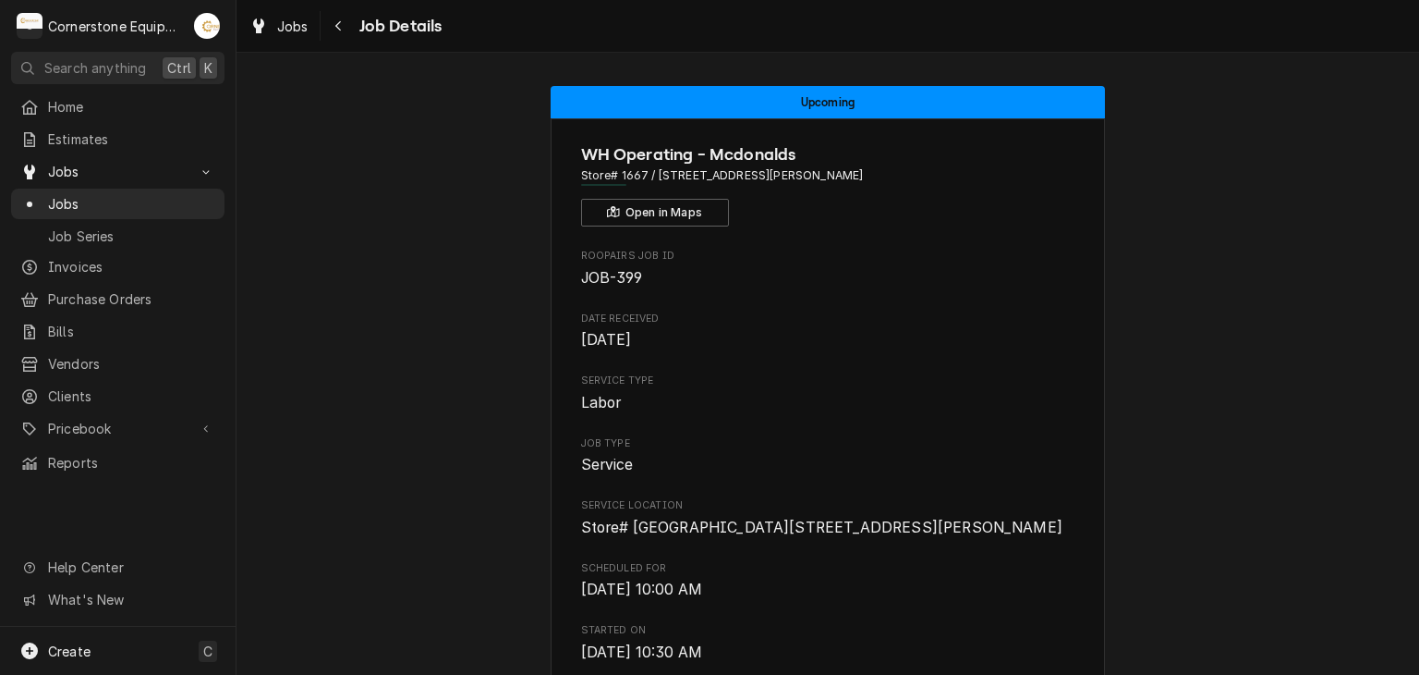
scroll to position [370, 0]
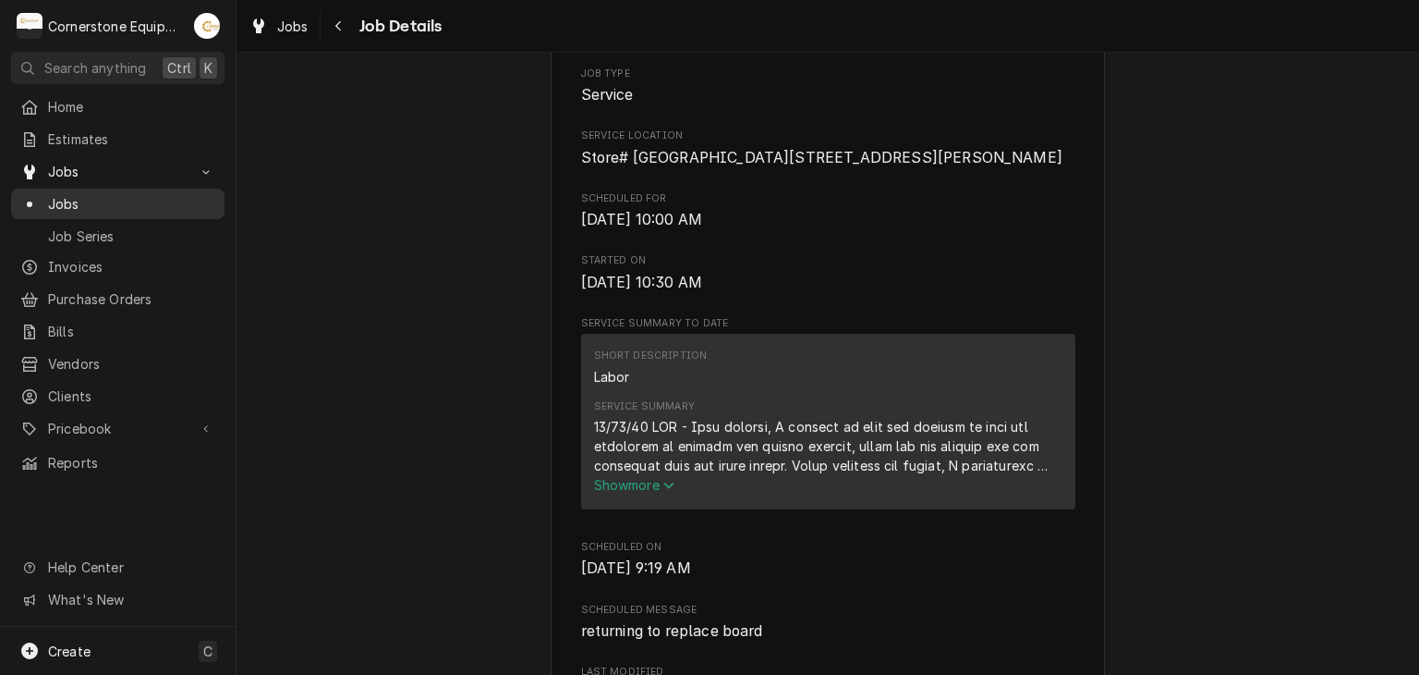
click at [152, 205] on span "Jobs" at bounding box center [131, 203] width 167 height 19
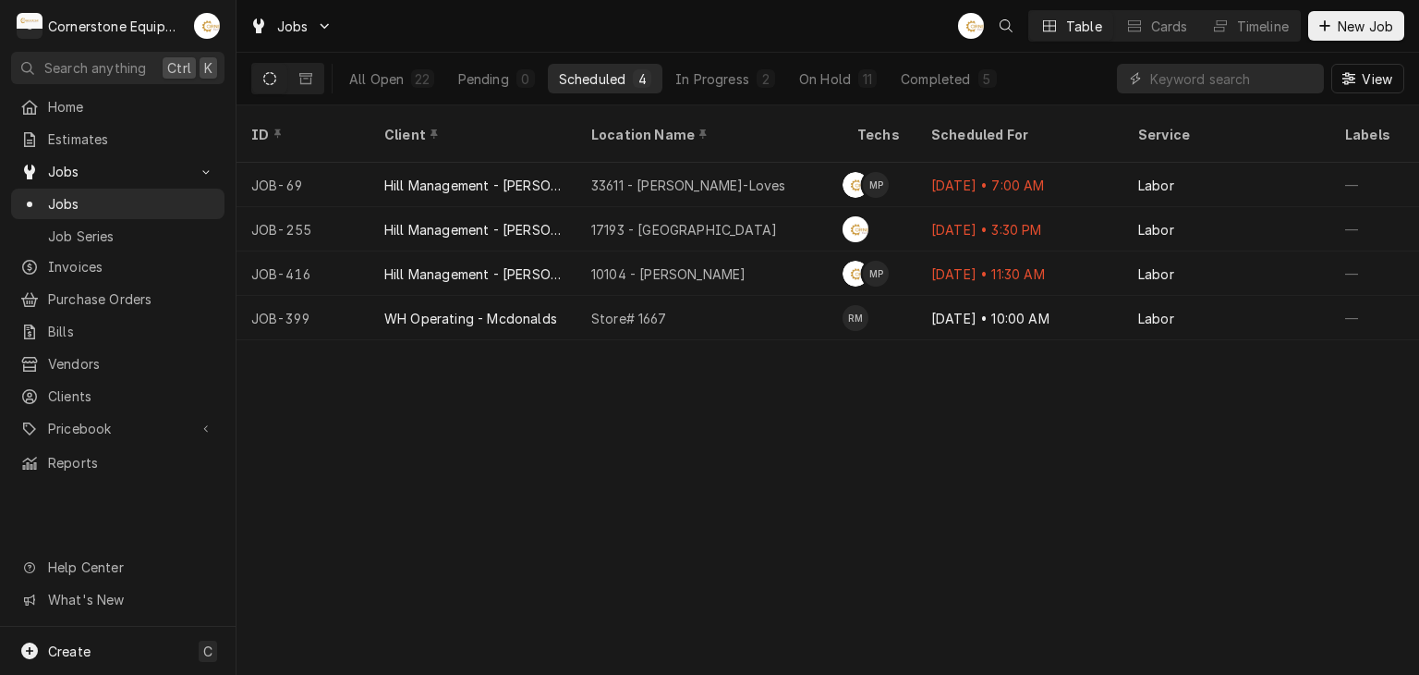
click at [869, 95] on div "All Open 22 Pending 0 Scheduled 4 In Progress 2 On Hold 11 Completed 5" at bounding box center [673, 79] width 670 height 52
click at [862, 85] on div "11" at bounding box center [867, 78] width 11 height 19
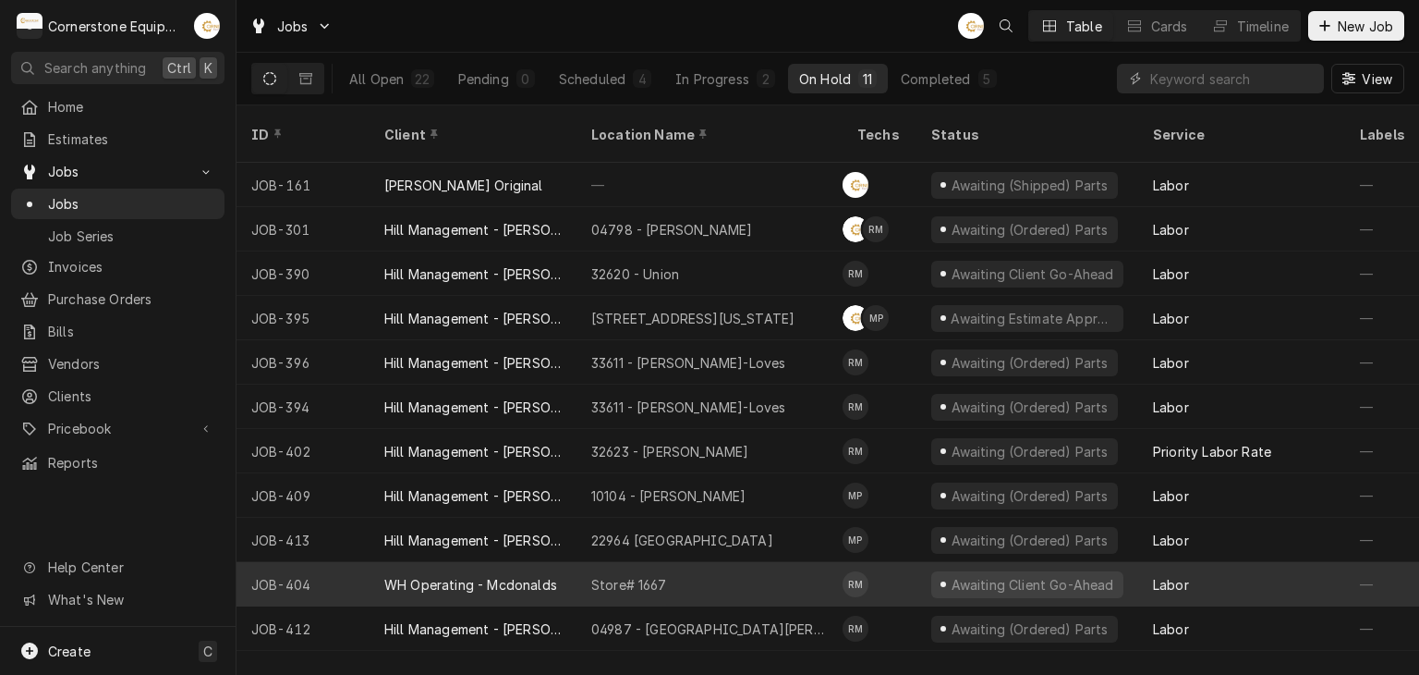
click at [667, 562] on div "Store# 1667" at bounding box center [710, 584] width 266 height 44
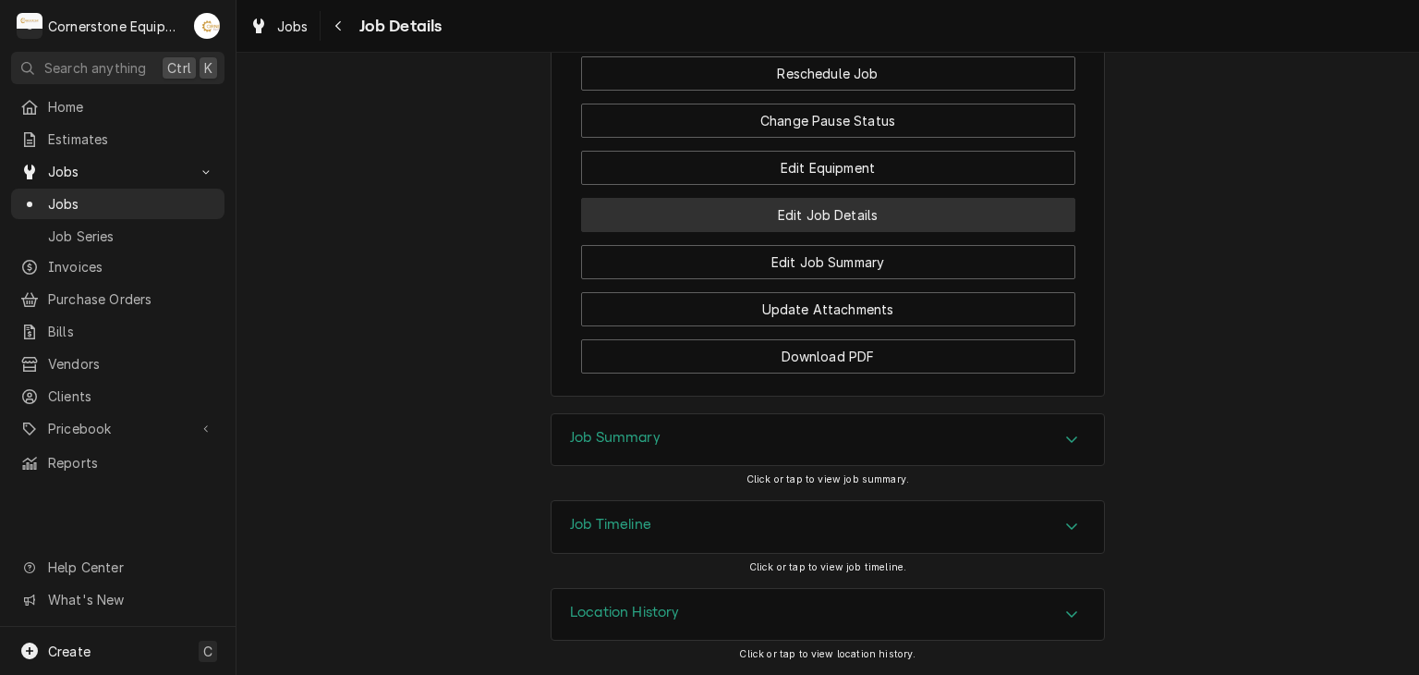
scroll to position [2140, 0]
click at [865, 215] on button "Edit Job Details" at bounding box center [828, 215] width 494 height 34
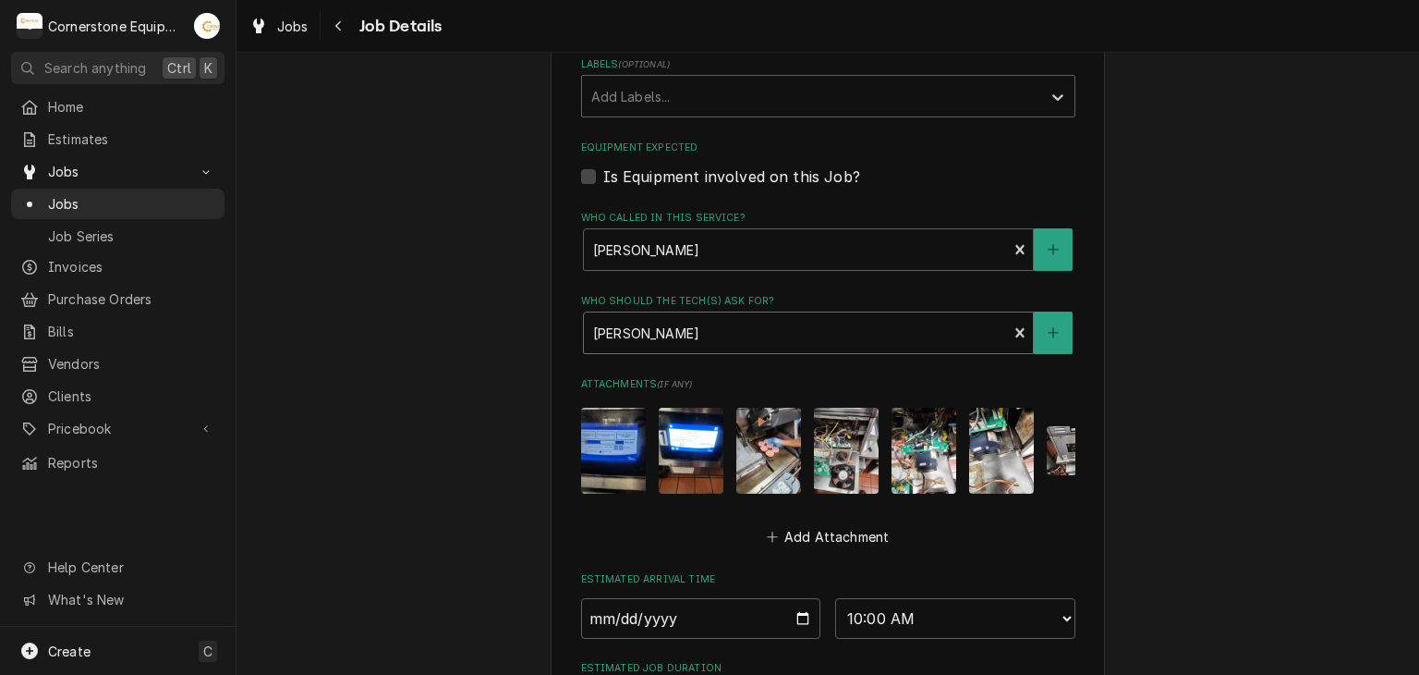
scroll to position [998, 0]
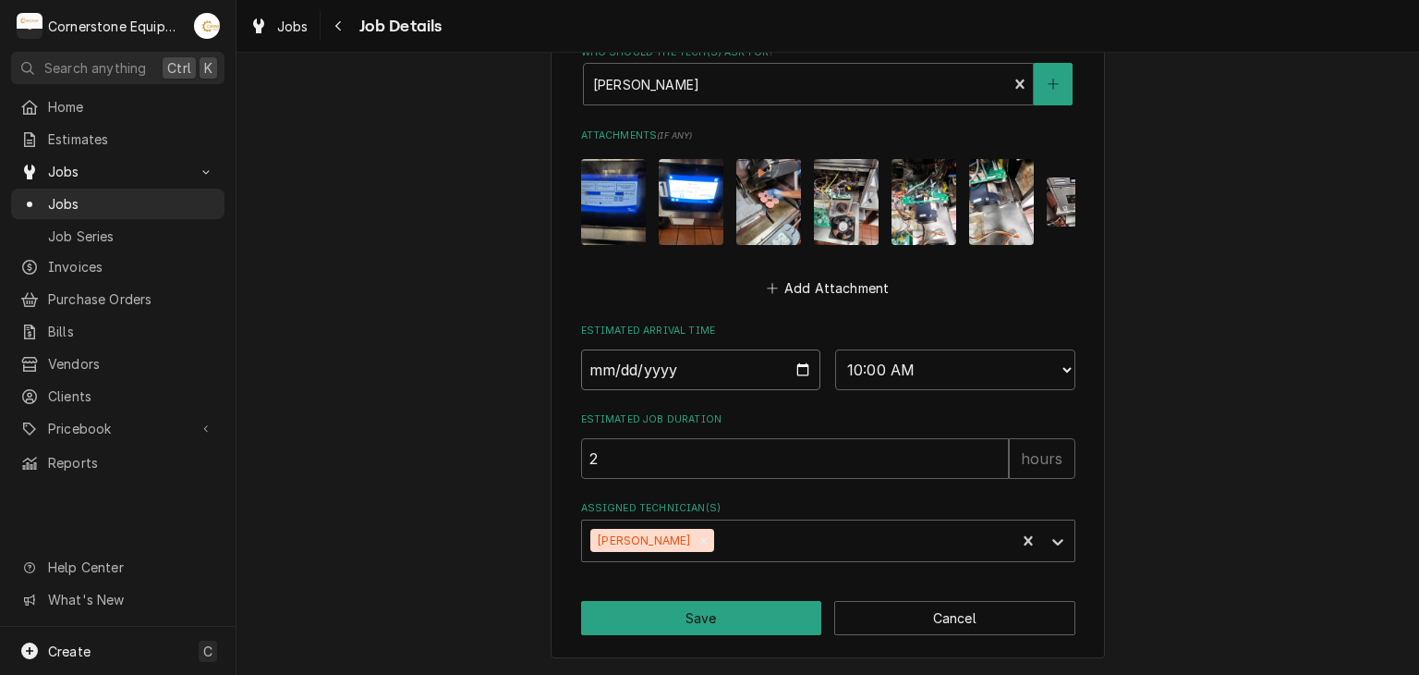
click at [803, 366] on input "[DATE]" at bounding box center [701, 369] width 240 height 41
type textarea "x"
type input "[DATE]"
type textarea "x"
click at [886, 373] on select "AM / PM 6:00 AM 6:15 AM 6:30 AM 6:45 AM 7:00 AM 7:15 AM 7:30 AM 7:45 AM 8:00 AM…" at bounding box center [955, 369] width 240 height 41
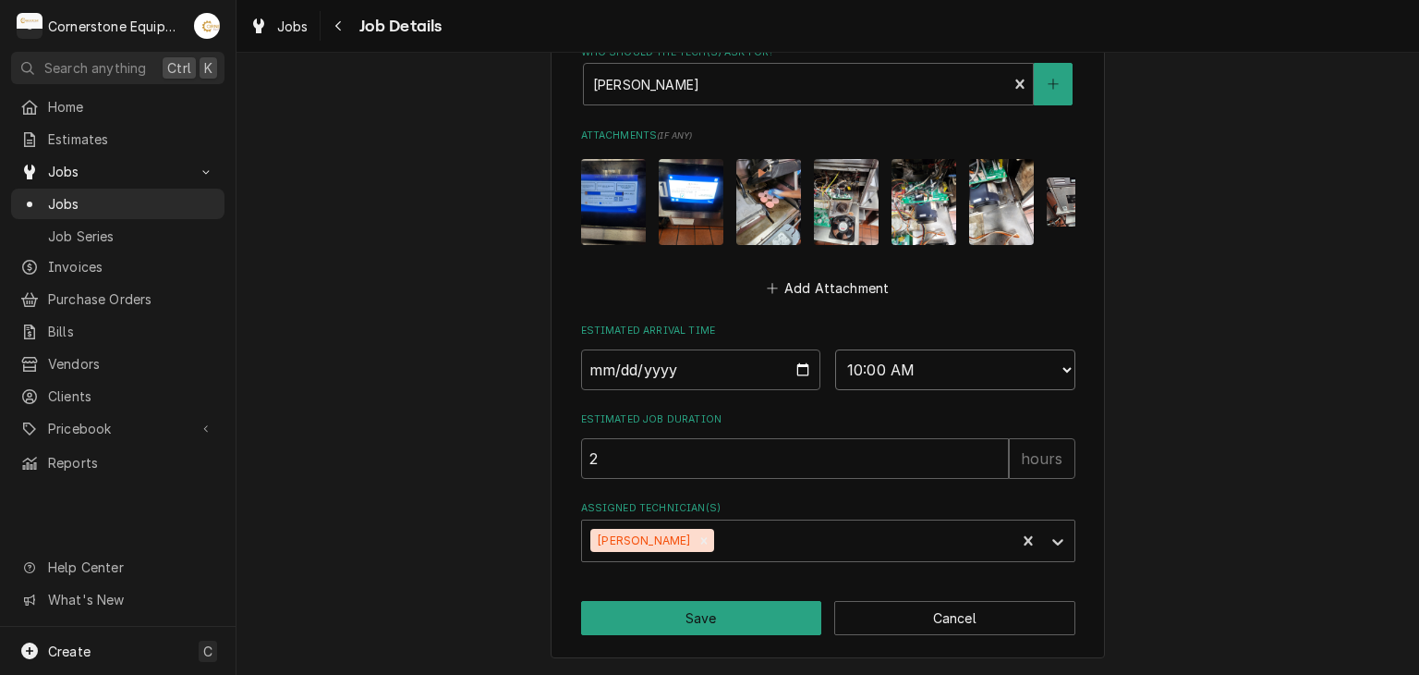
select select "13:00:00"
click at [835, 349] on select "AM / PM 6:00 AM 6:15 AM 6:30 AM 6:45 AM 7:00 AM 7:15 AM 7:30 AM 7:45 AM 8:00 AM…" at bounding box center [955, 369] width 240 height 41
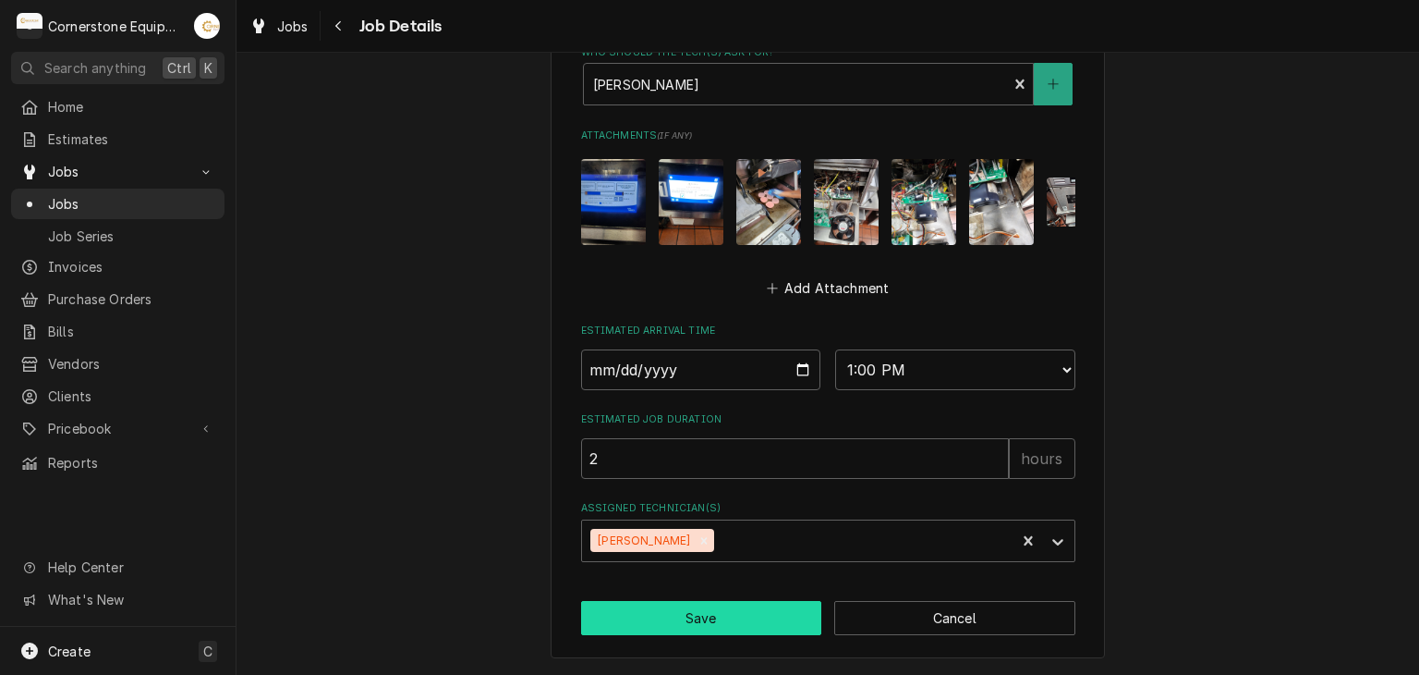
click at [771, 617] on button "Save" at bounding box center [701, 618] width 241 height 34
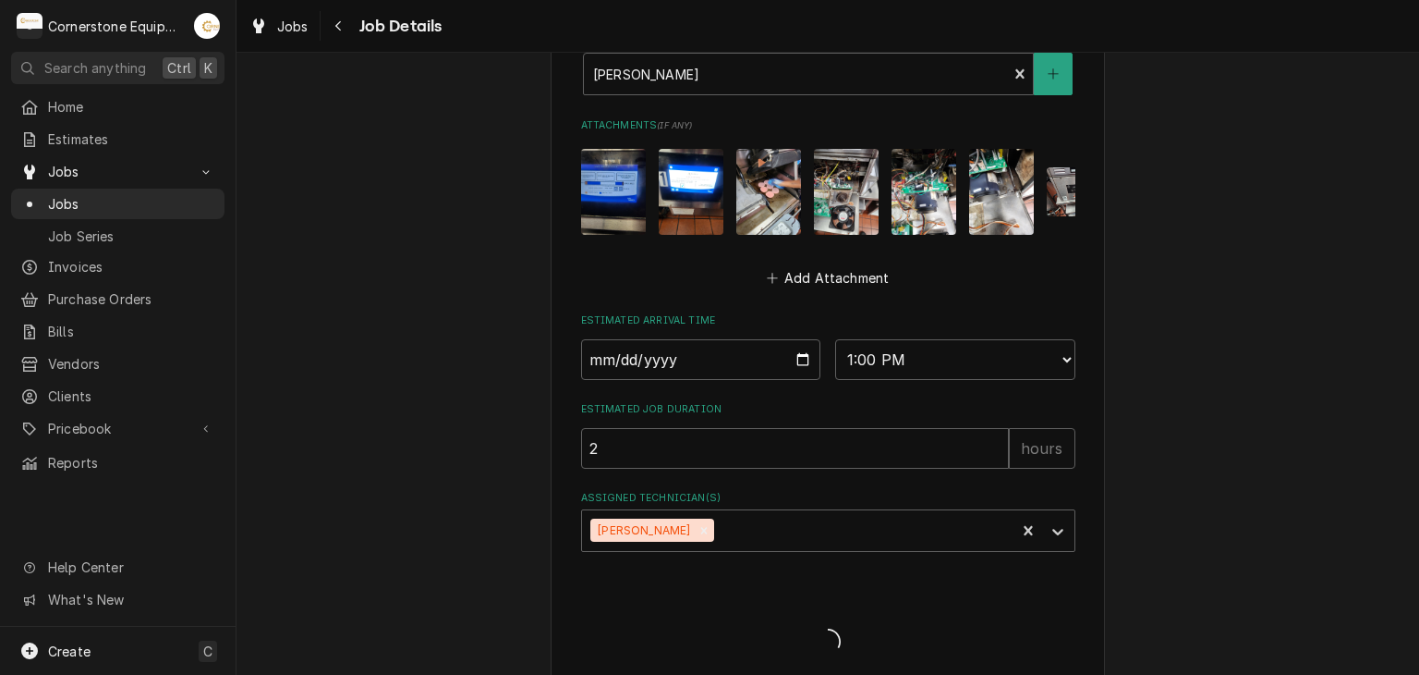
type textarea "x"
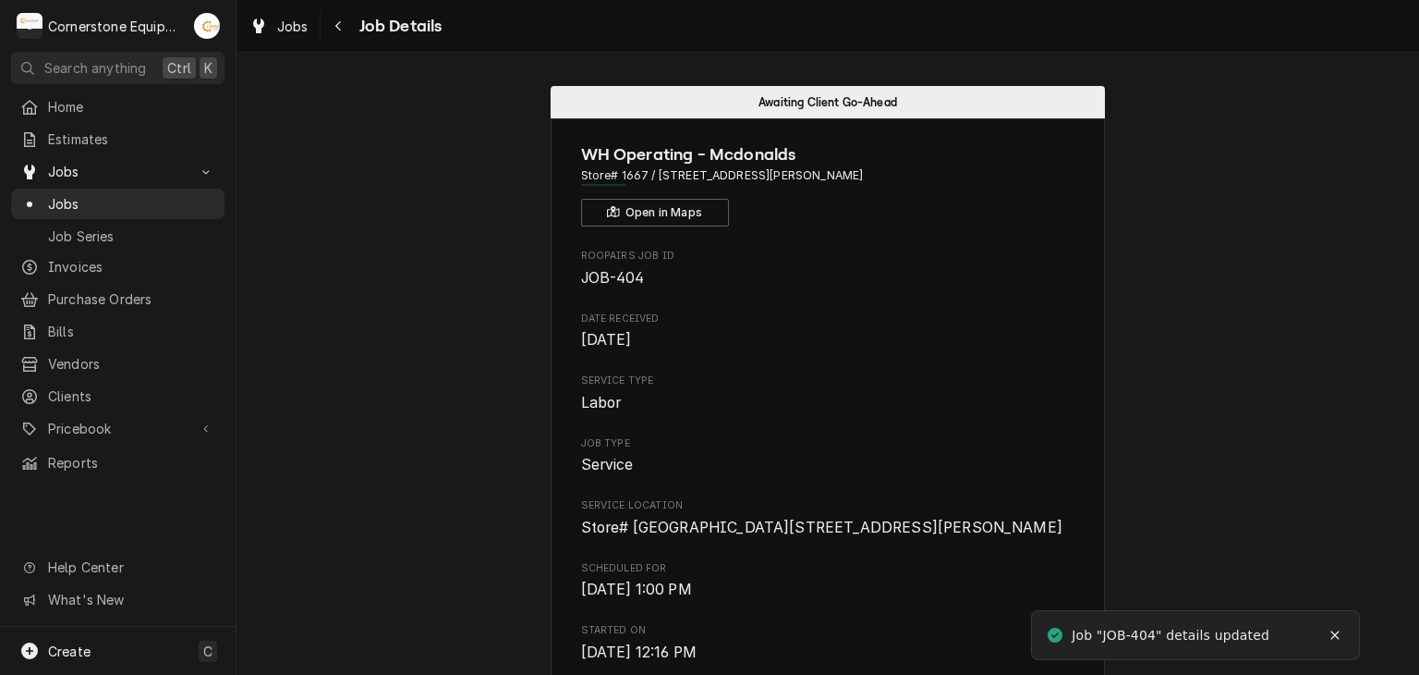
drag, startPoint x: 1337, startPoint y: 635, endPoint x: 1329, endPoint y: 627, distance: 11.8
click at [1335, 632] on icon "Notifications alt+T" at bounding box center [1335, 634] width 13 height 13
click at [74, 195] on span "Jobs" at bounding box center [131, 203] width 167 height 19
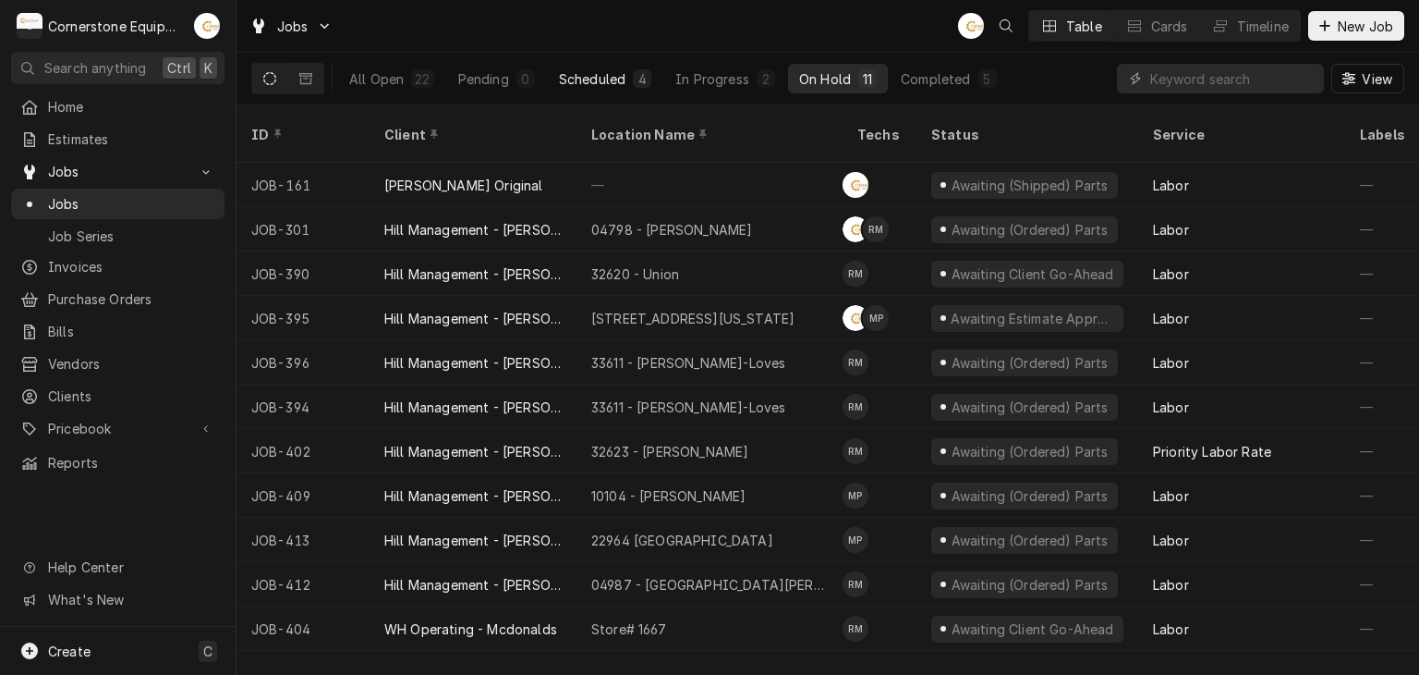
click at [578, 82] on div "Scheduled" at bounding box center [592, 78] width 67 height 19
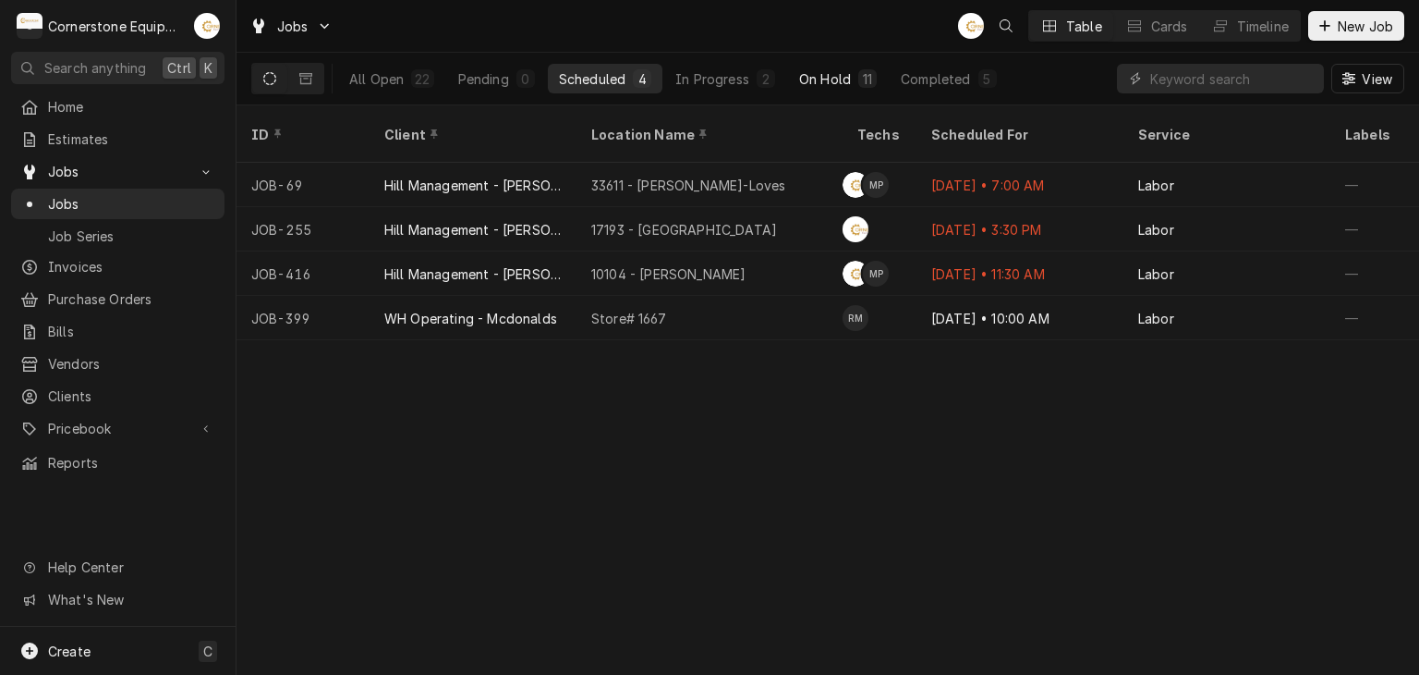
click at [807, 78] on div "On Hold" at bounding box center [825, 78] width 52 height 19
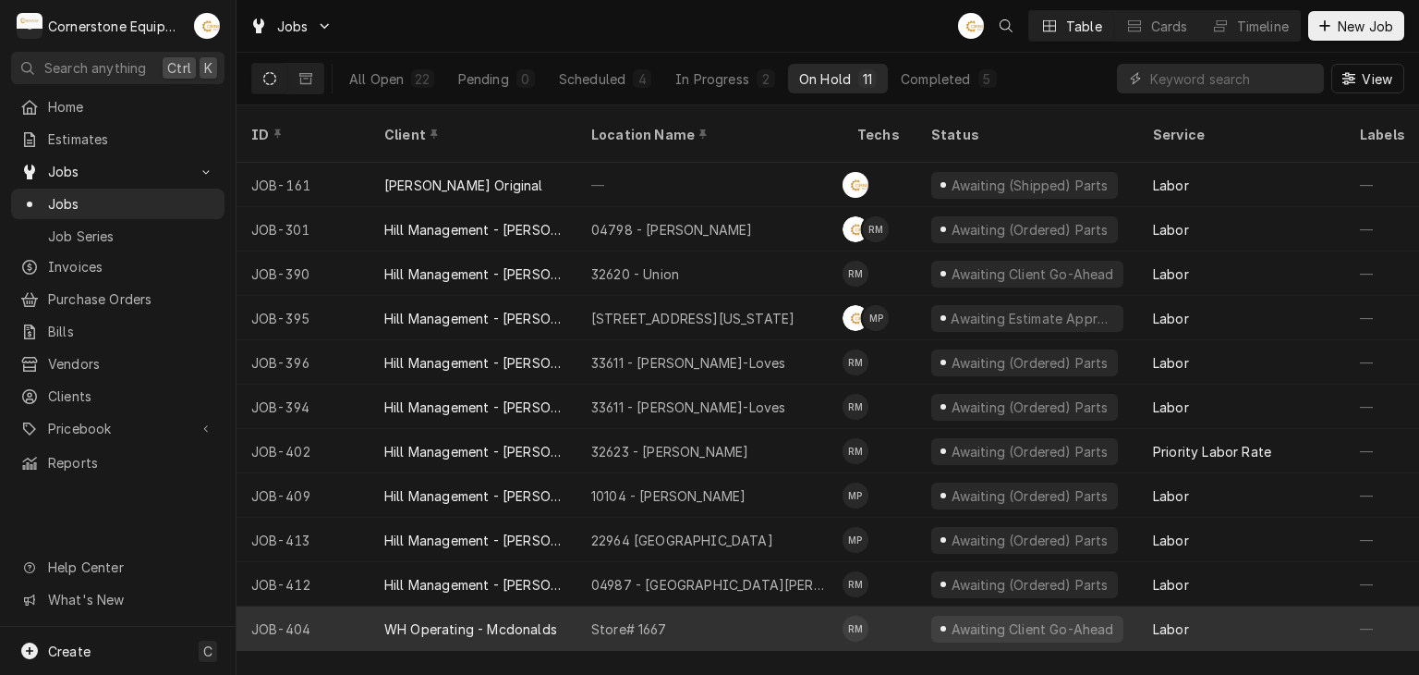
click at [649, 606] on div "Store# 1667" at bounding box center [710, 628] width 266 height 44
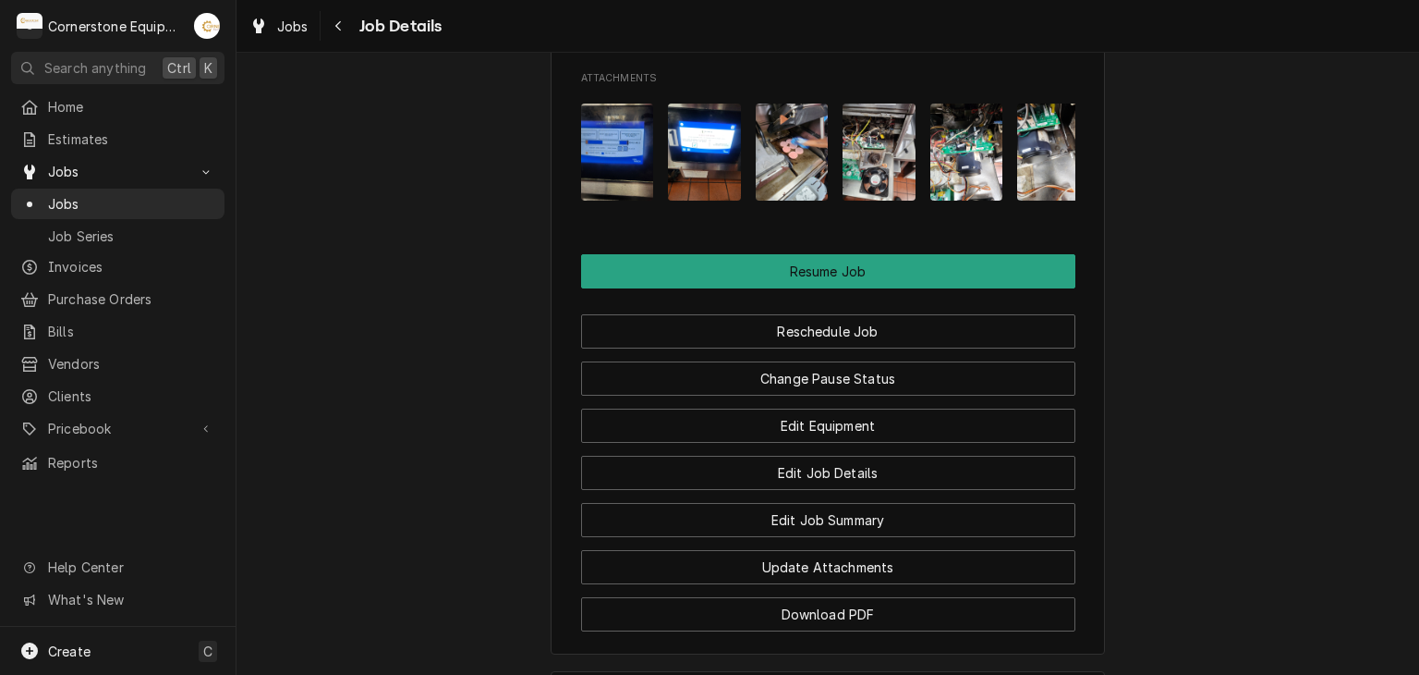
scroll to position [1848, 0]
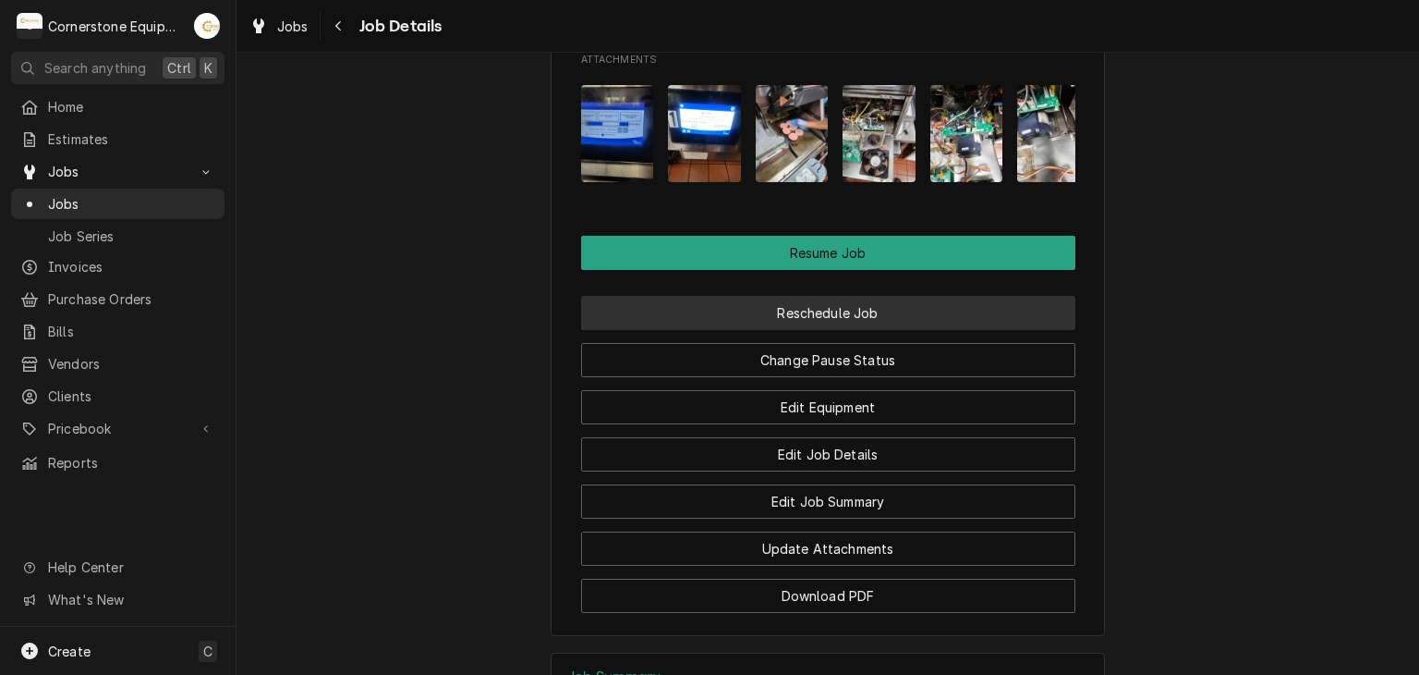
click at [736, 330] on button "Reschedule Job" at bounding box center [828, 313] width 494 height 34
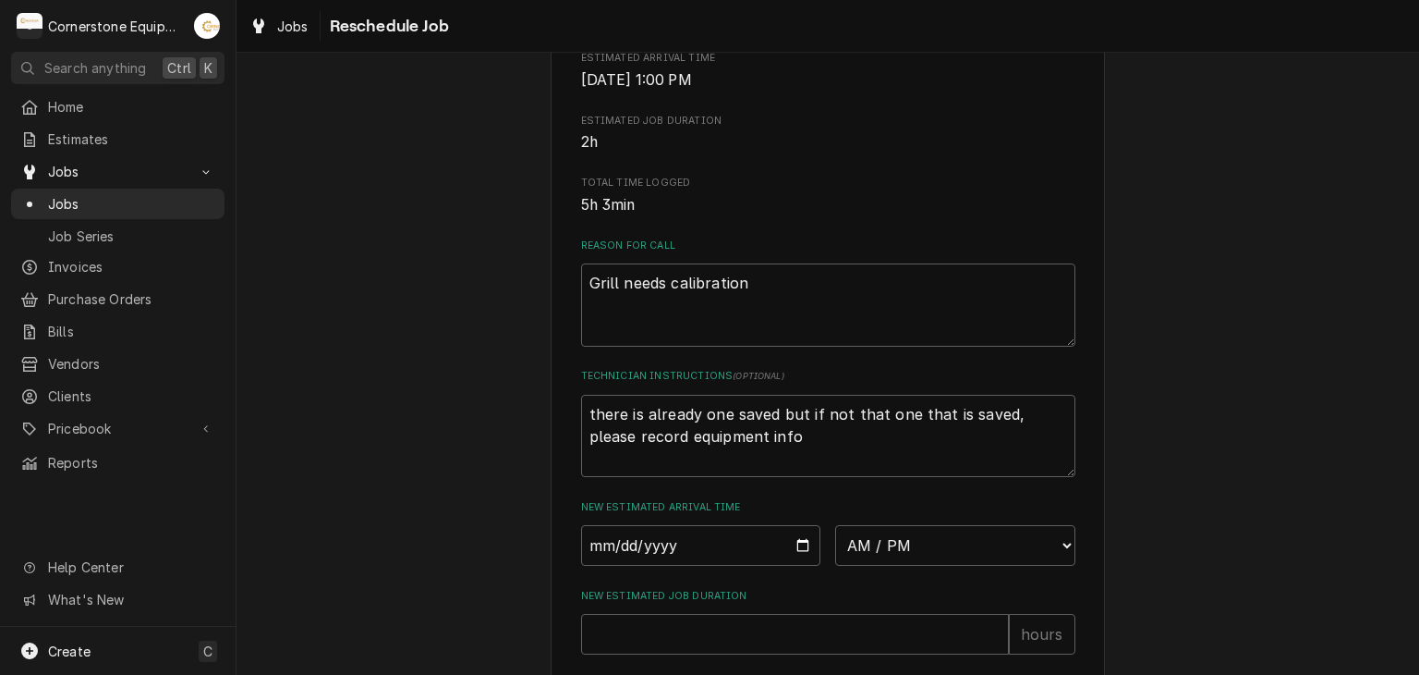
scroll to position [705, 0]
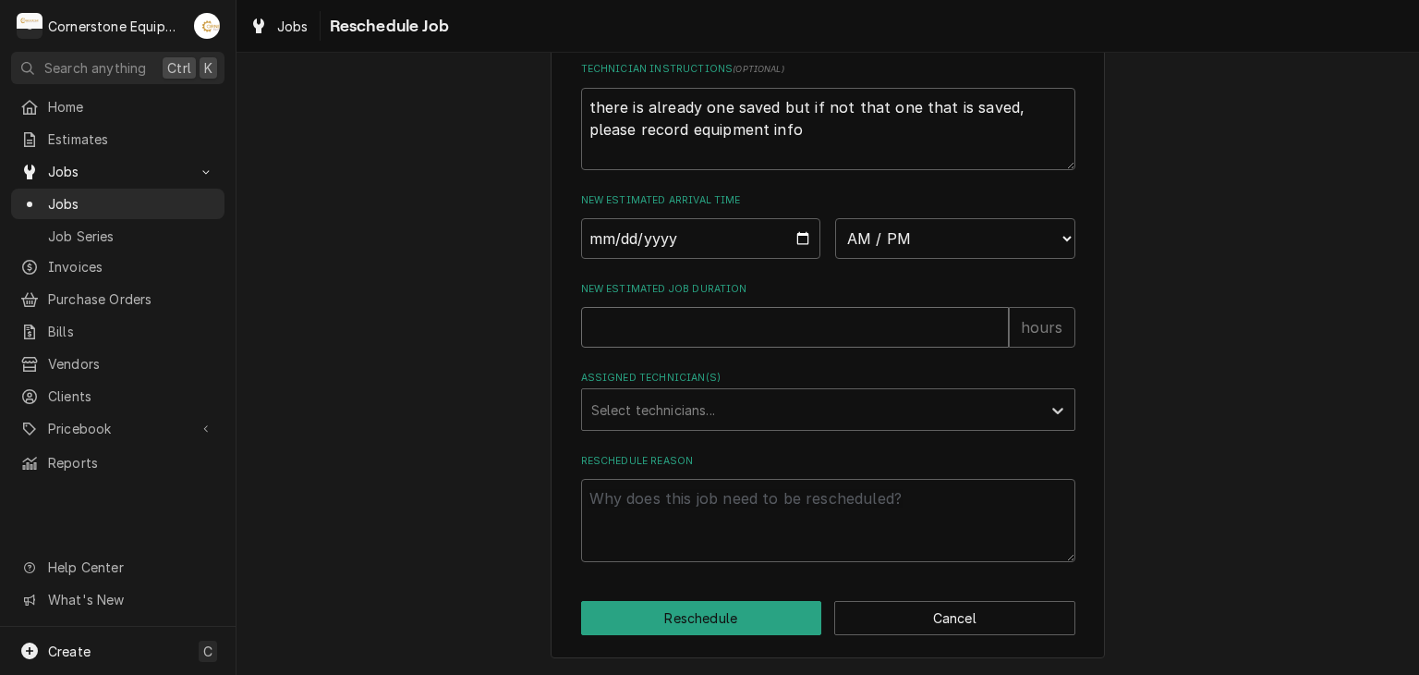
click at [721, 334] on input "New Estimated Job Duration" at bounding box center [795, 327] width 428 height 41
type textarea "x"
type input "2"
drag, startPoint x: 775, startPoint y: 249, endPoint x: 801, endPoint y: 237, distance: 28.2
click at [785, 246] on input "Date" at bounding box center [701, 238] width 240 height 41
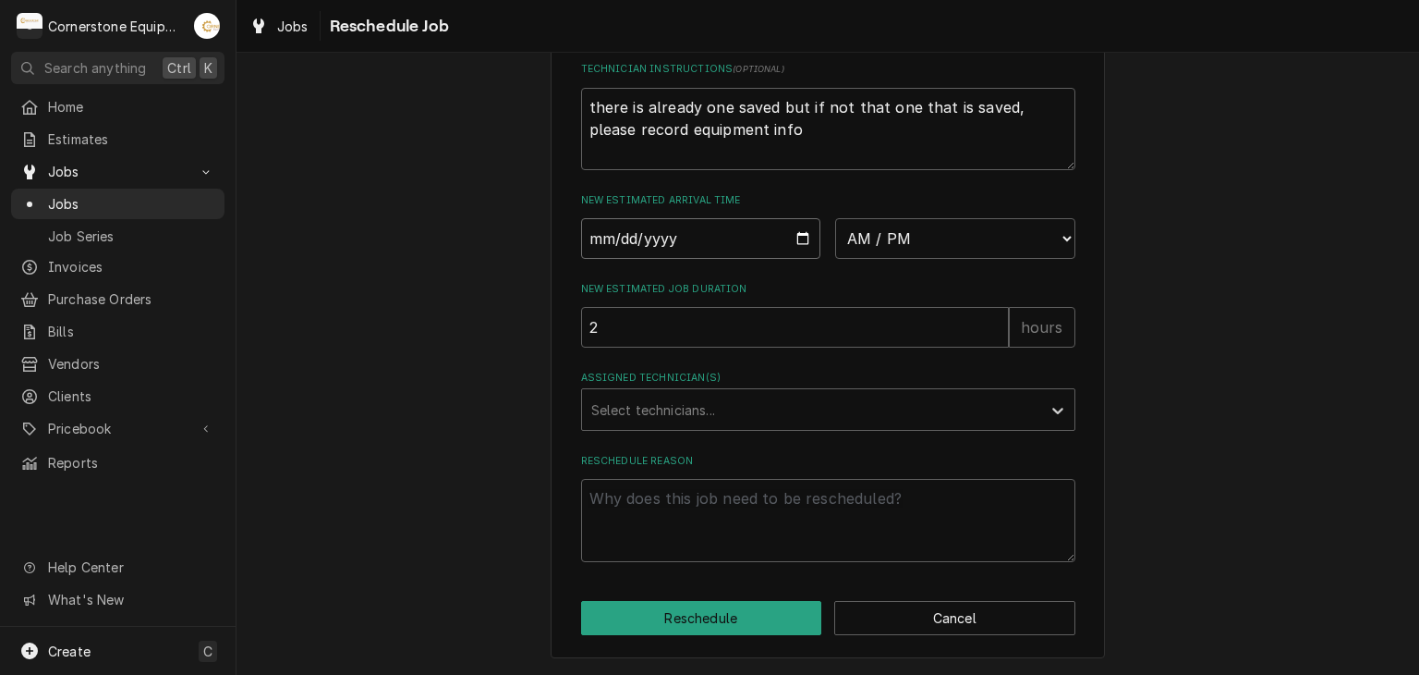
click at [801, 237] on input "Date" at bounding box center [701, 238] width 240 height 41
type textarea "x"
type input "2025-09-19"
click at [918, 229] on select "AM / PM 6:00 AM 6:15 AM 6:30 AM 6:45 AM 7:00 AM 7:15 AM 7:30 AM 7:45 AM 8:00 AM…" at bounding box center [955, 238] width 240 height 41
select select "13:00:00"
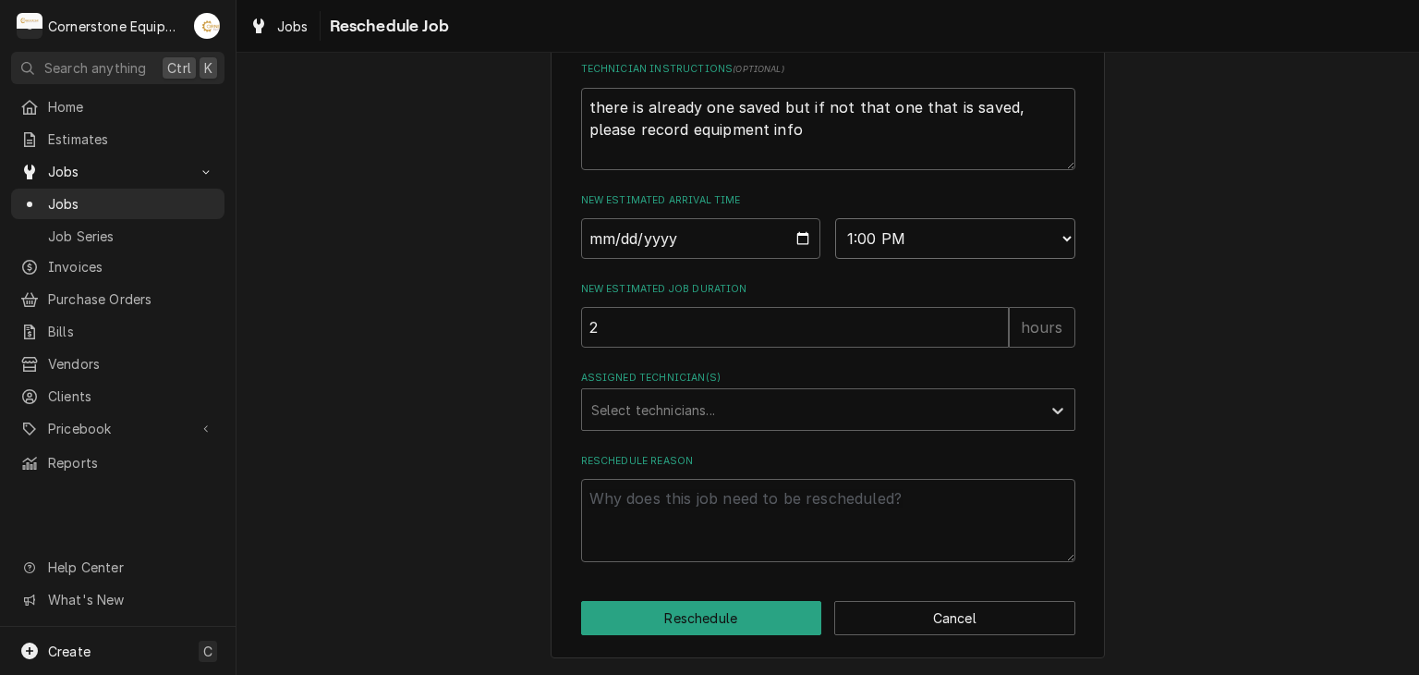
click at [835, 218] on select "AM / PM 6:00 AM 6:15 AM 6:30 AM 6:45 AM 7:00 AM 7:15 AM 7:30 AM 7:45 AM 8:00 AM…" at bounding box center [955, 238] width 240 height 41
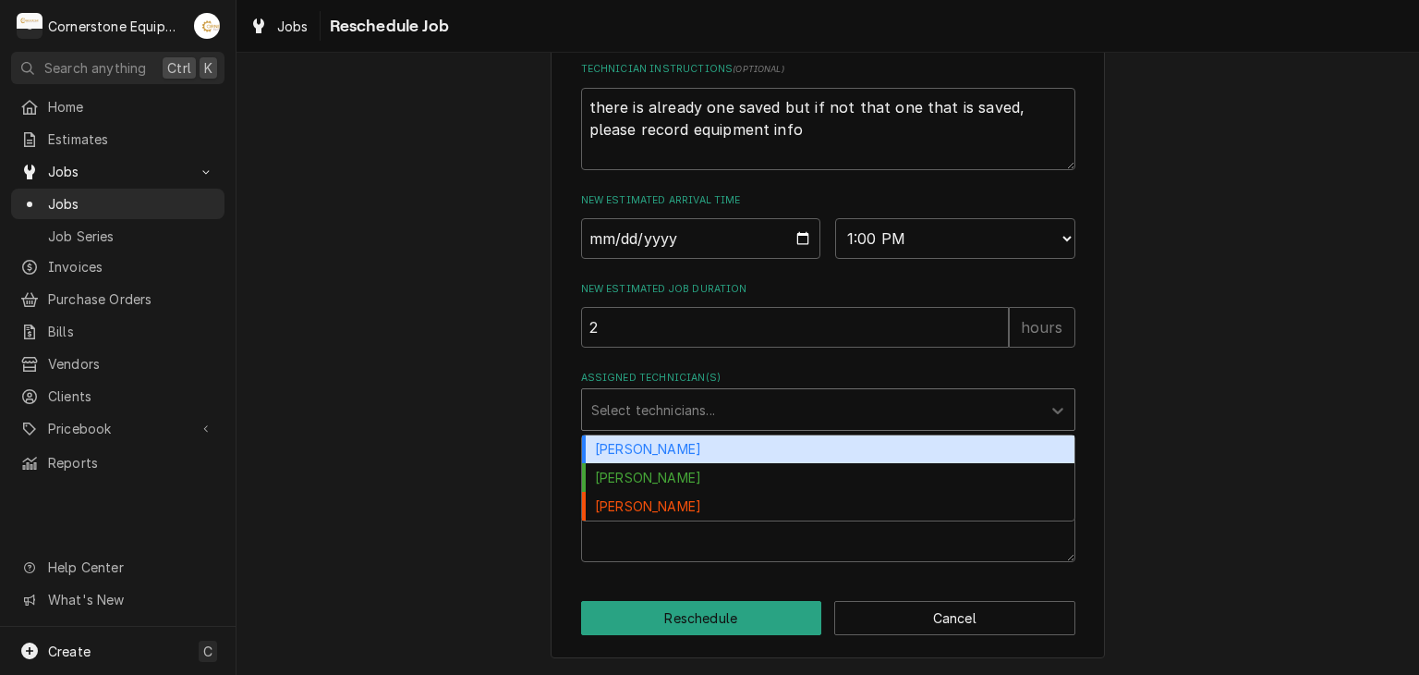
click at [689, 407] on div "Assigned Technician(s)" at bounding box center [811, 409] width 441 height 33
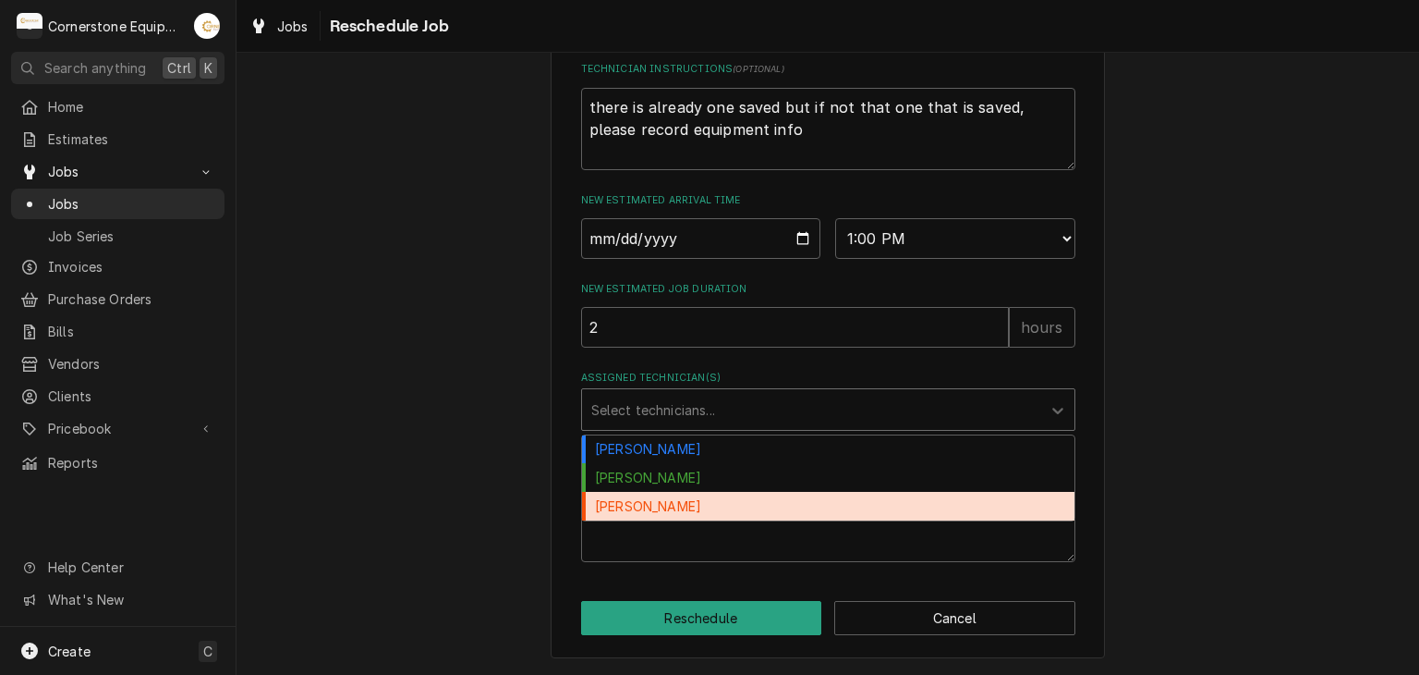
click at [690, 494] on div "Roberto Martinez" at bounding box center [828, 506] width 493 height 29
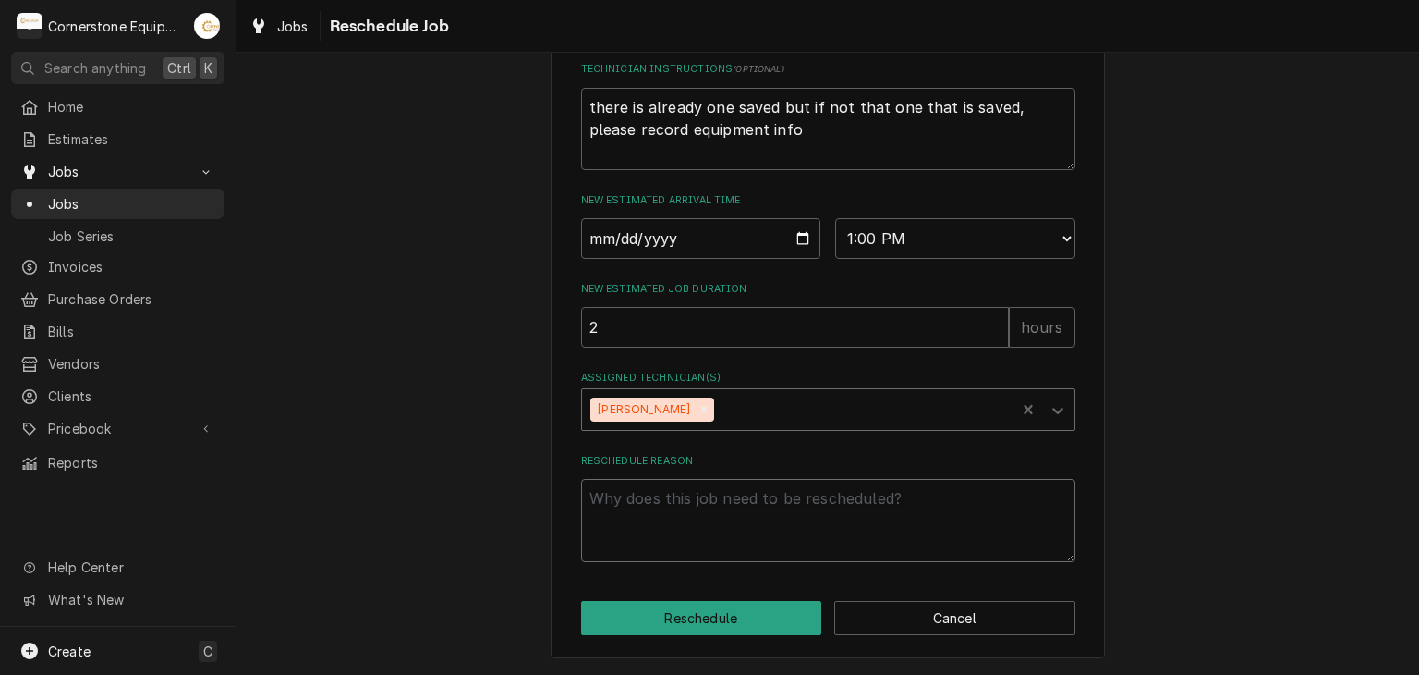
click at [692, 523] on textarea "Reschedule Reason" at bounding box center [828, 520] width 494 height 83
type textarea "x"
type textarea "R"
type textarea "x"
type textarea "Re"
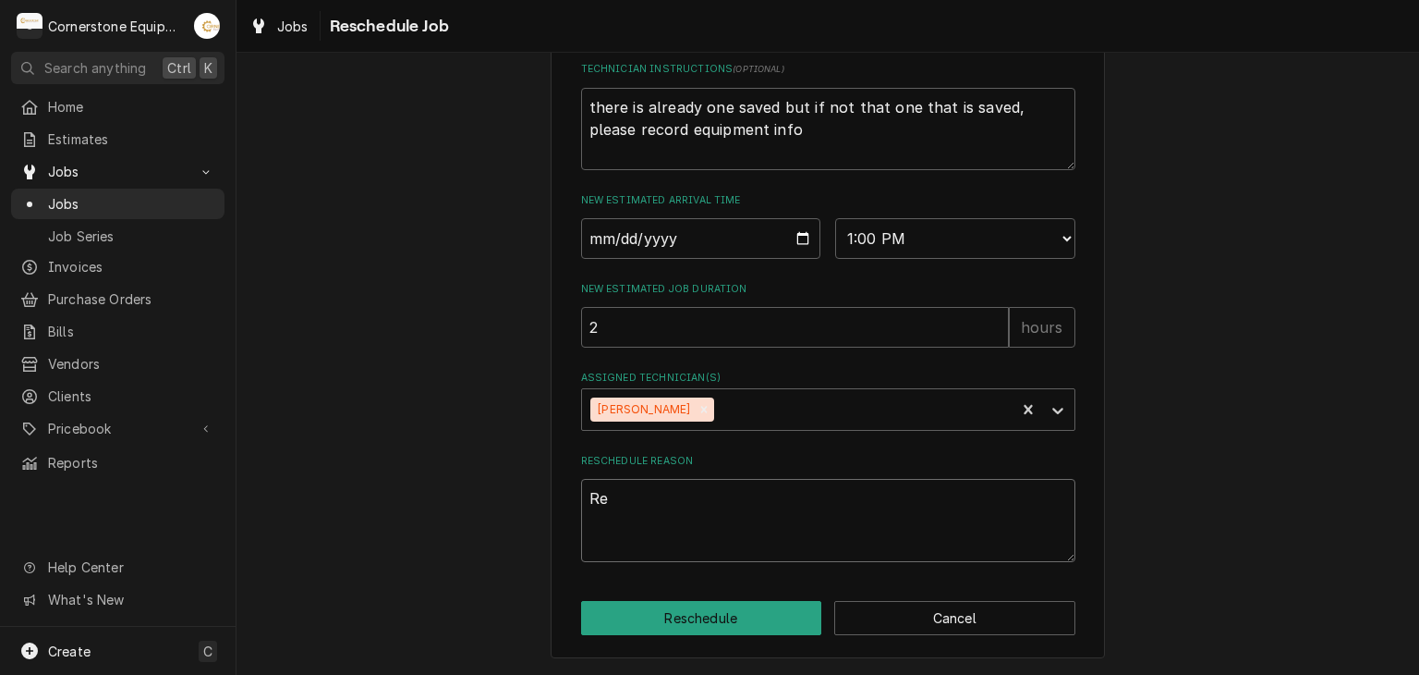
type textarea "x"
type textarea "Ret"
type textarea "x"
type textarea "Retu"
type textarea "x"
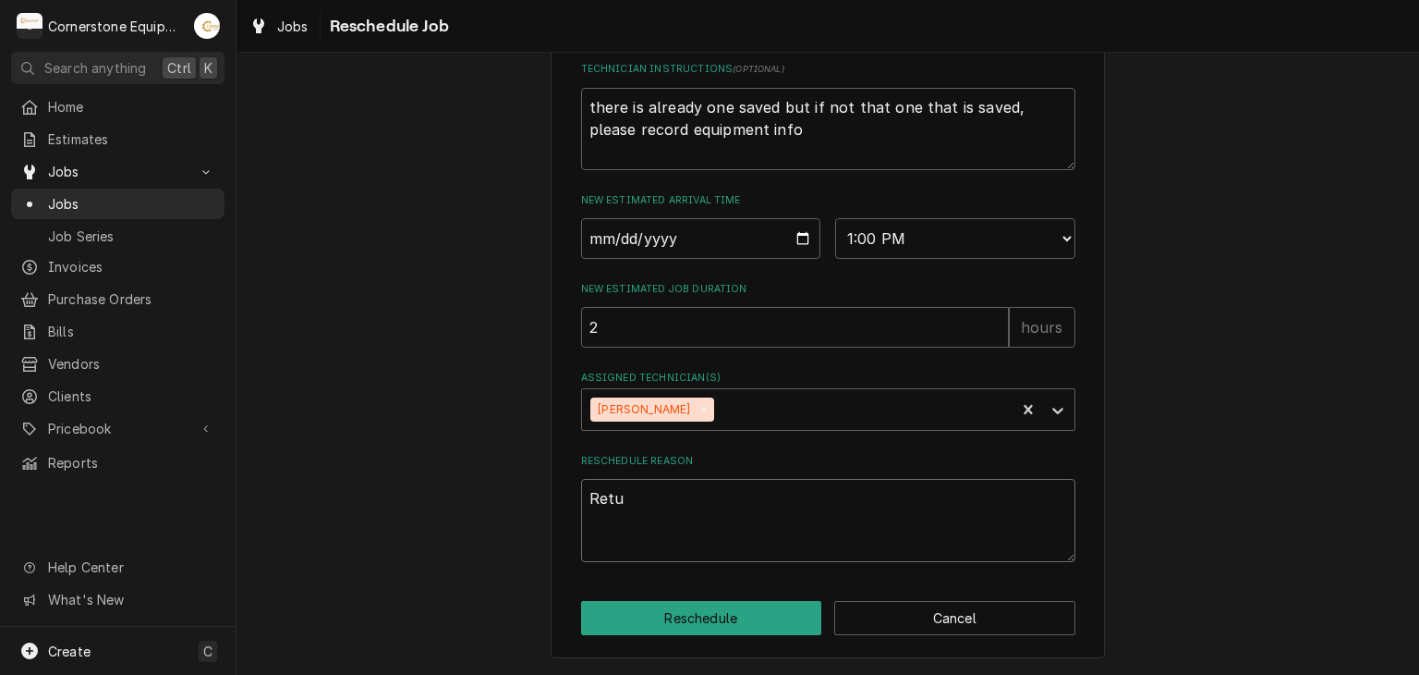
type textarea "Retur"
type textarea "x"
type textarea "Return"
type textarea "x"
type textarea "Return"
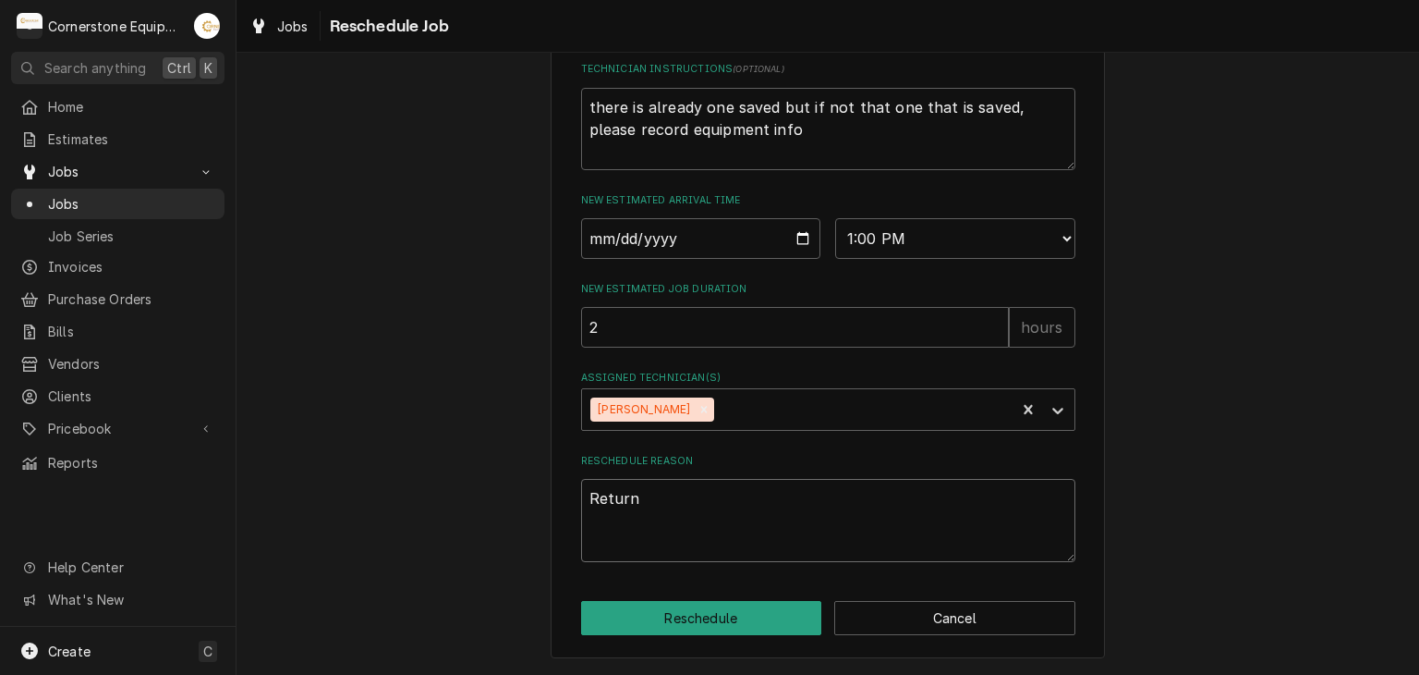
type textarea "x"
type textarea "Return t"
type textarea "x"
type textarea "Return to"
type textarea "x"
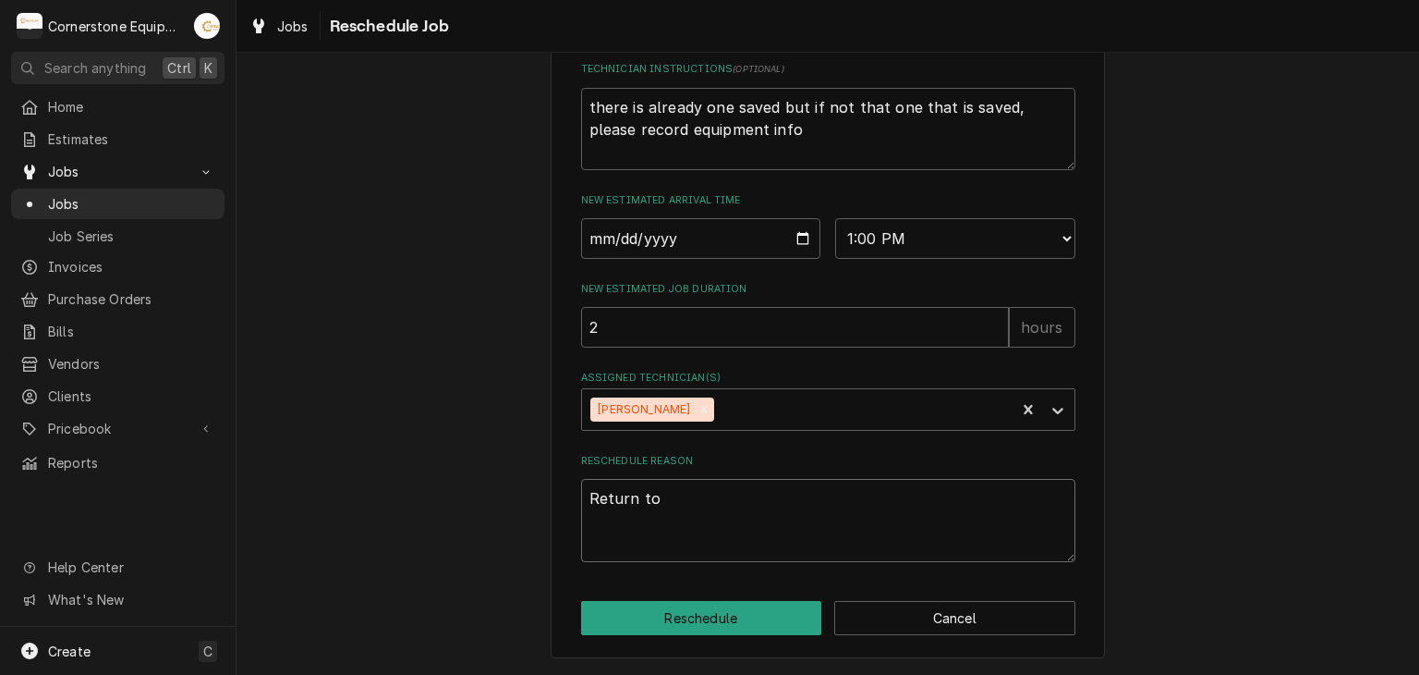
type textarea "Return to"
type textarea "x"
type textarea "Return to"
type textarea "x"
type textarea "Return to r"
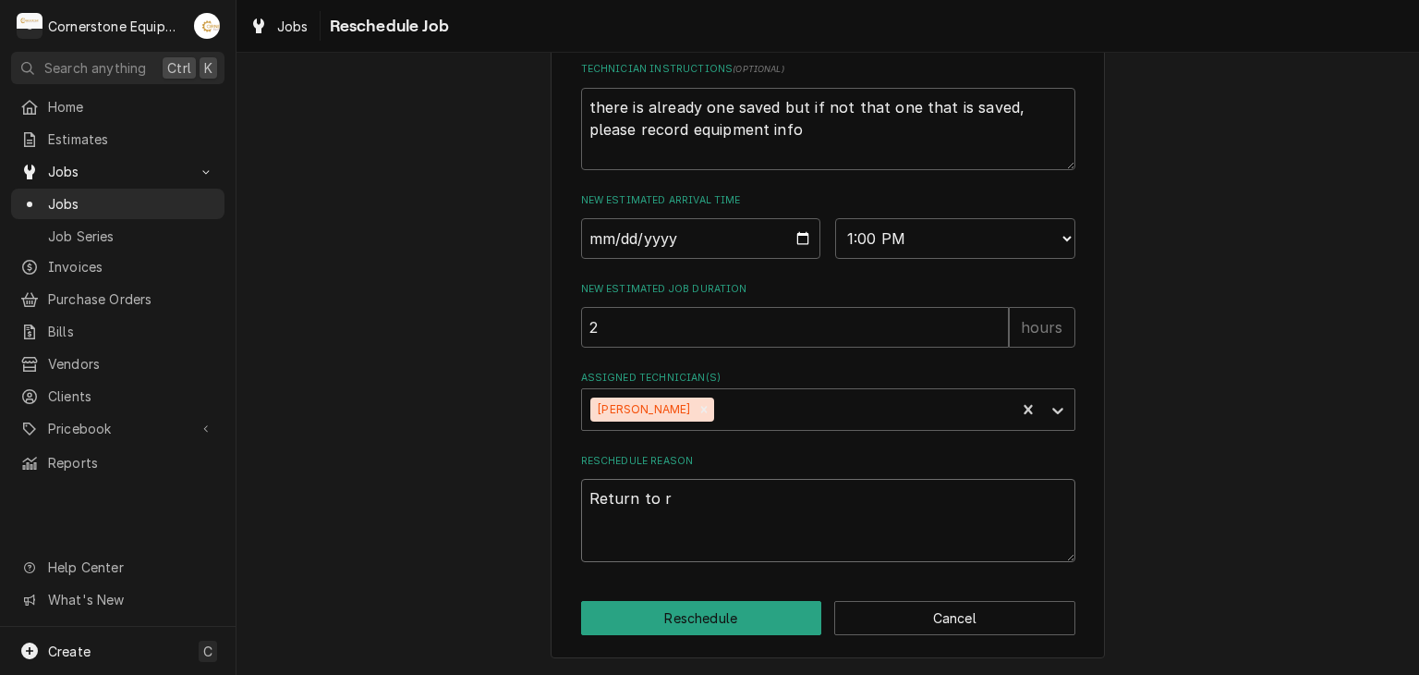
type textarea "x"
type textarea "Return to re"
type textarea "x"
type textarea "Return to rep"
type textarea "x"
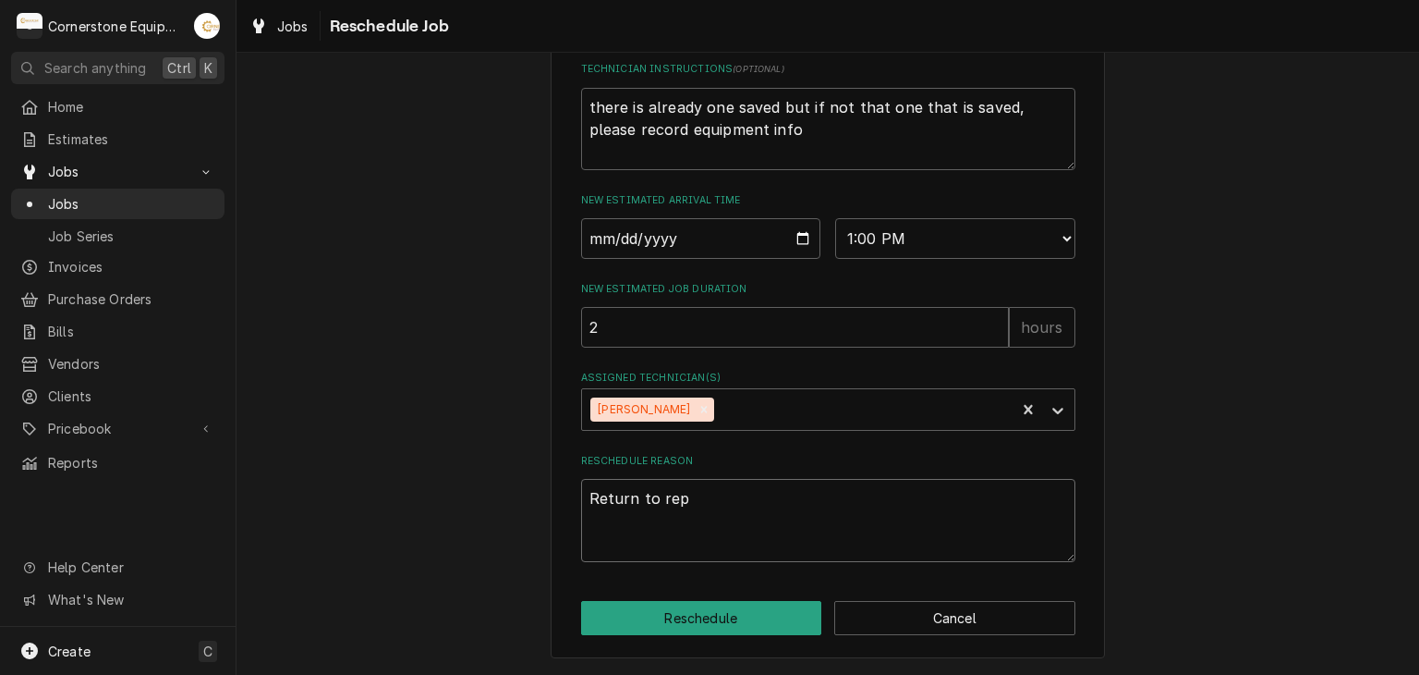
type textarea "Return to repl"
type textarea "x"
type textarea "Return to repla"
type textarea "x"
type textarea "Return to replac"
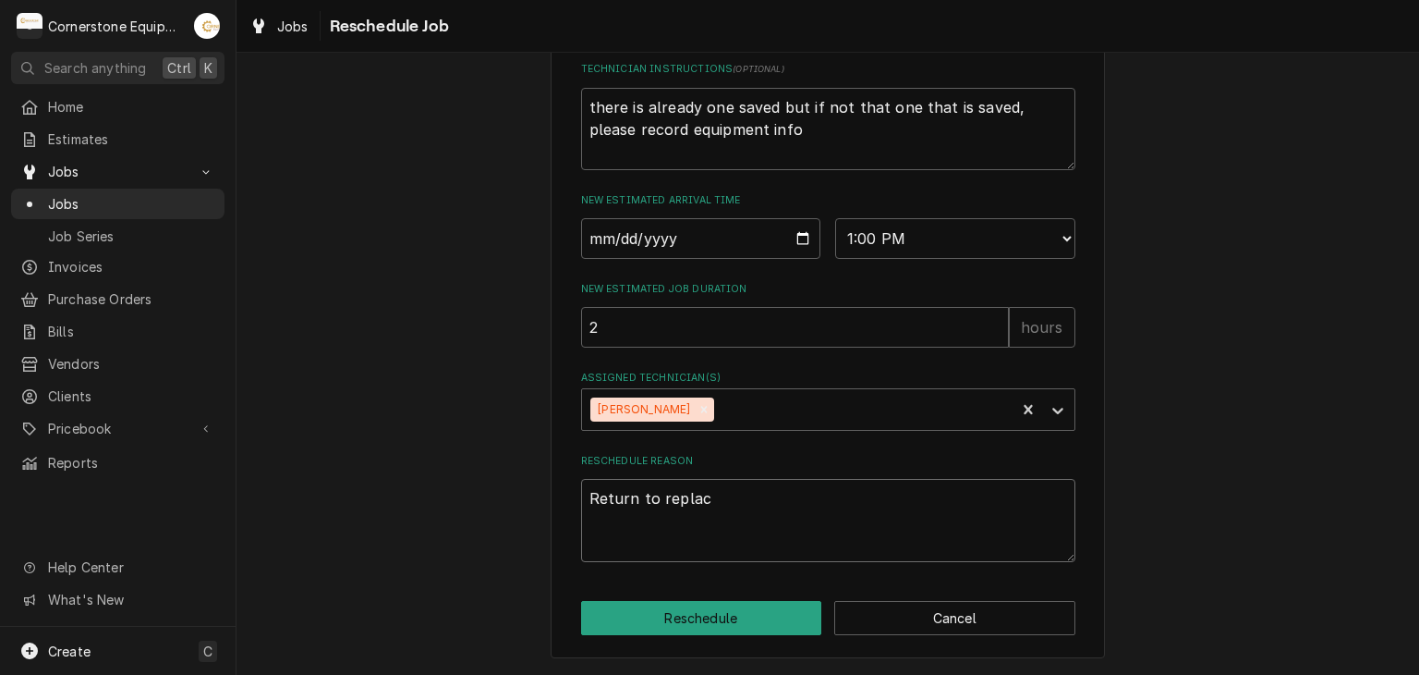
type textarea "x"
type textarea "Return to replace"
type textarea "x"
type textarea "Return to replace"
type textarea "x"
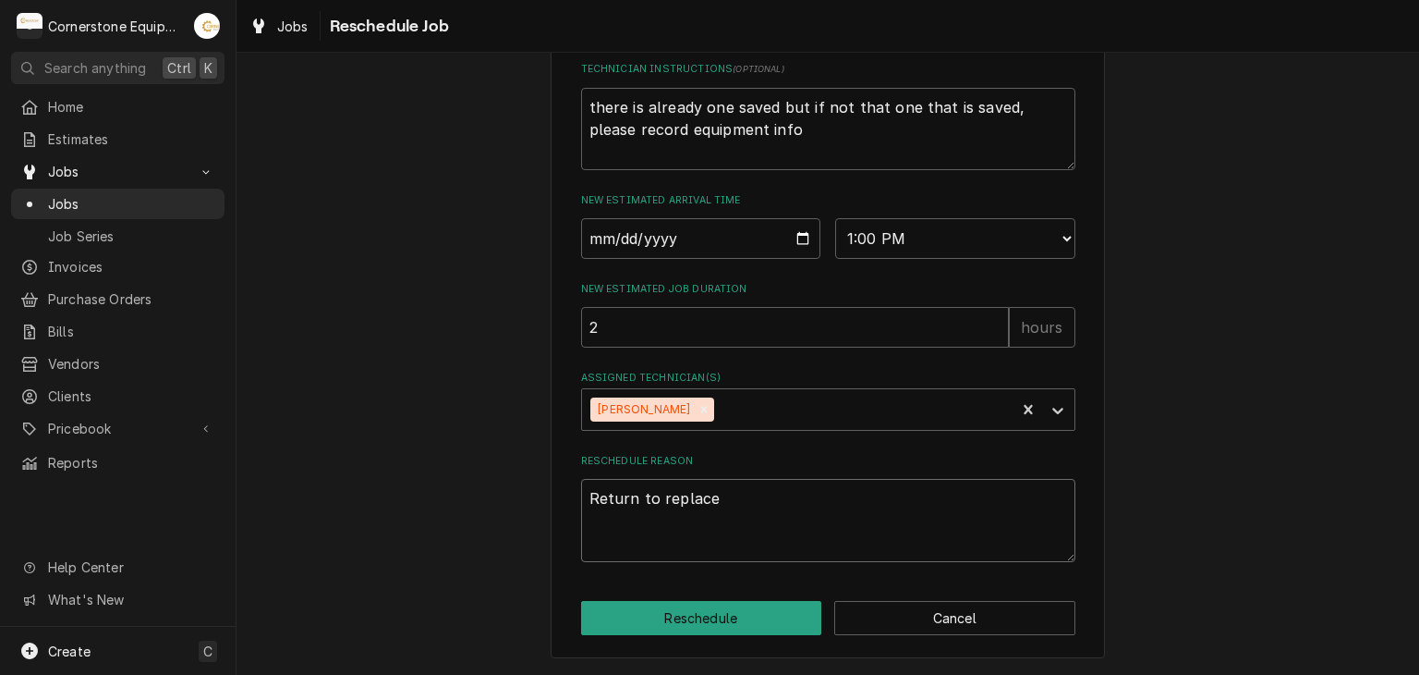
type textarea "Return to replace t"
type textarea "x"
type textarea "Return to replace th"
type textarea "x"
type textarea "Return to replace the"
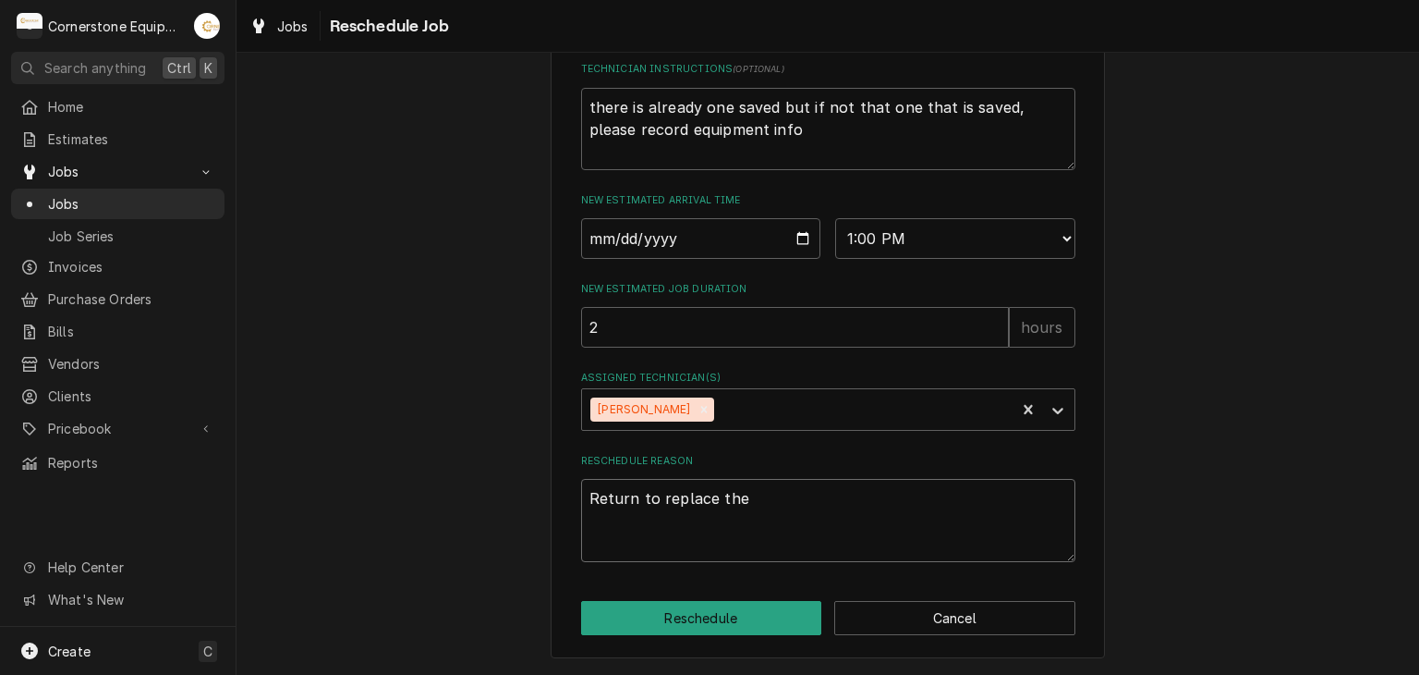
type textarea "x"
type textarea "Return to replace the"
type textarea "x"
type textarea "Return to replace the a"
type textarea "x"
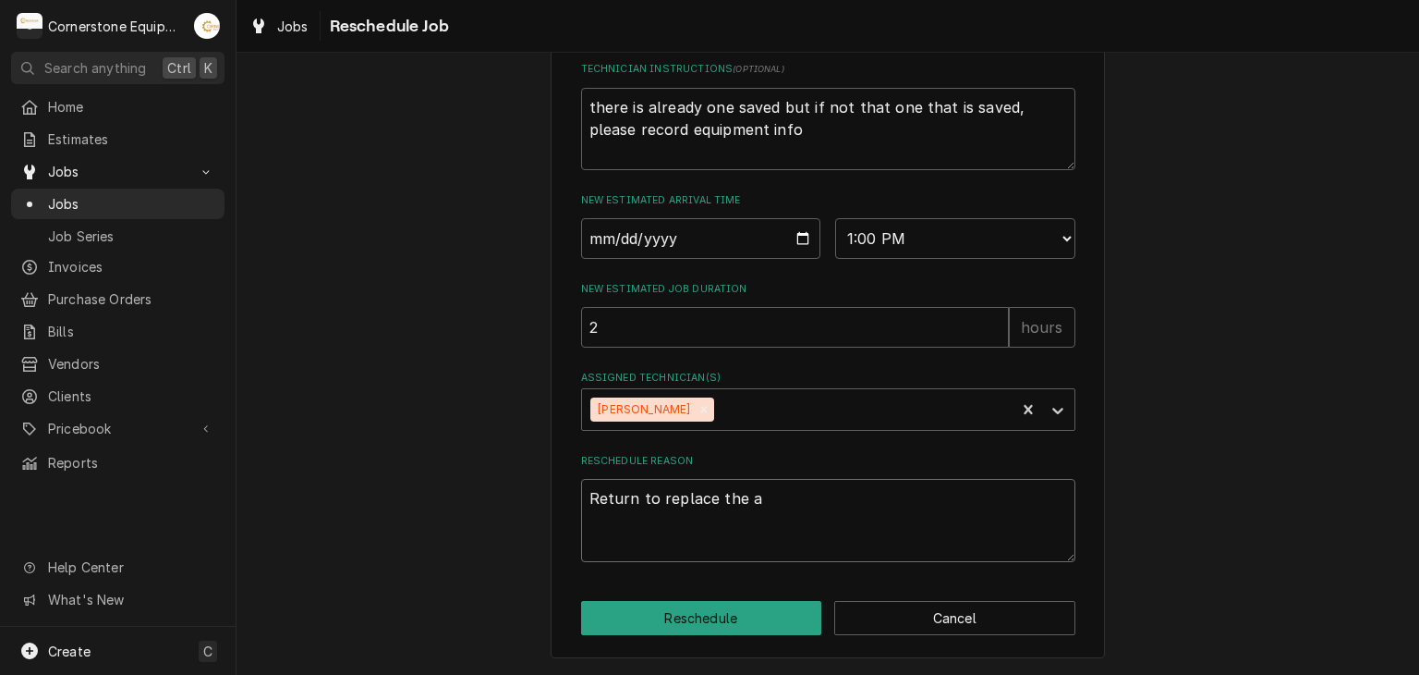
type textarea "Return to replace the ac"
type textarea "x"
type textarea "Return to replace the act"
type textarea "x"
type textarea "Return to replace the actu"
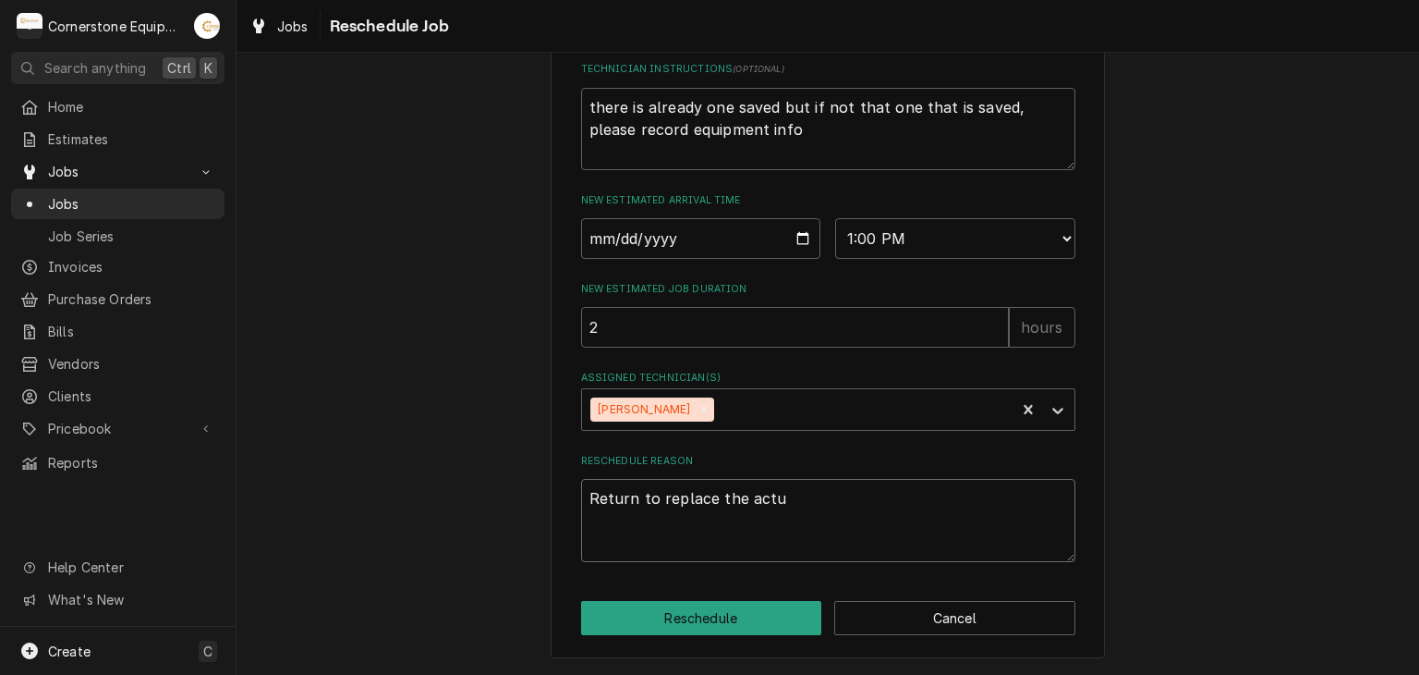
type textarea "x"
type textarea "Return to replace the actua"
type textarea "x"
type textarea "Return to replace the actuat"
type textarea "x"
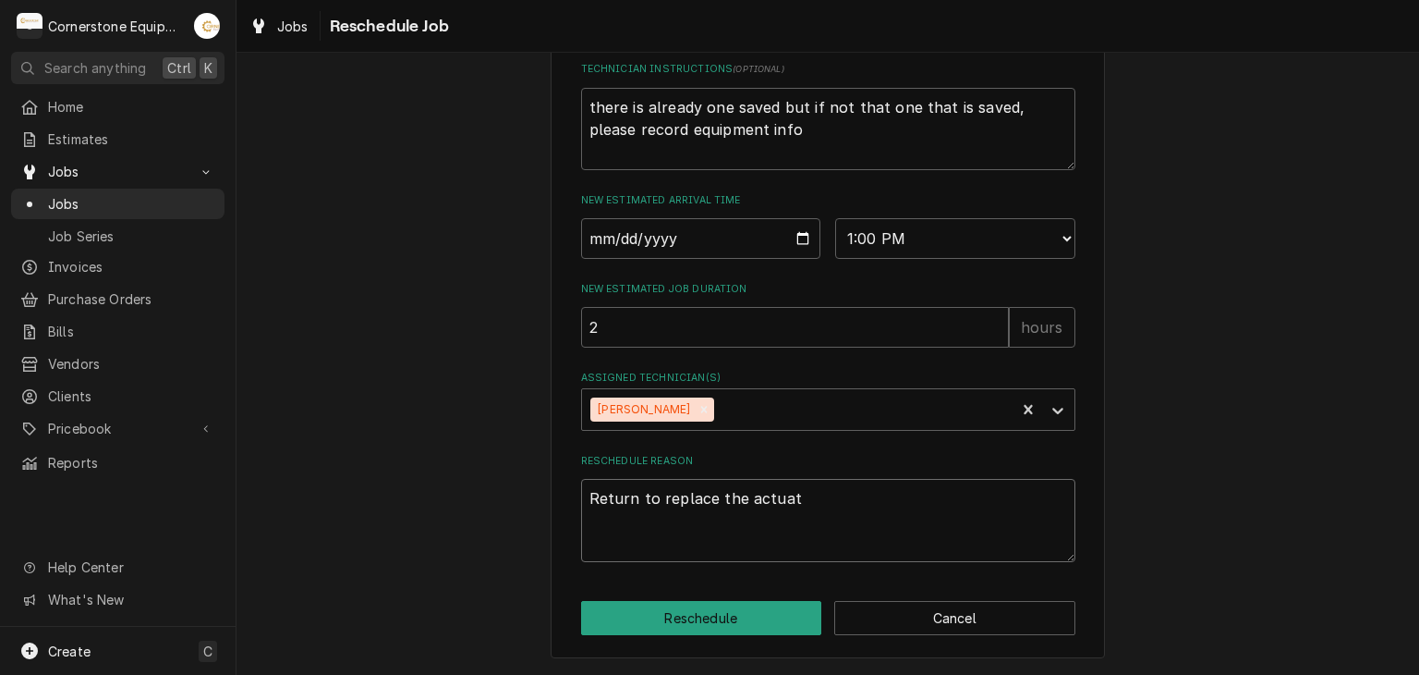
type textarea "Return to replace the actuato"
type textarea "x"
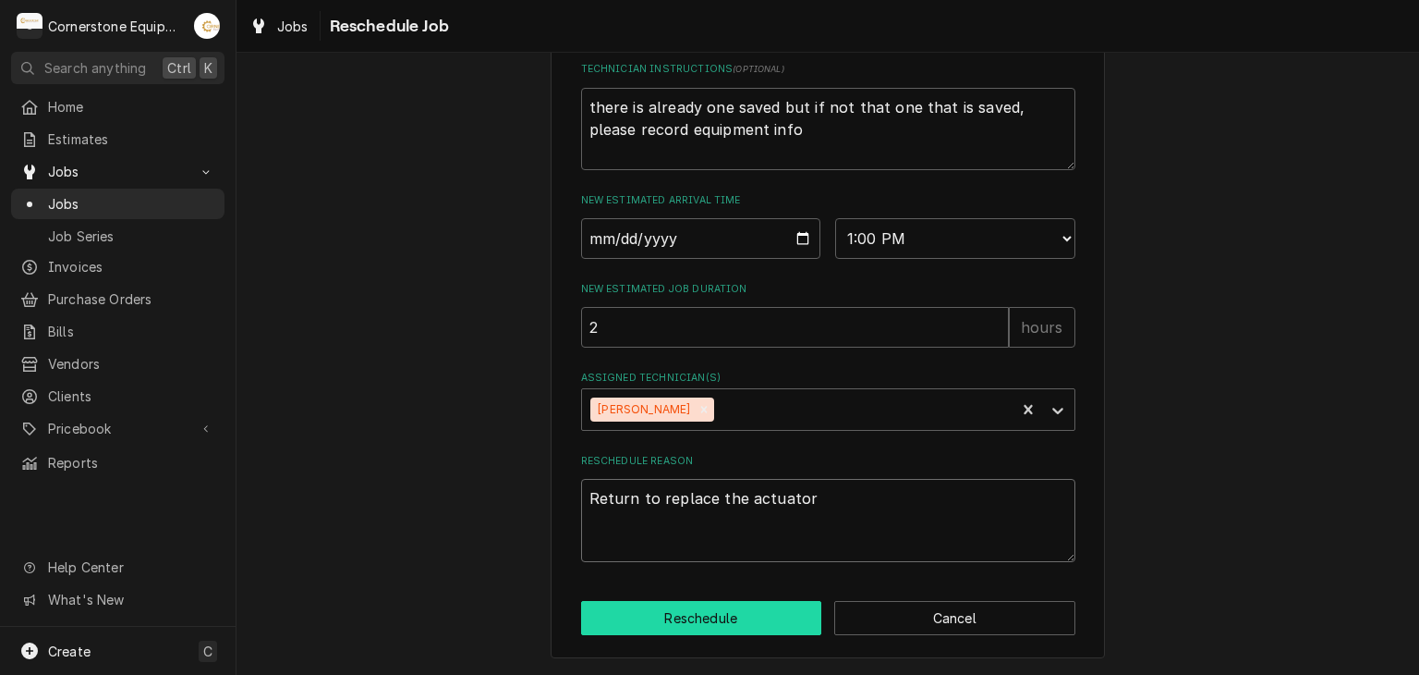
type textarea "Return to replace the actuator"
click at [695, 630] on button "Reschedule" at bounding box center [701, 618] width 241 height 34
type textarea "x"
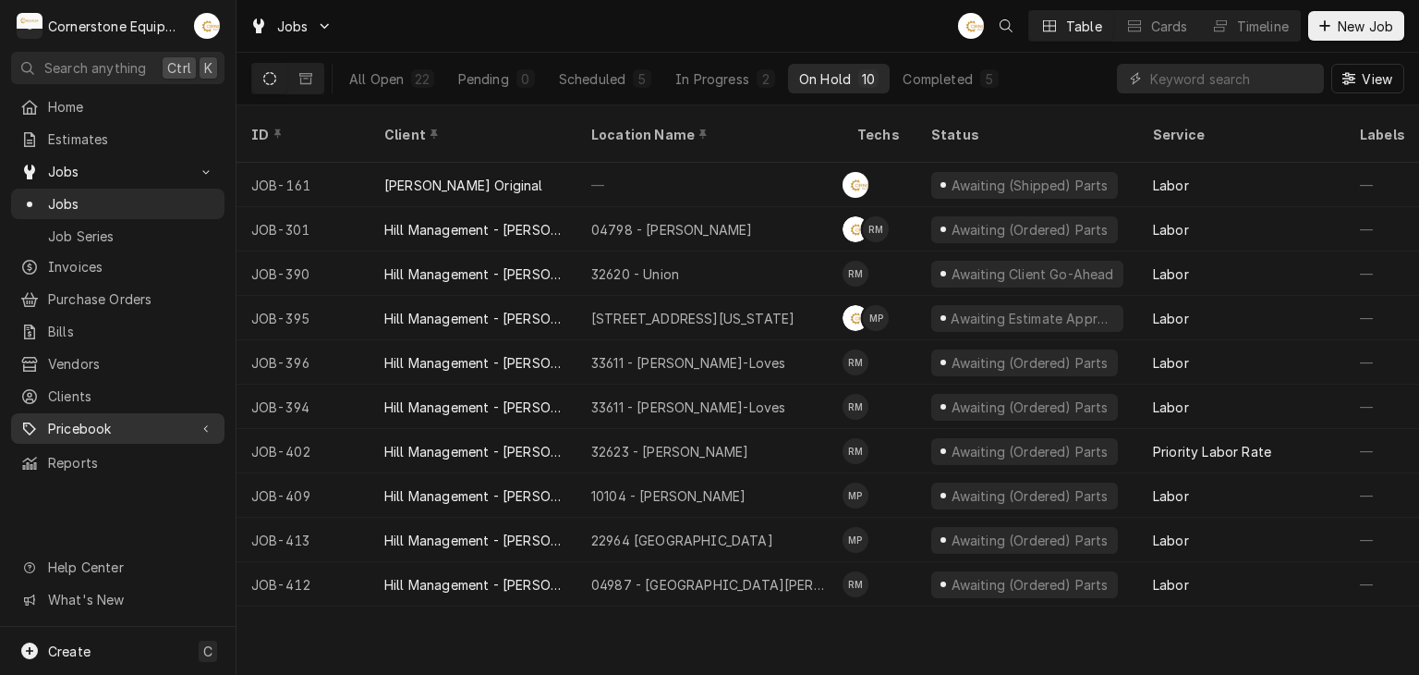
click at [105, 419] on span "Pricebook" at bounding box center [118, 428] width 140 height 19
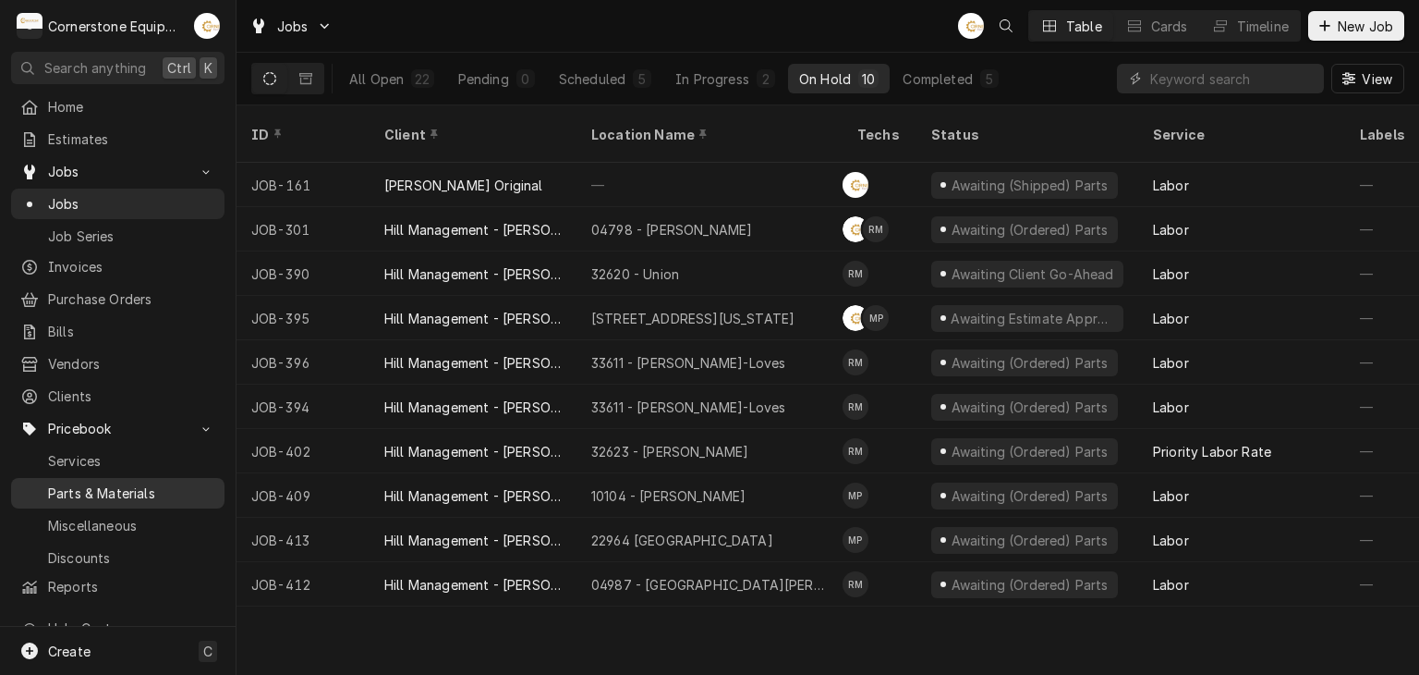
click at [81, 483] on span "Parts & Materials" at bounding box center [131, 492] width 167 height 19
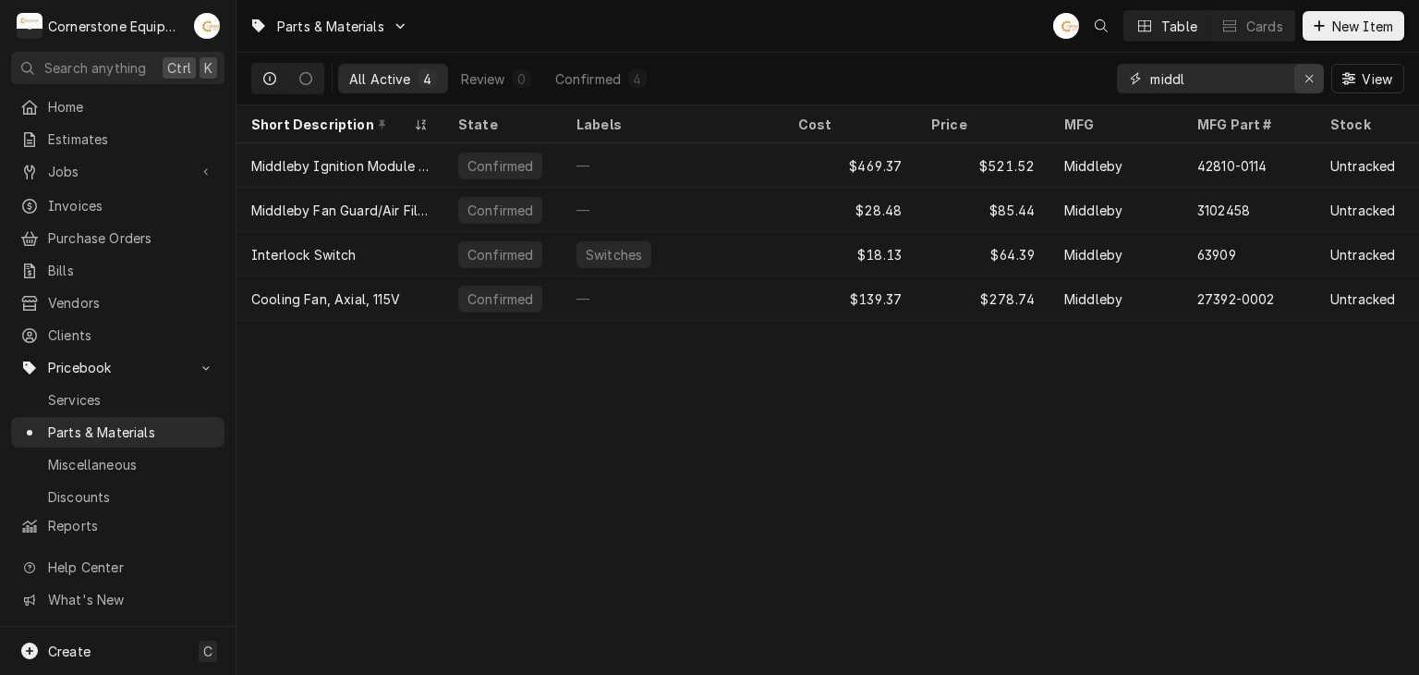
click at [1314, 81] on div "Erase input" at bounding box center [1309, 78] width 18 height 18
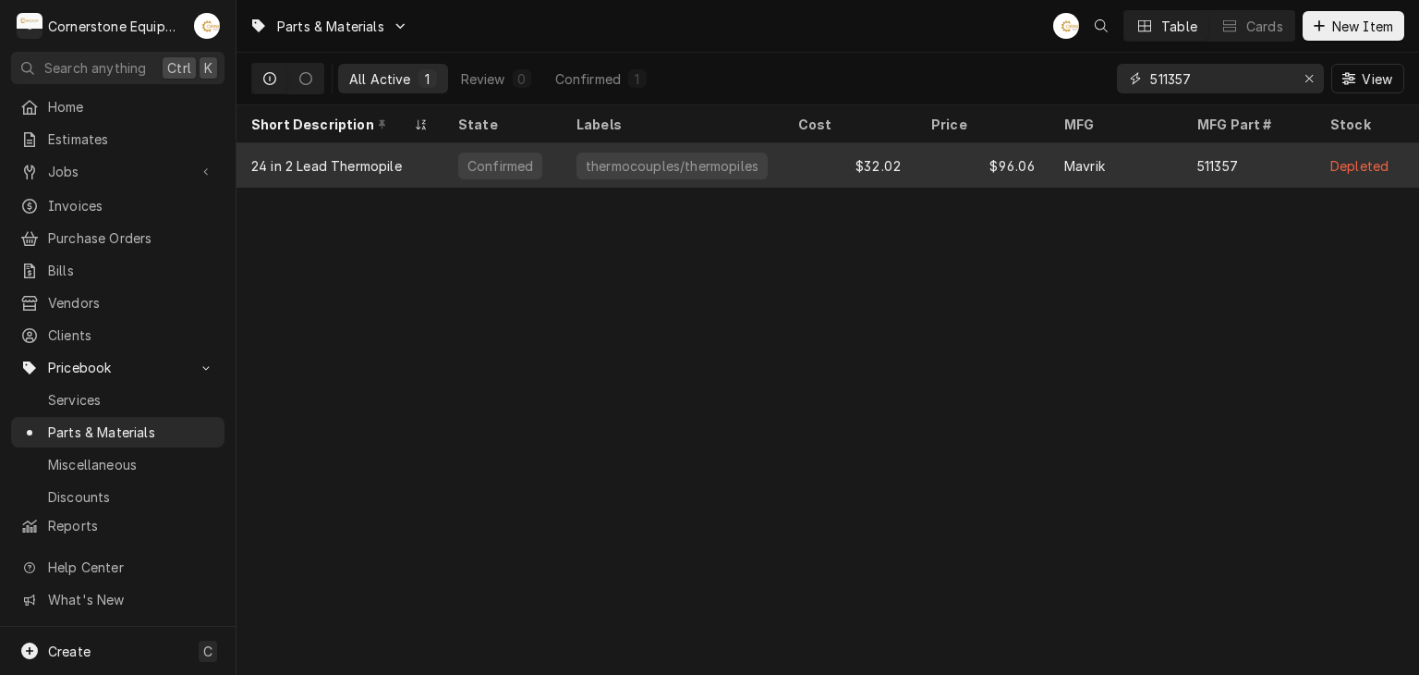
type input "511357"
click at [1034, 164] on div "$96.06" at bounding box center [983, 165] width 133 height 44
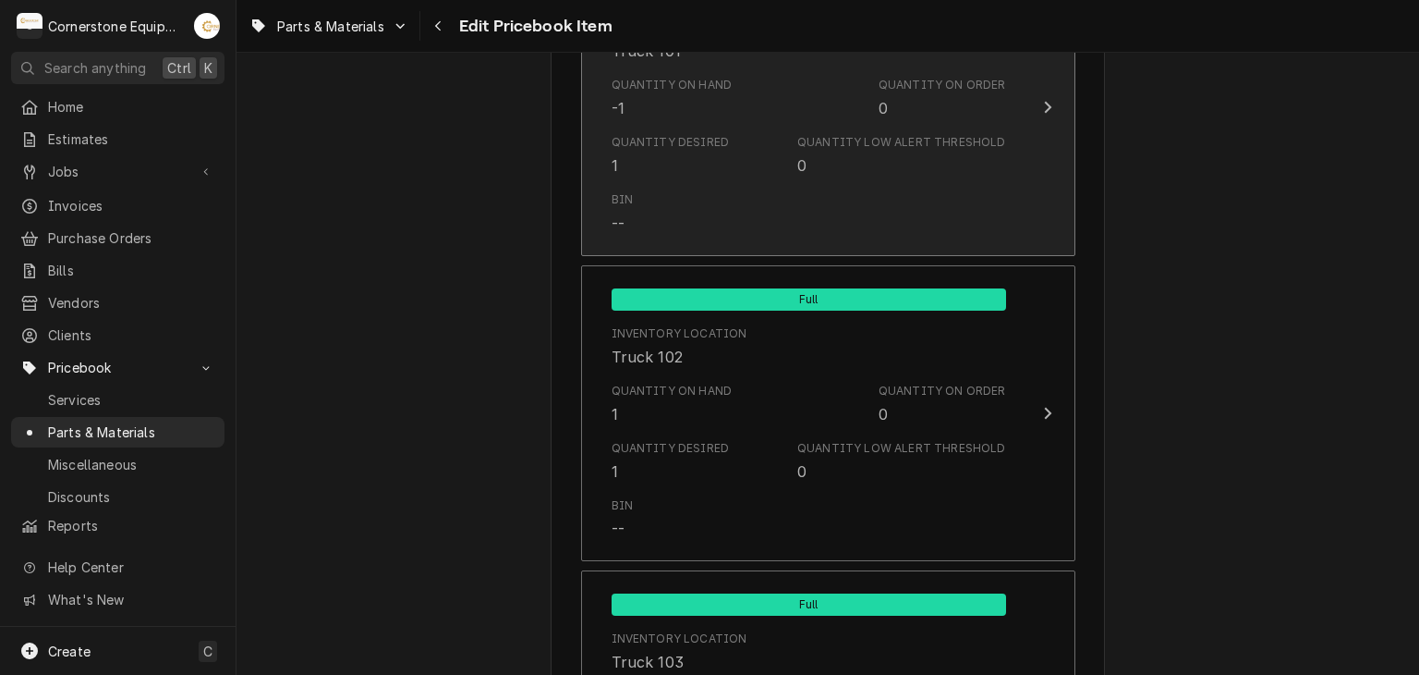
scroll to position [1479, 0]
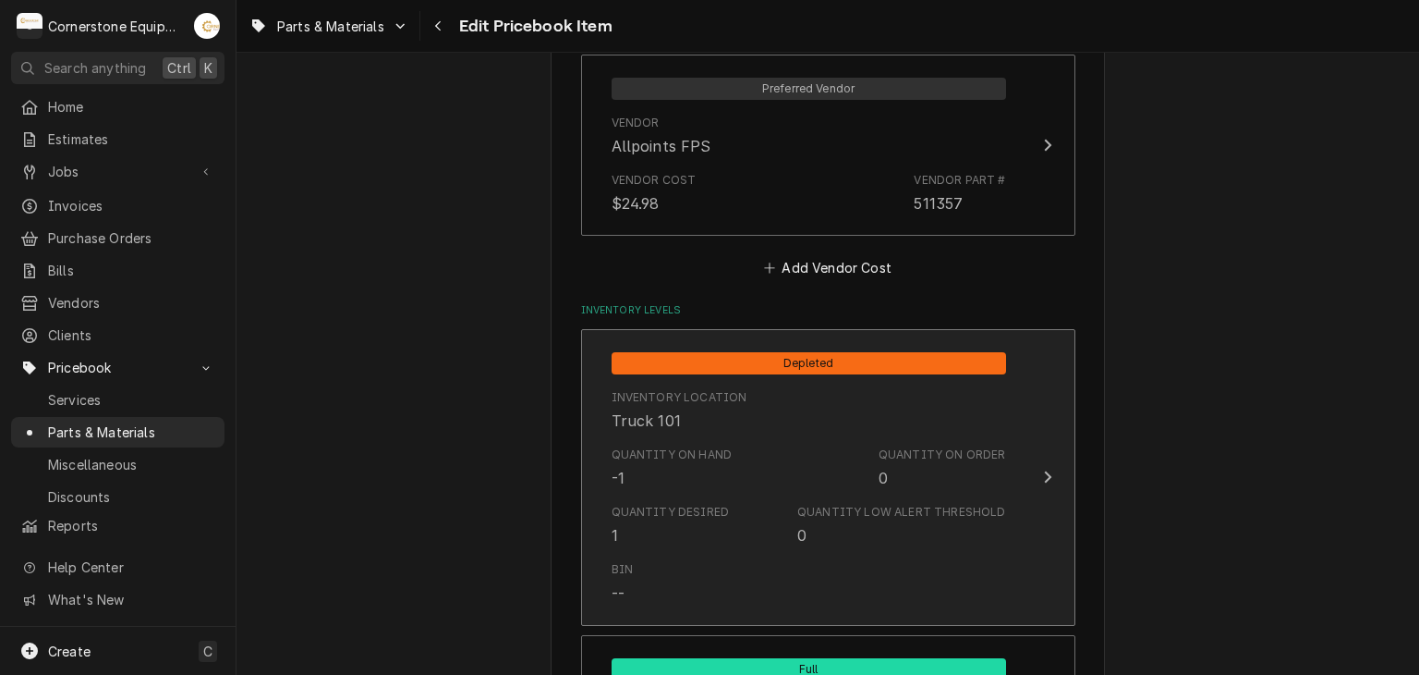
click at [837, 439] on div "Quantity on Hand -1 Quantity on Order 0" at bounding box center [809, 467] width 395 height 57
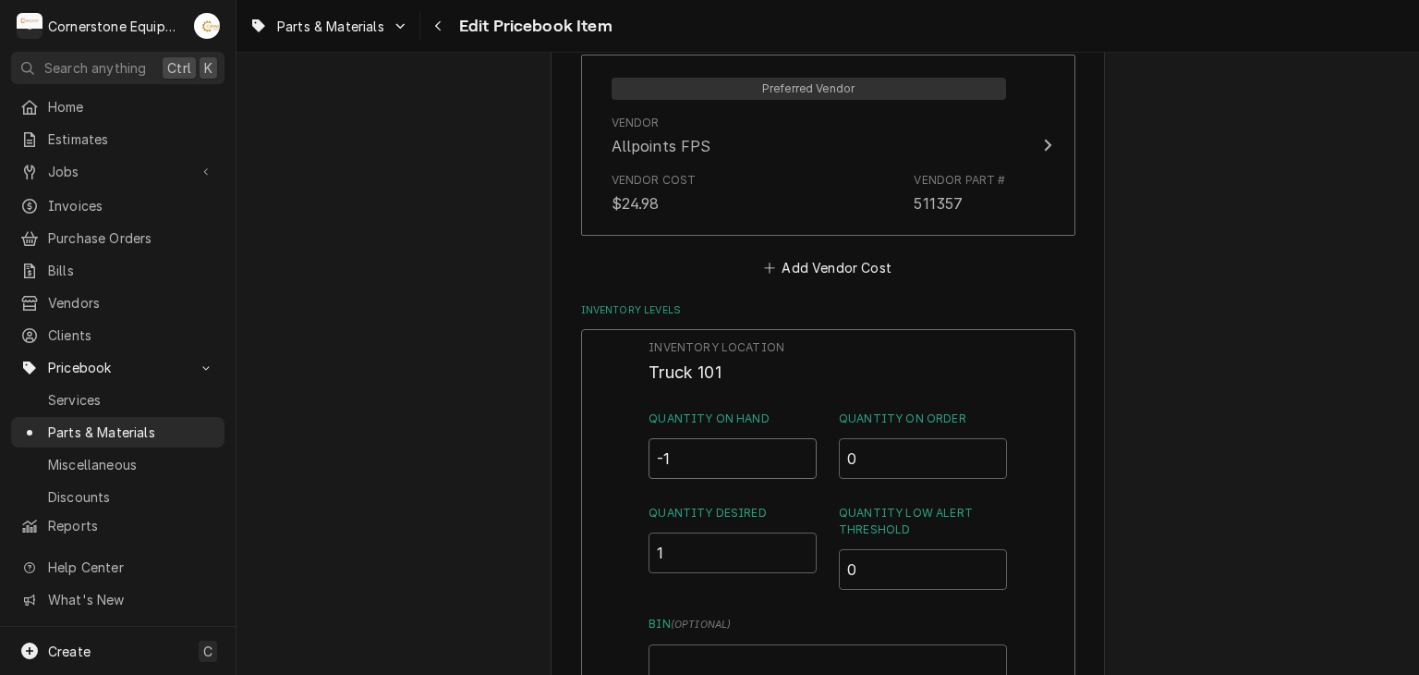
click at [745, 456] on input "-1" at bounding box center [733, 458] width 168 height 41
type input "-0"
type input "0"
click at [525, 400] on div "Use the fields below to edit this PriceBook item. Note that changes made here w…" at bounding box center [828, 276] width 1183 height 3364
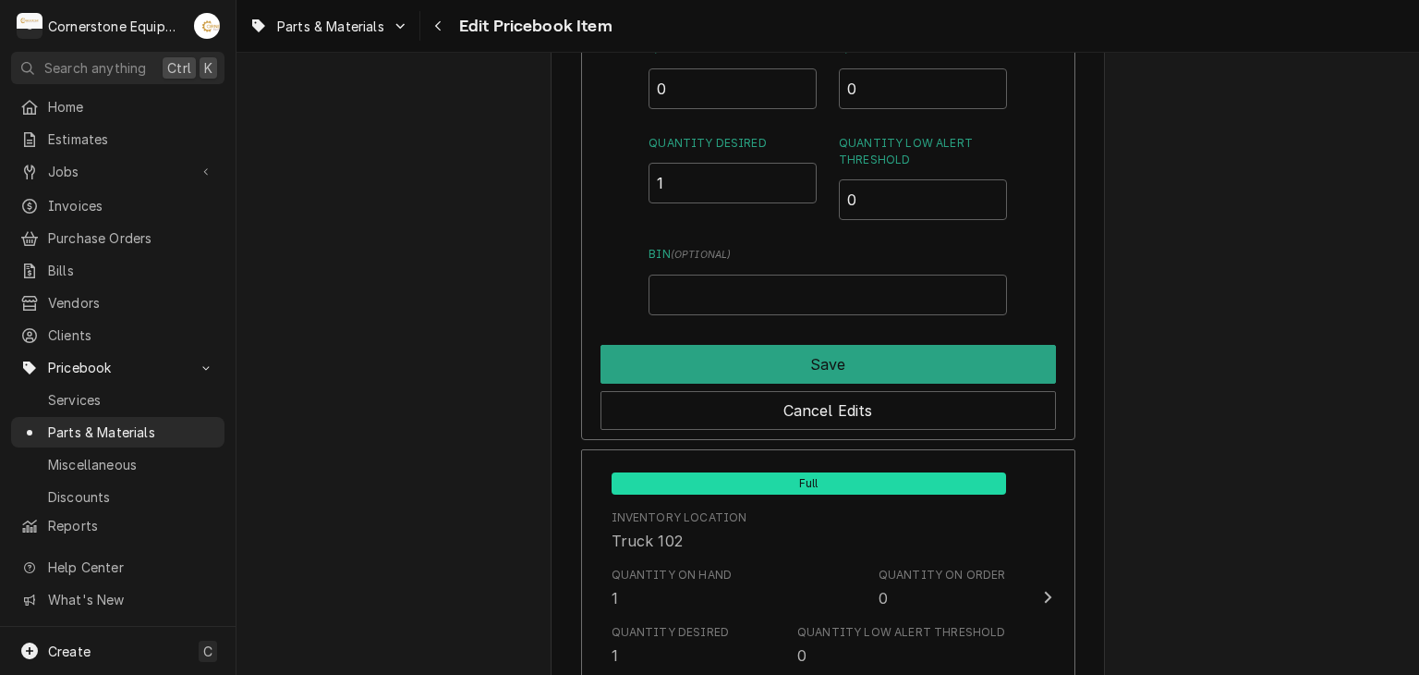
scroll to position [2218, 0]
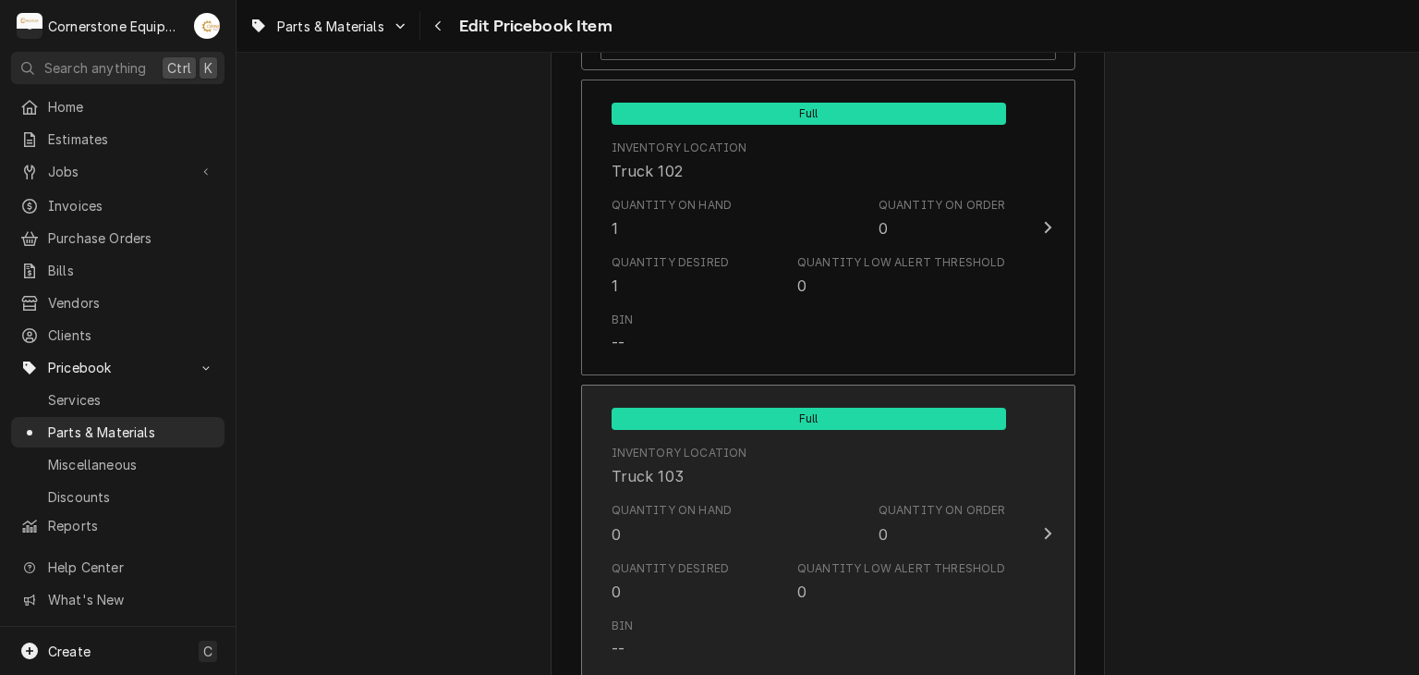
click at [669, 472] on div "Truck 103" at bounding box center [648, 476] width 72 height 22
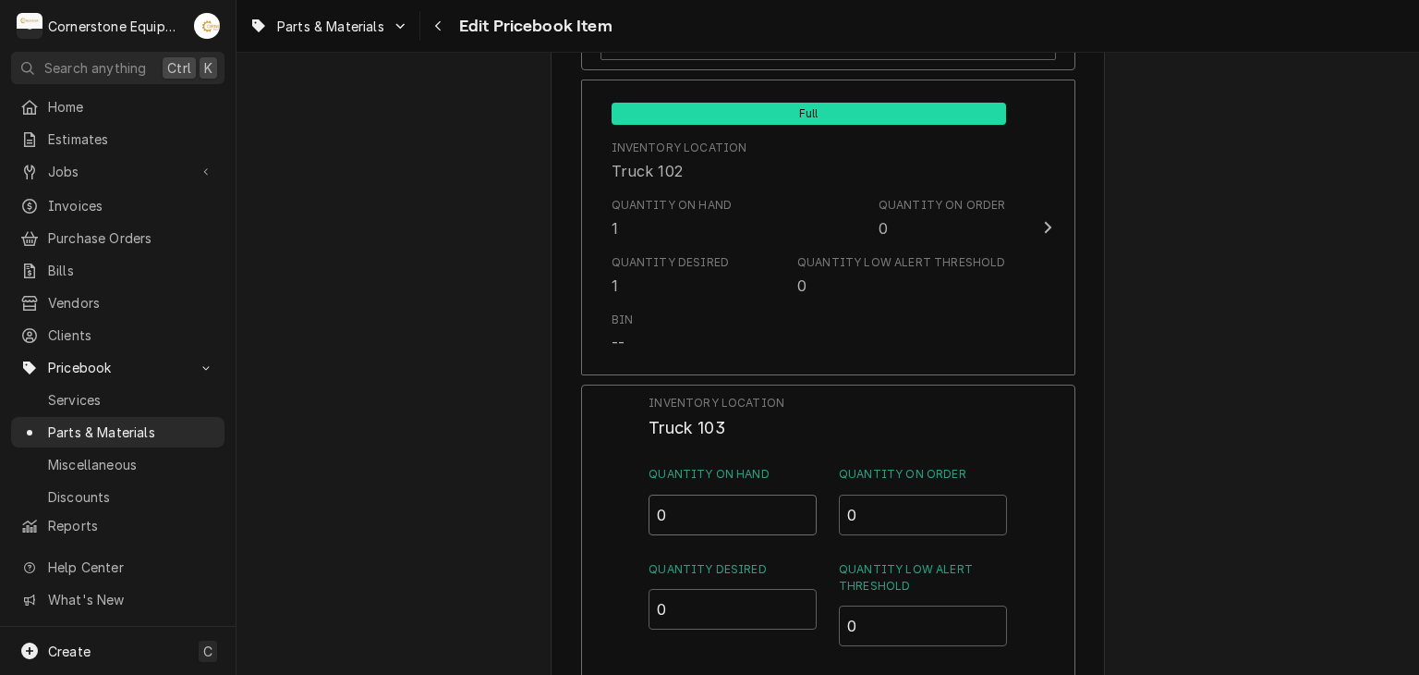
click at [741, 500] on input "0" at bounding box center [733, 514] width 168 height 41
type input "1"
click at [700, 599] on input "0" at bounding box center [733, 609] width 168 height 41
type input "1"
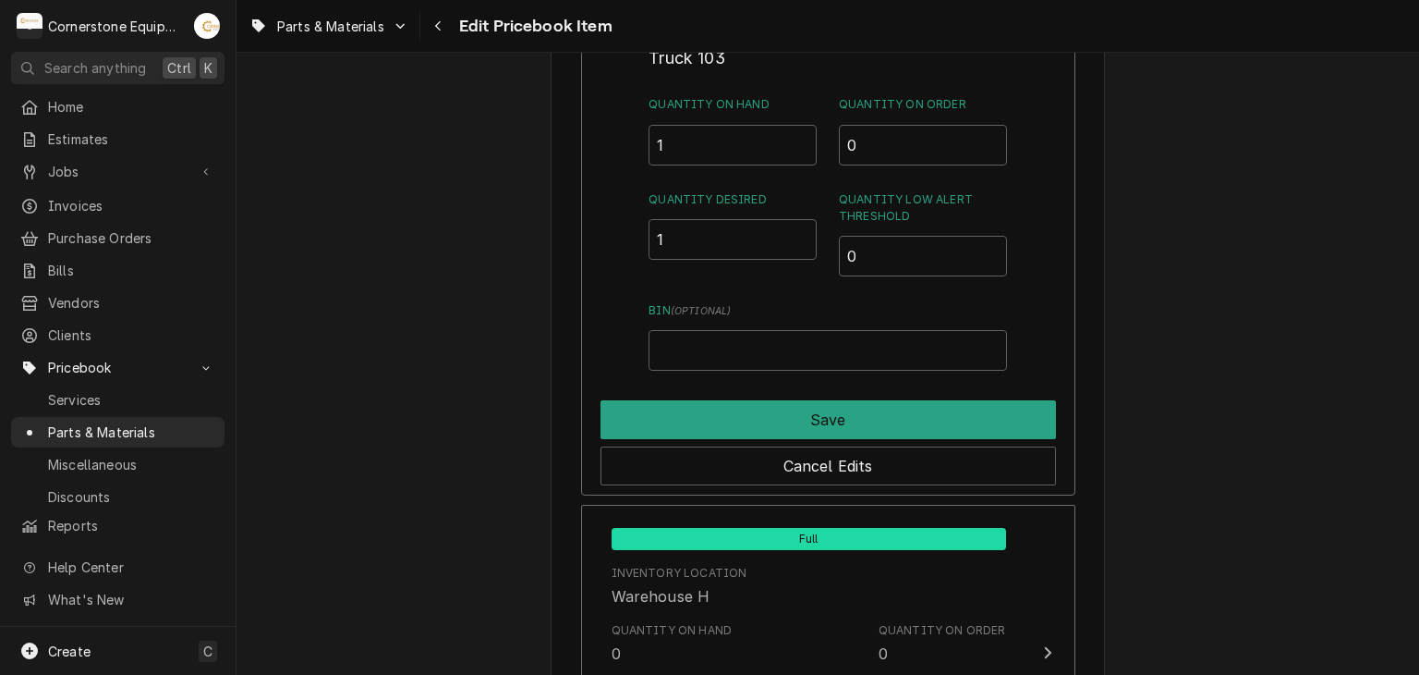
click at [743, 372] on div "Inventory Location Truck 103 Quantity on Hand 1 Quantity on Order 0 Quantity De…" at bounding box center [828, 255] width 494 height 481
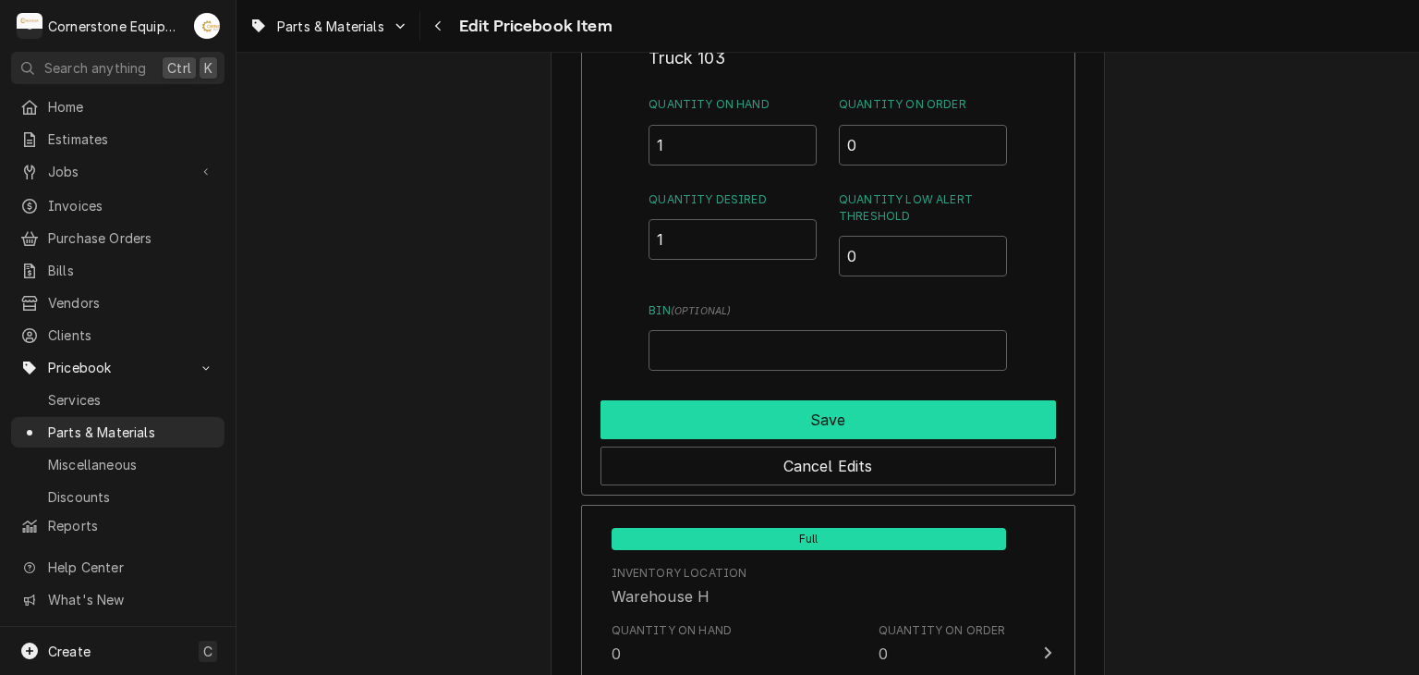
click at [731, 413] on button "Save" at bounding box center [829, 419] width 456 height 39
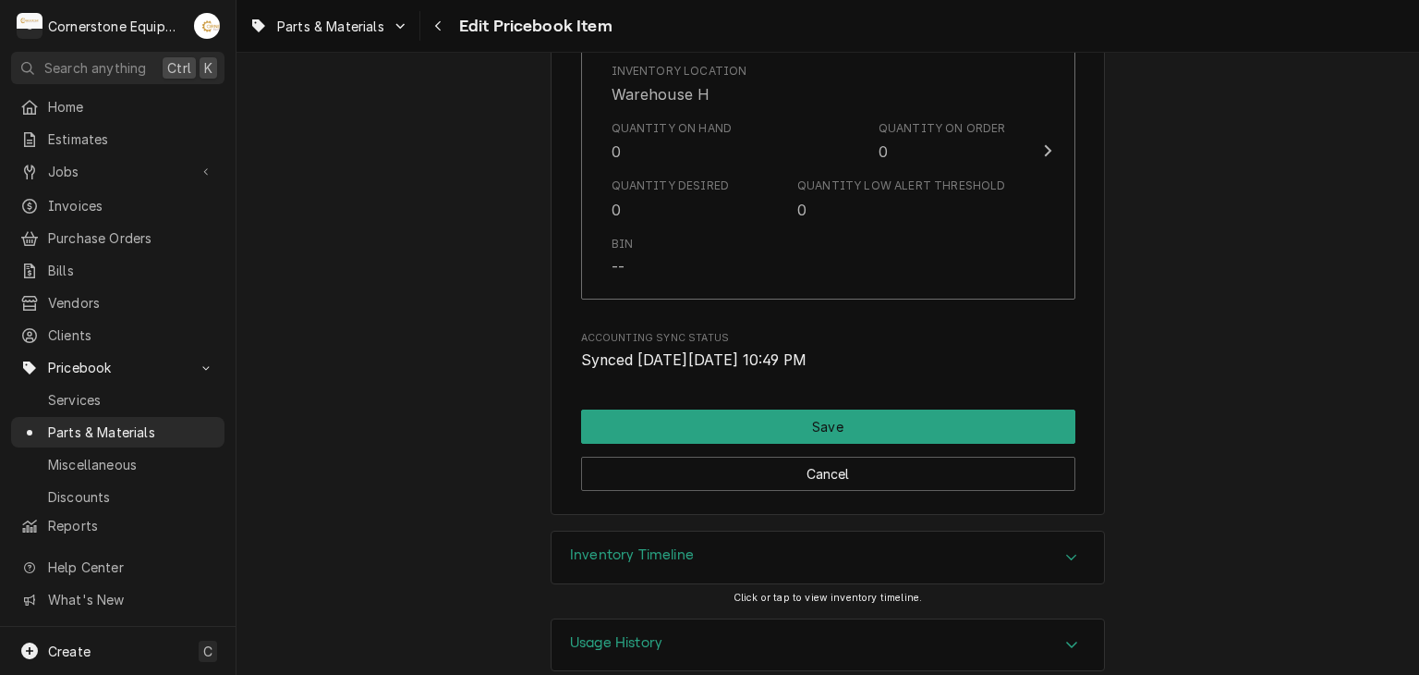
scroll to position [2928, 0]
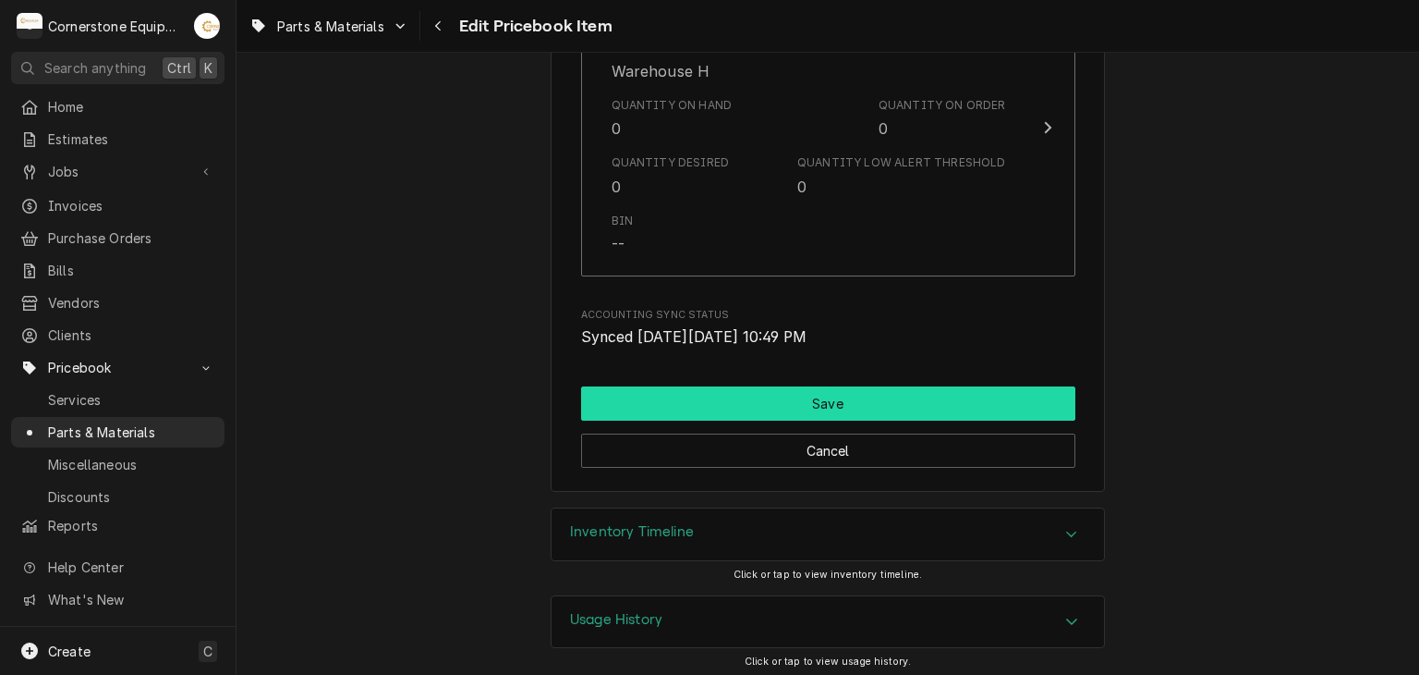
click at [742, 395] on button "Save" at bounding box center [828, 403] width 494 height 34
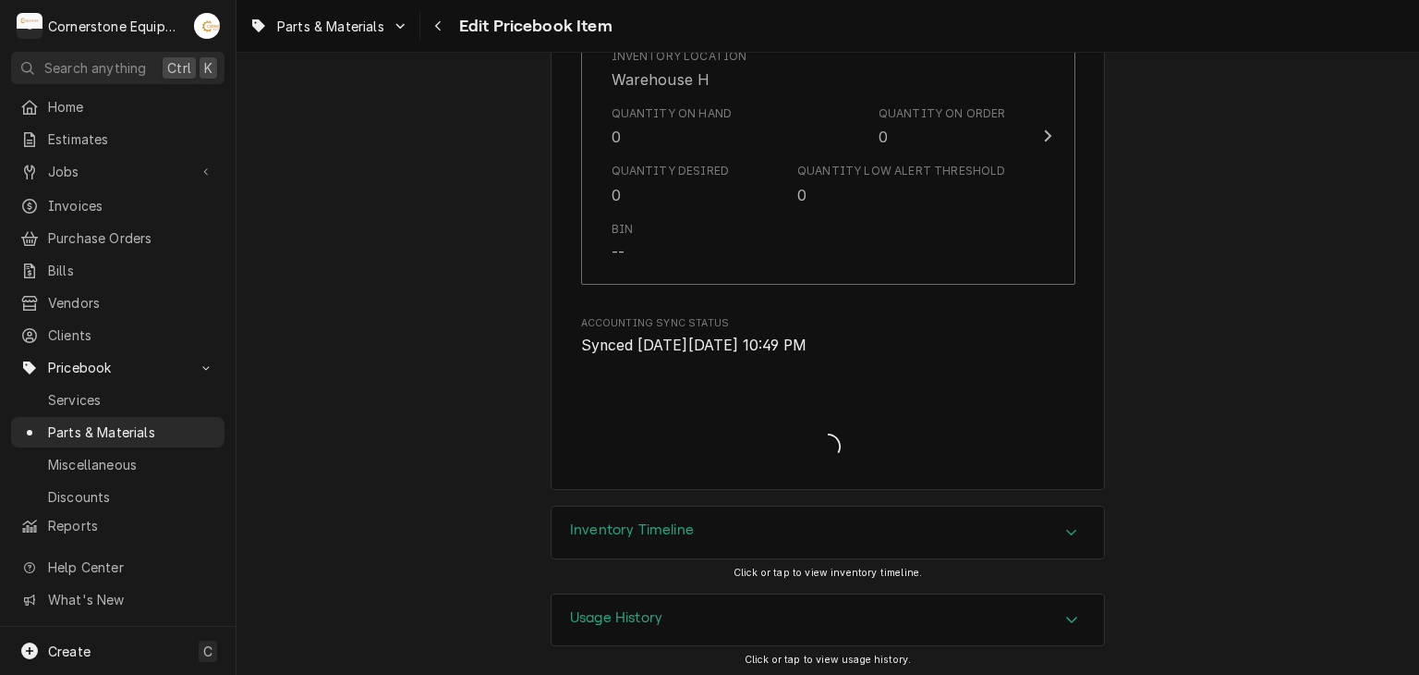
type textarea "x"
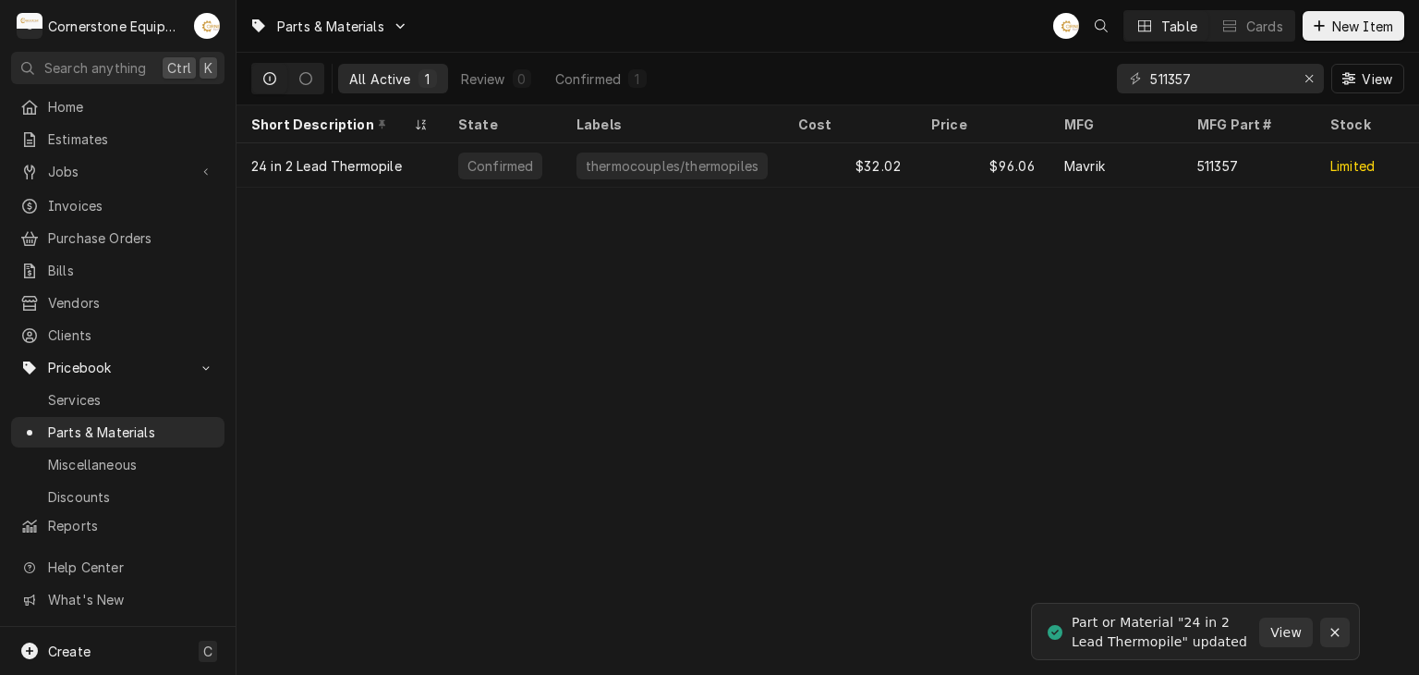
click at [1329, 627] on icon "Notifications alt+T" at bounding box center [1335, 632] width 13 height 13
